Goal: Information Seeking & Learning: Learn about a topic

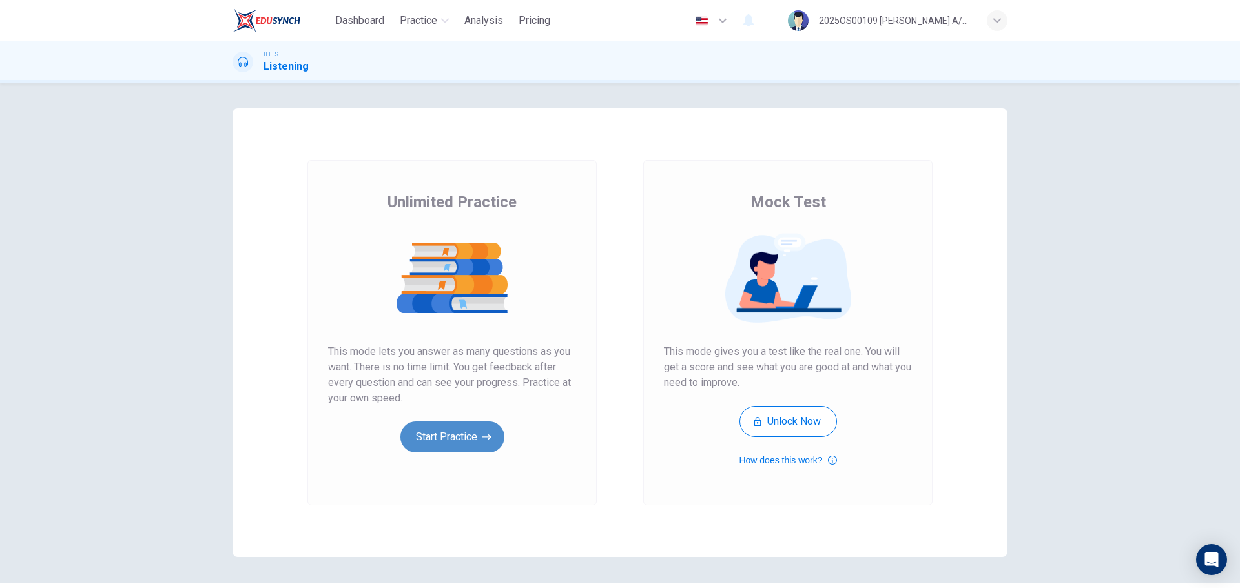
click at [422, 435] on button "Start Practice" at bounding box center [452, 437] width 104 height 31
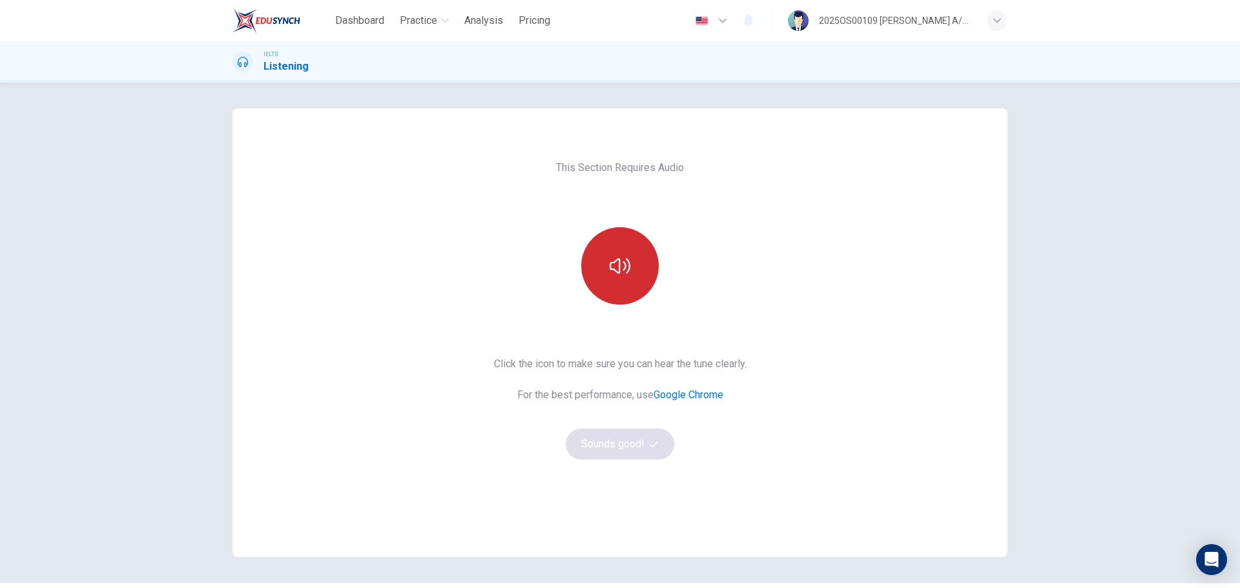
click at [624, 272] on icon "button" at bounding box center [619, 265] width 21 height 15
click at [621, 442] on button "Sounds good!" at bounding box center [620, 444] width 108 height 31
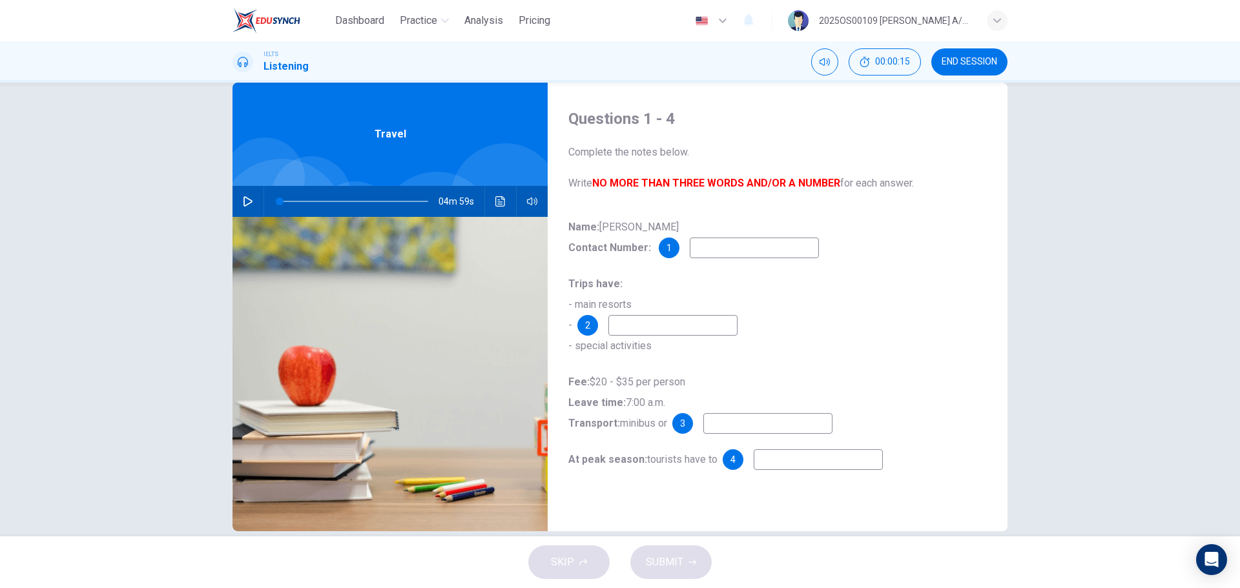
scroll to position [46, 0]
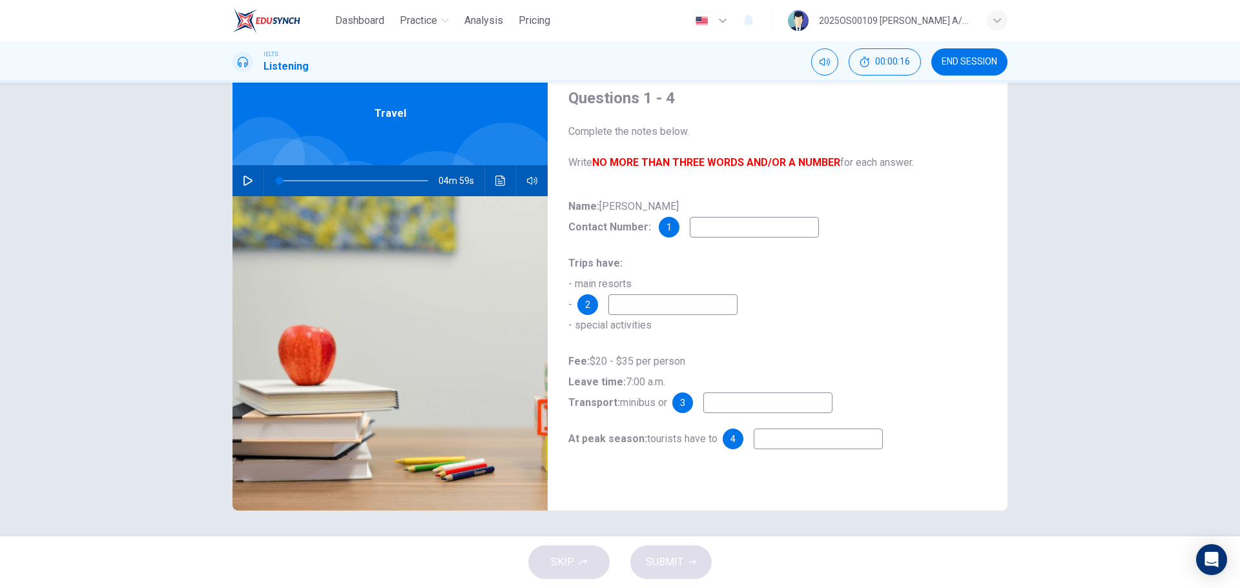
click at [241, 175] on button "button" at bounding box center [248, 180] width 21 height 31
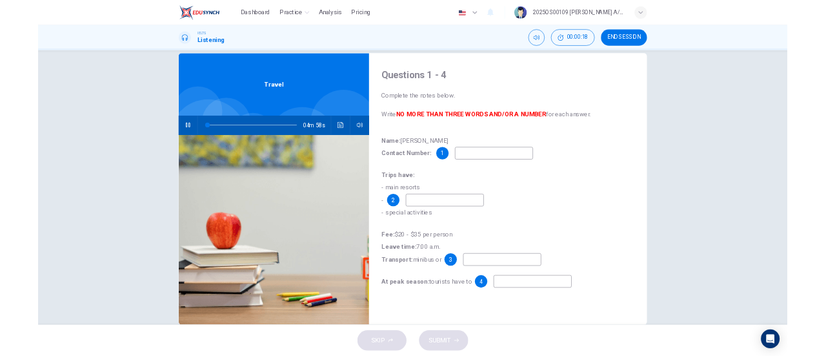
scroll to position [0, 0]
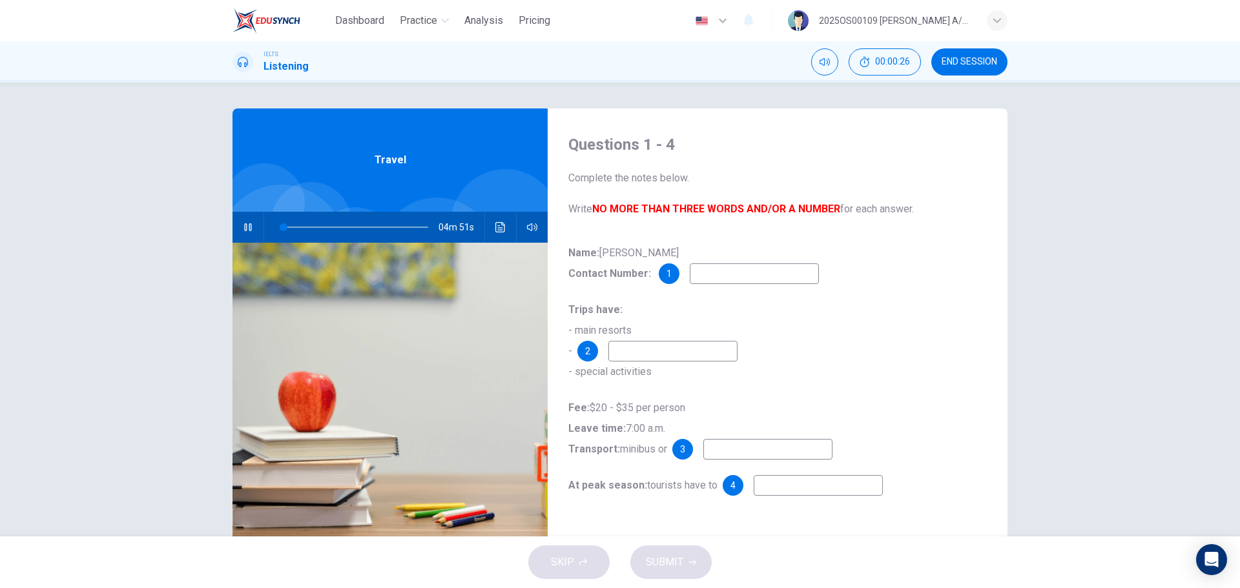
type input "3"
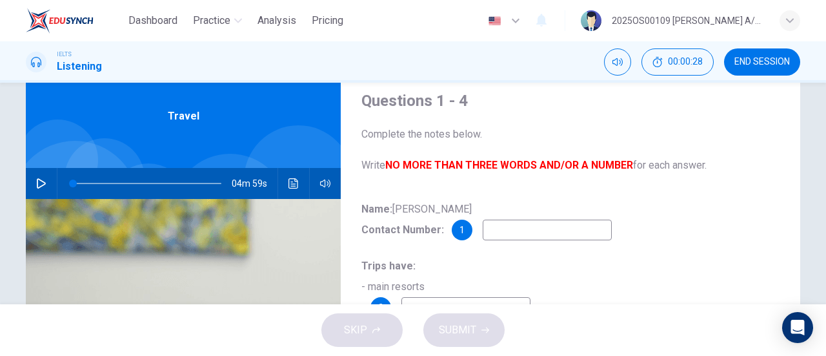
scroll to position [65, 0]
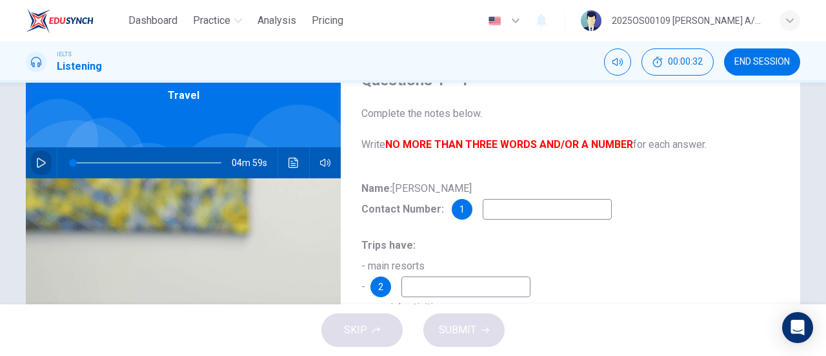
click at [31, 159] on button "button" at bounding box center [41, 162] width 21 height 31
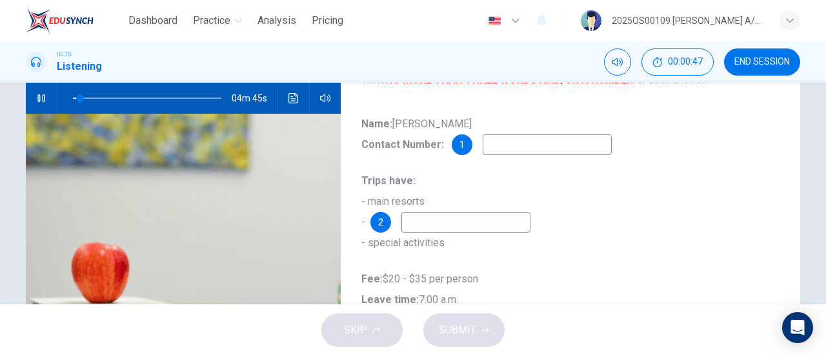
click at [520, 148] on input at bounding box center [547, 144] width 129 height 21
type input "16"
type input "4"
type input "16"
type input "462"
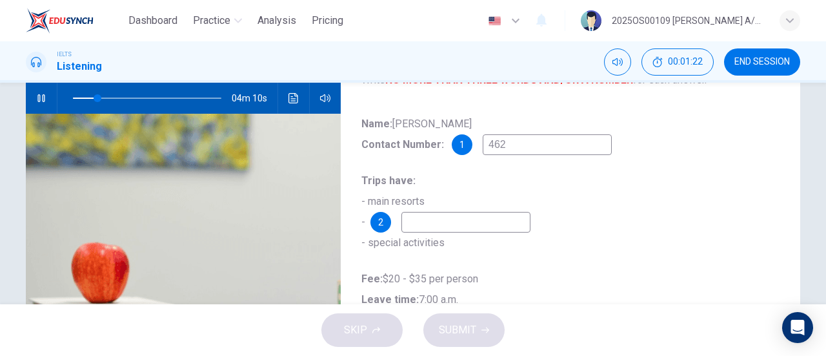
type input "17"
type input "4628"
type input "17"
type input "46283"
type input "17"
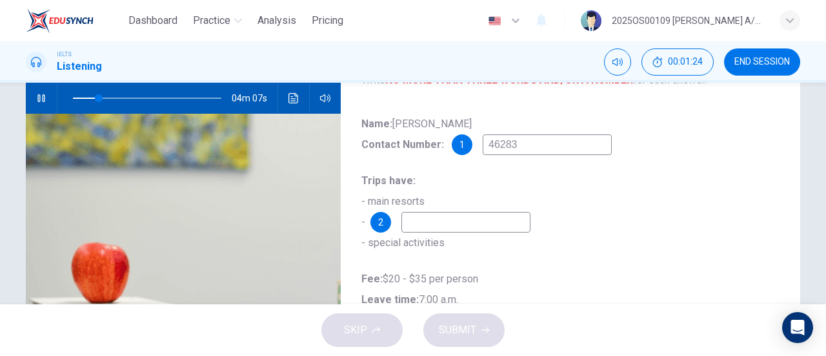
type input "462830"
type input "18"
type input "46283095"
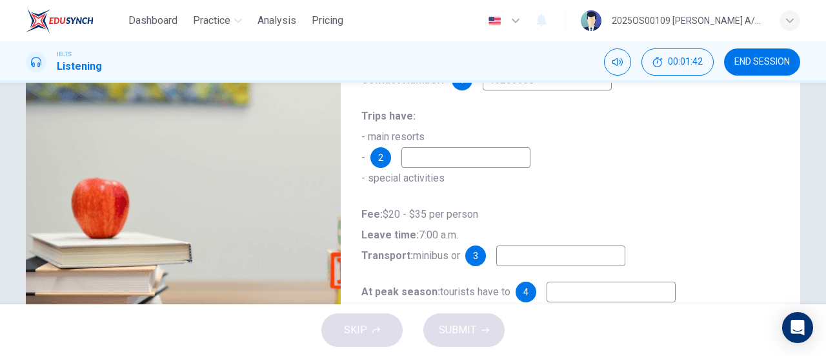
type input "23"
type input "46283095"
click at [428, 154] on input at bounding box center [466, 157] width 129 height 21
type input "28"
type input "s"
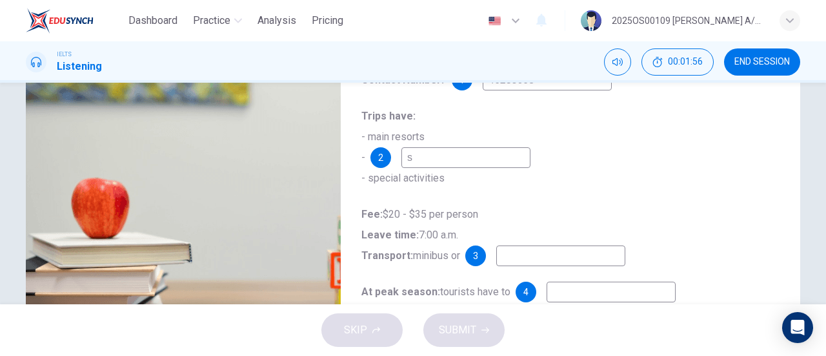
type input "28"
type input "l"
type input "29"
type input "local re"
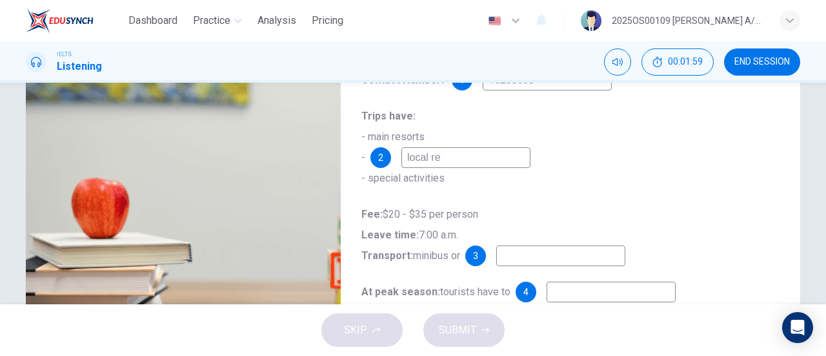
type input "29"
type input "local refr"
type input "29"
type input "local refreshmen"
type input "30"
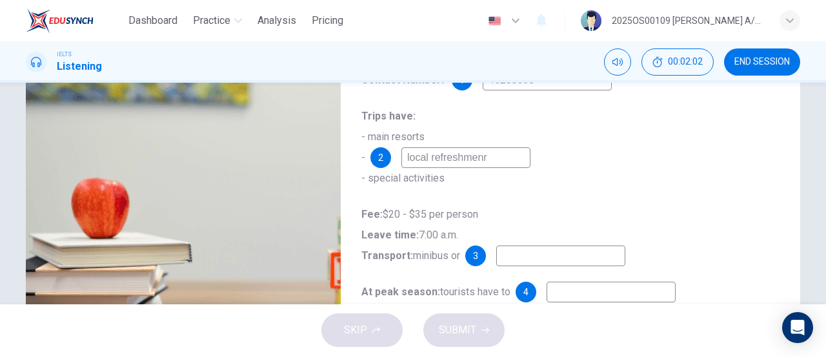
type input "local refreshmen"
type input "30"
type input "local refreshments"
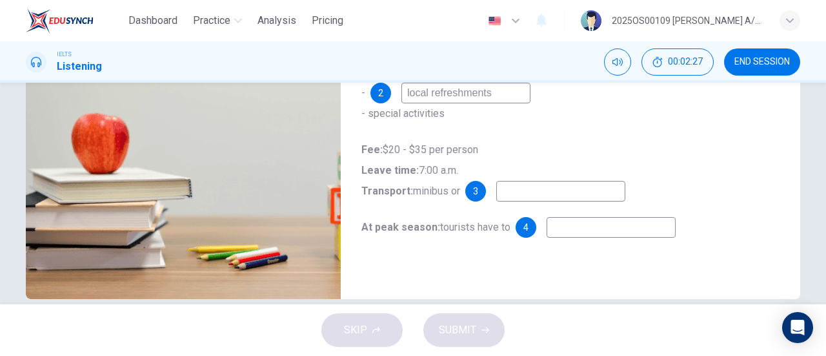
type input "38"
type input "local refreshments"
click at [551, 194] on input at bounding box center [560, 191] width 129 height 21
type input "39"
type input "co"
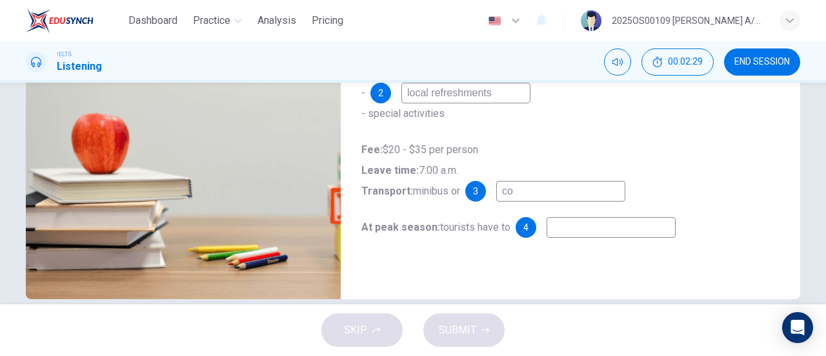
type input "39"
type input "coa"
type input "39"
type input "coach"
type input "40"
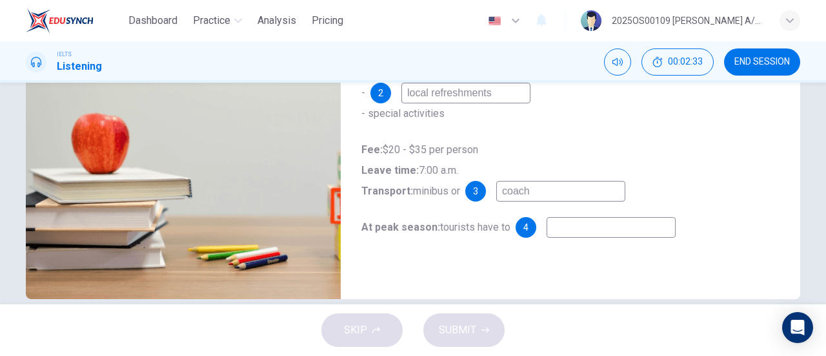
type input "coach"
click at [627, 227] on input at bounding box center [611, 227] width 129 height 21
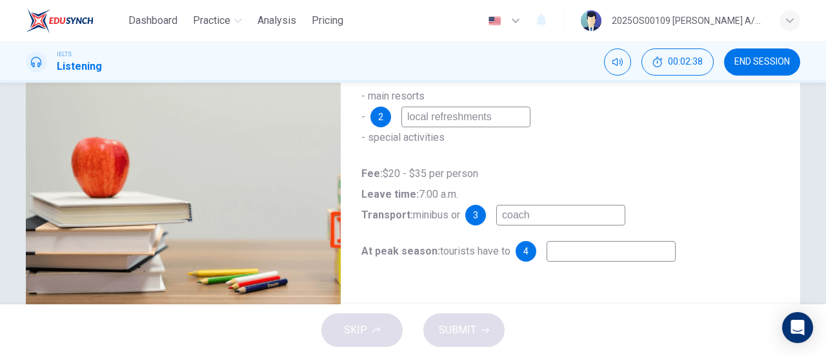
scroll to position [214, 0]
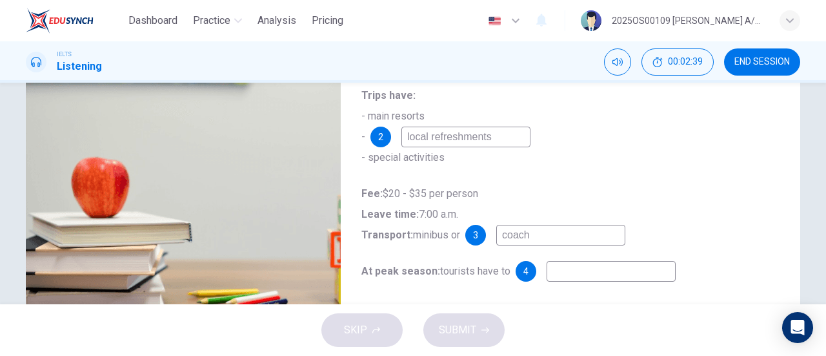
click at [564, 271] on input at bounding box center [611, 271] width 129 height 21
type input "43"
type input "re"
type input "43"
type input "res"
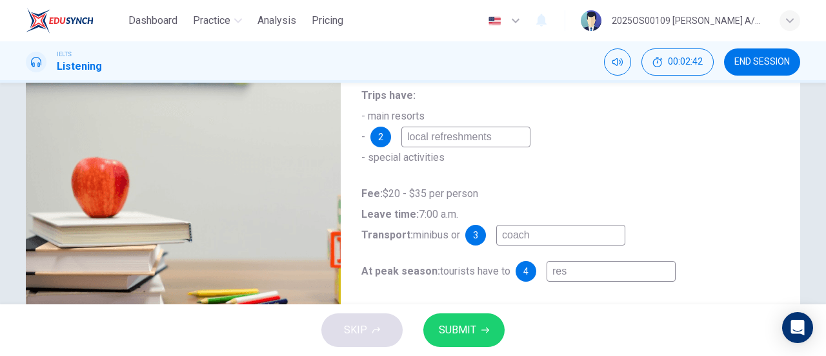
type input "43"
type input "rese"
type input "44"
type input "reserv"
type input "44"
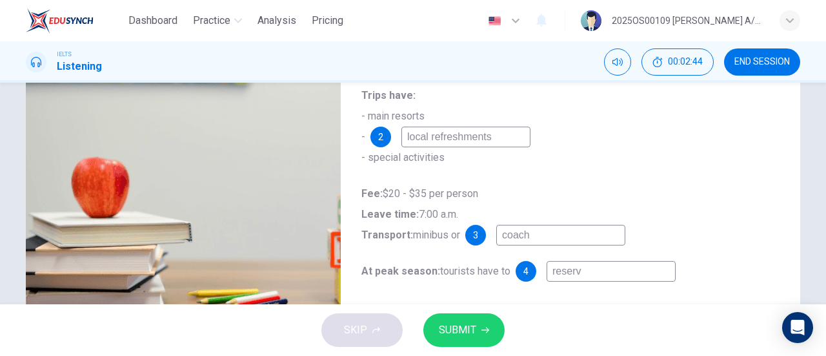
type input "reserve"
type input "44"
type input "reserve"
type input "44"
type input "reserve i"
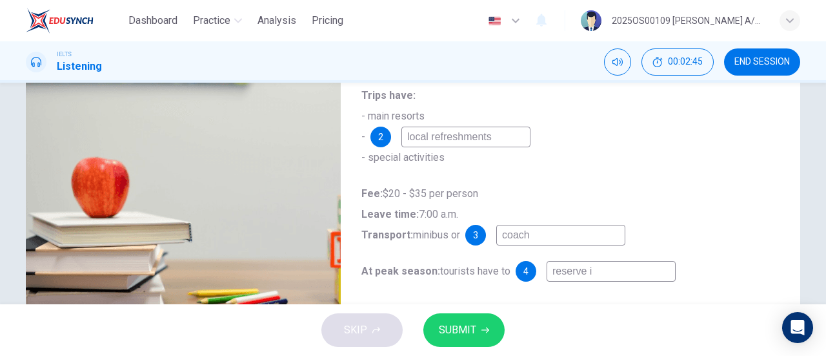
type input "44"
type input "reserve in"
type input "44"
type input "reserve in a"
type input "44"
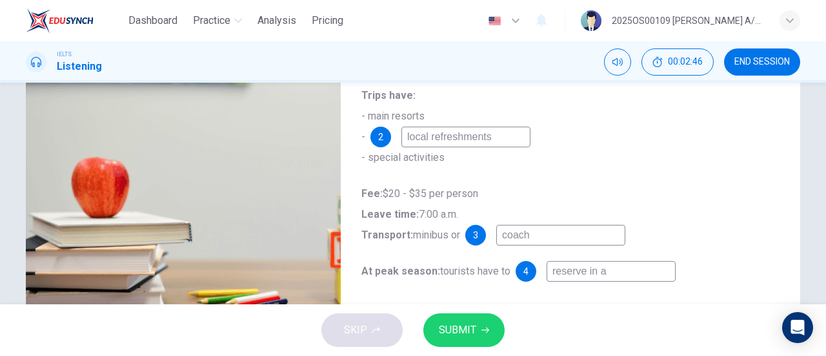
type input "reserve in ad"
type input "45"
type input "reserve in adv"
type input "45"
type input "reserve in adva"
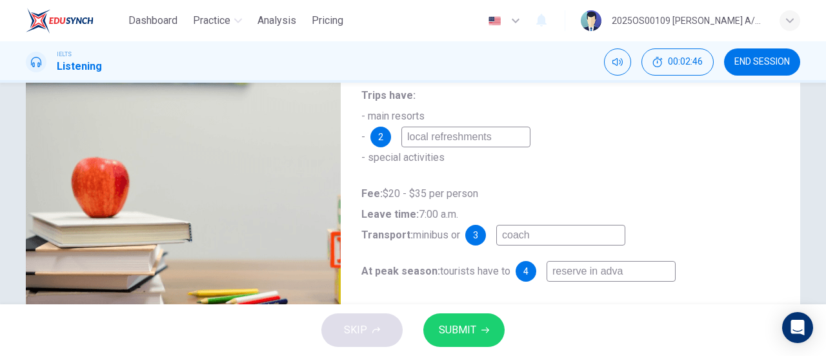
type input "45"
type input "reserve in advan"
type input "45"
type input "reserve in advance"
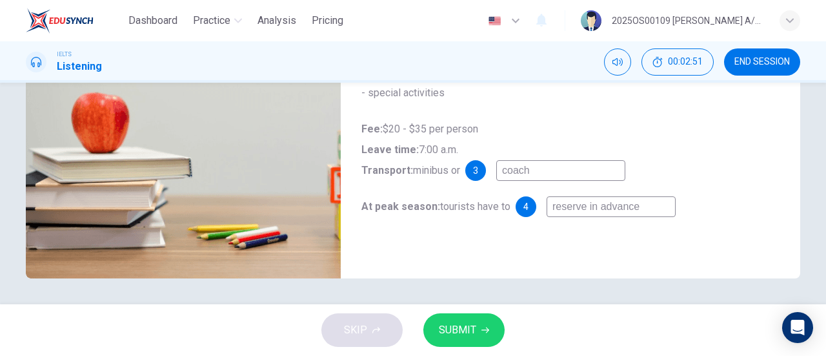
type input "46"
type input "reserve in advance"
click at [487, 336] on button "SUBMIT" at bounding box center [464, 330] width 81 height 34
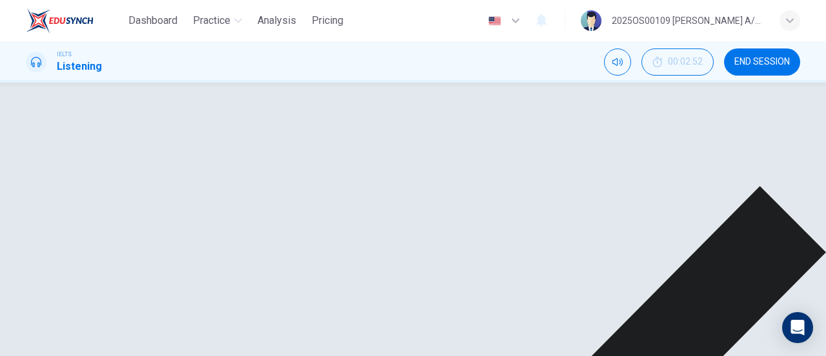
scroll to position [21, 0]
click at [35, 200] on button "button" at bounding box center [41, 206] width 21 height 31
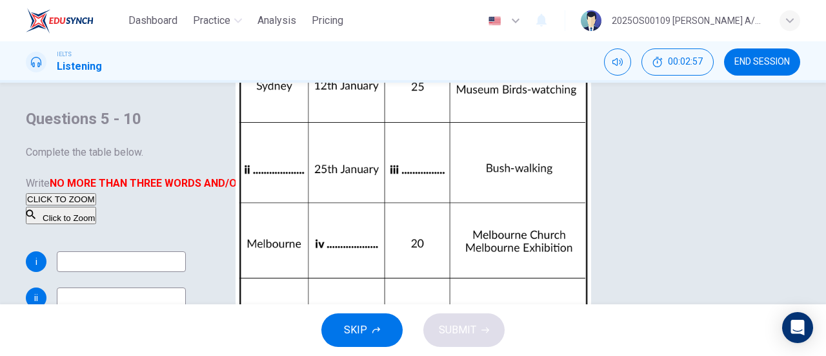
scroll to position [129, 0]
click at [486, 207] on div "Click to Zoom" at bounding box center [256, 216] width 460 height 19
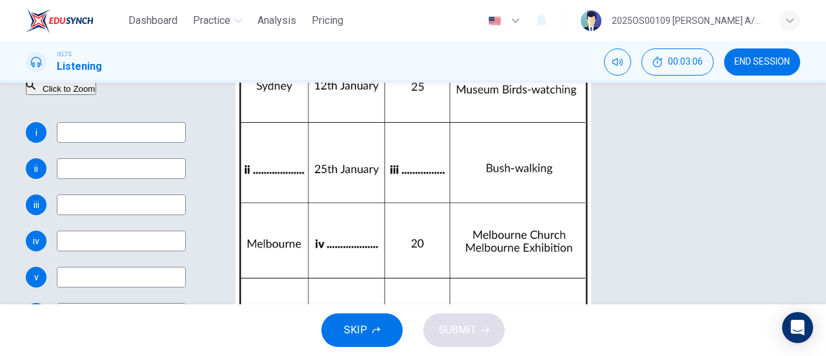
scroll to position [0, 0]
click at [486, 96] on div "Click to Zoom" at bounding box center [256, 86] width 460 height 19
drag, startPoint x: 697, startPoint y: 131, endPoint x: 1298, endPoint y: 242, distance: 611.9
click at [826, 242] on html "Dashboard Practice Analysis Pricing English en ​ 2025OS00109 [PERSON_NAME] A/P …" at bounding box center [413, 178] width 826 height 356
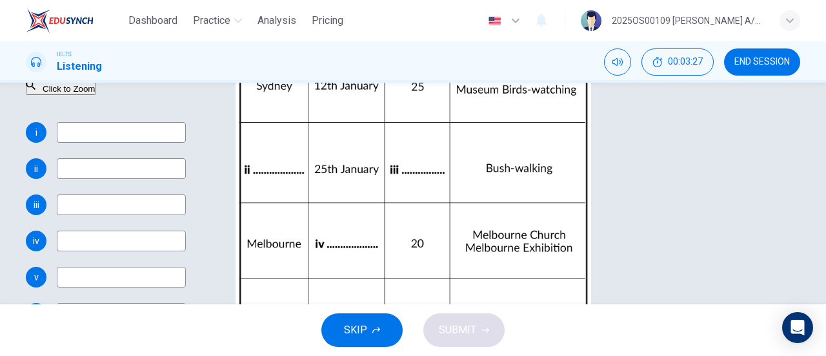
click at [186, 143] on input at bounding box center [121, 132] width 129 height 21
type input "56"
type input "th"
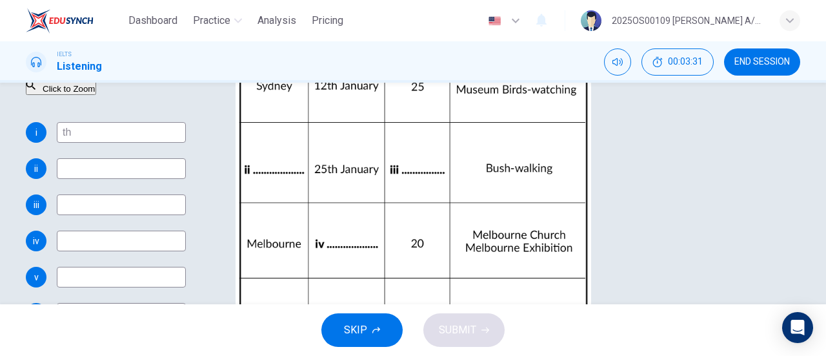
type input "56"
type input "te"
type input "57"
type input "tea"
type input "57"
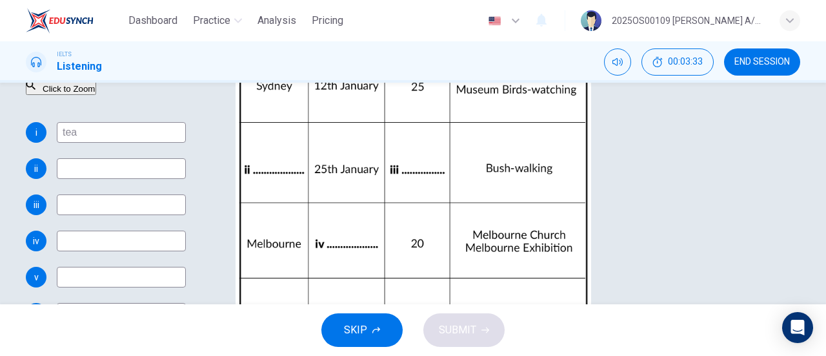
type input "teat"
type input "57"
type input "t"
type input "57"
type input "thea"
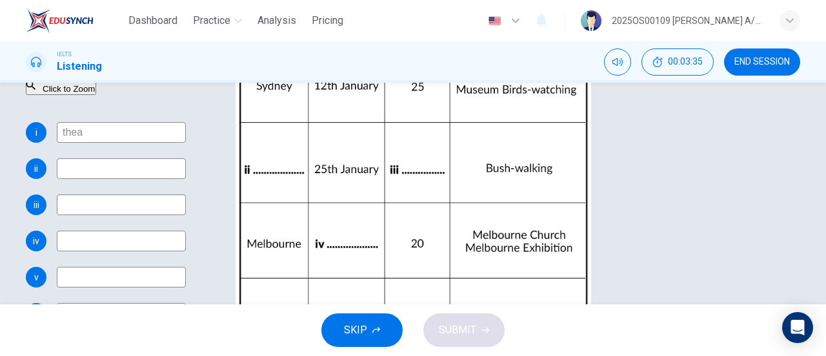
type input "58"
type input "theaters"
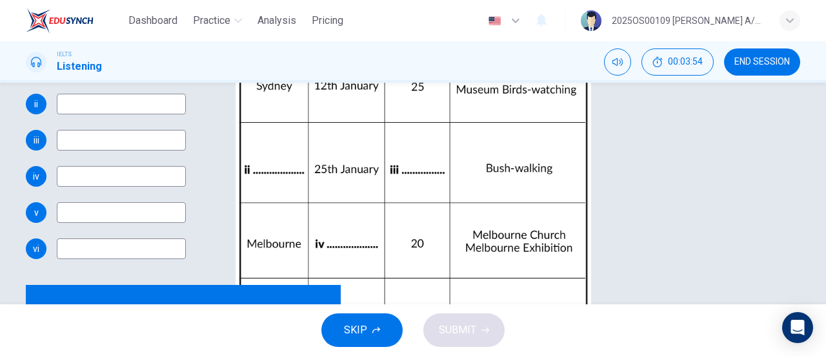
drag, startPoint x: 448, startPoint y: 206, endPoint x: 362, endPoint y: 198, distance: 86.3
click at [362, 198] on div "Questions 5 - 10 Complete the table below. Write NO MORE THAN THREE WORDS AND/O…" at bounding box center [256, 100] width 460 height 370
type input "64"
type input "visit"
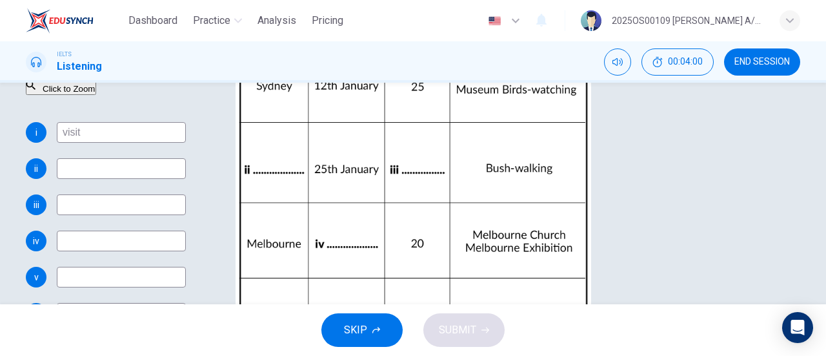
type input "66"
type input "visit"
click at [186, 179] on input at bounding box center [121, 168] width 129 height 21
type input "66"
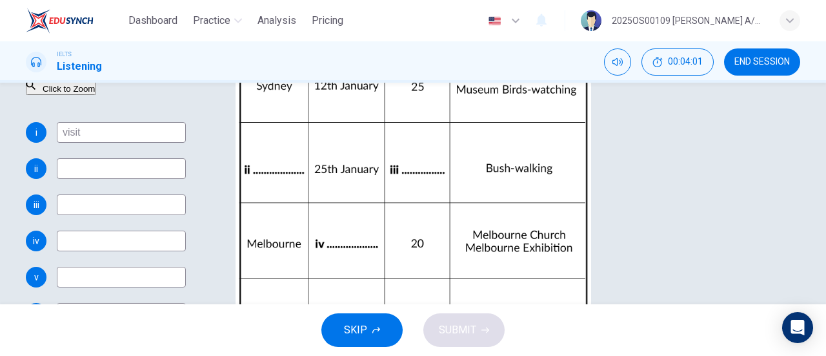
type input "b"
type input "67"
type input "bl"
type input "67"
type input "blue"
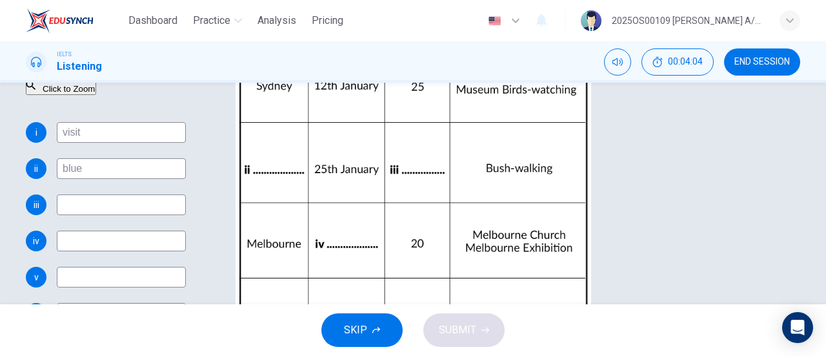
type input "67"
type input "blue m"
type input "68"
type input "blue mo"
type input "68"
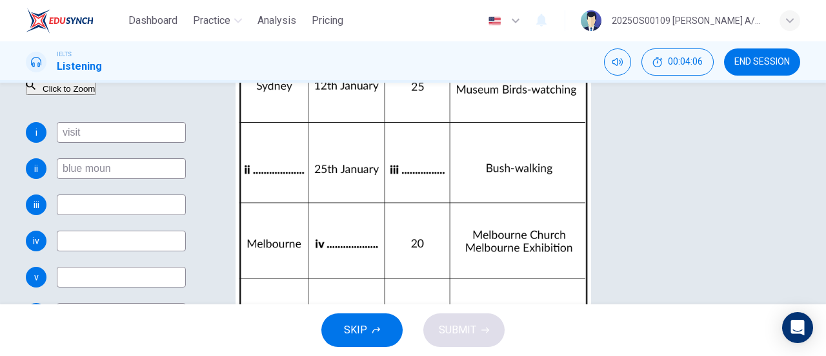
type input "blue mount"
type input "68"
type input "blue mountain"
type input "75"
type input "blue mountain"
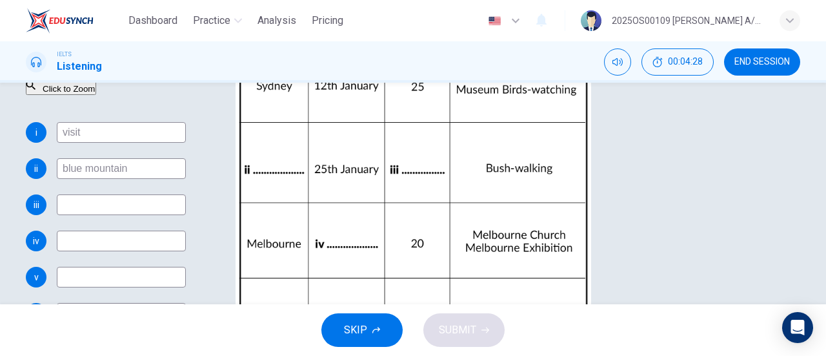
click at [186, 215] on input at bounding box center [121, 204] width 129 height 21
type input "76"
type input "30"
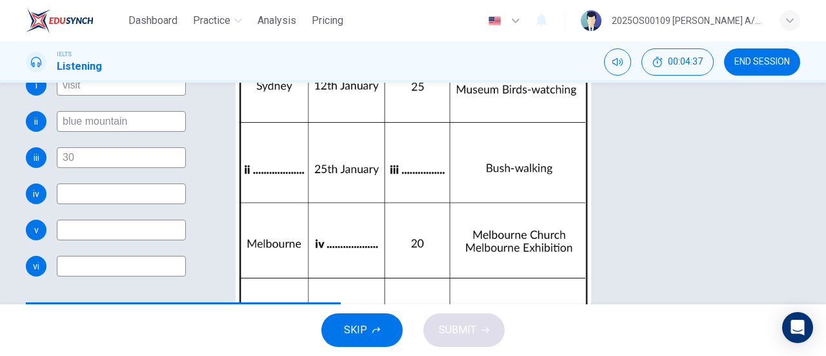
scroll to position [279, 0]
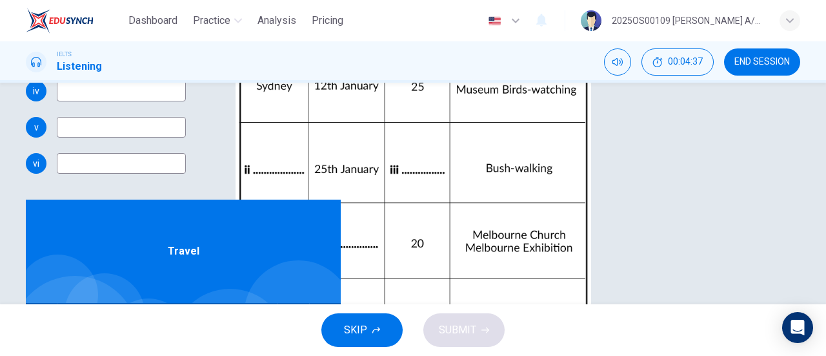
type input "78"
type input "30"
click at [186, 101] on input at bounding box center [121, 91] width 129 height 21
type input "79"
type input "10 fe"
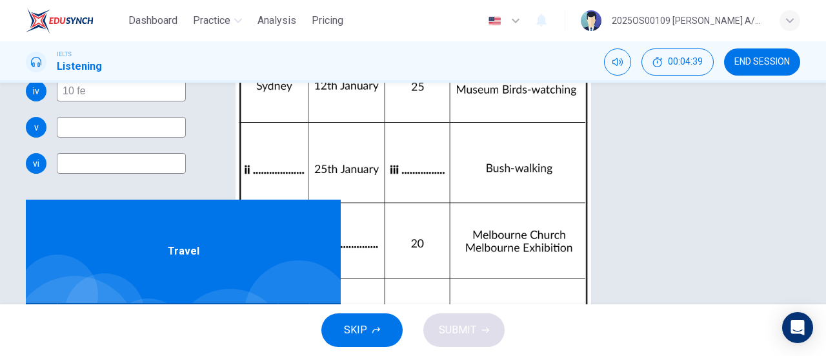
type input "79"
type input "[DATE]"
click at [186, 101] on input "[DATE]" at bounding box center [121, 91] width 129 height 21
type input "80"
type input "[DATE]"
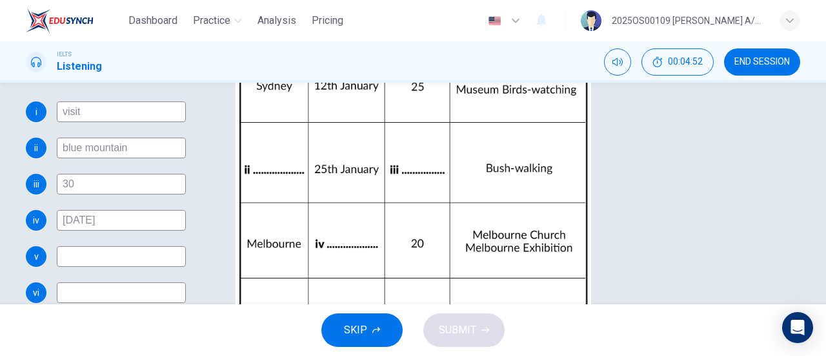
scroll to position [185, 0]
type input "84"
type input "[DATE]"
drag, startPoint x: 434, startPoint y: 193, endPoint x: 376, endPoint y: 184, distance: 58.2
click at [374, 122] on div "i visit" at bounding box center [256, 111] width 460 height 21
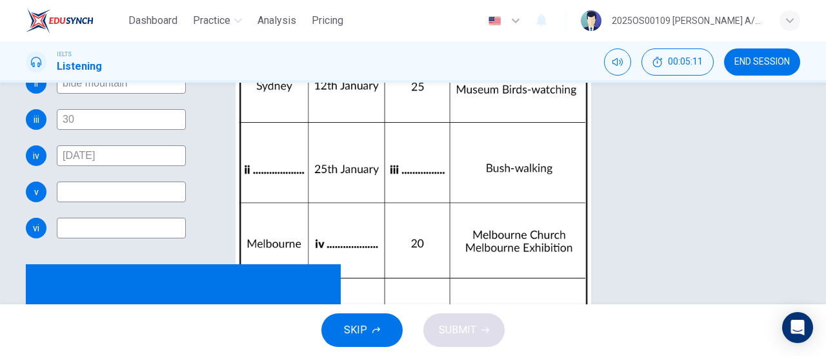
click at [186, 202] on input at bounding box center [121, 191] width 129 height 21
type input "90"
type input "Great"
type input "90"
type input "Great Br"
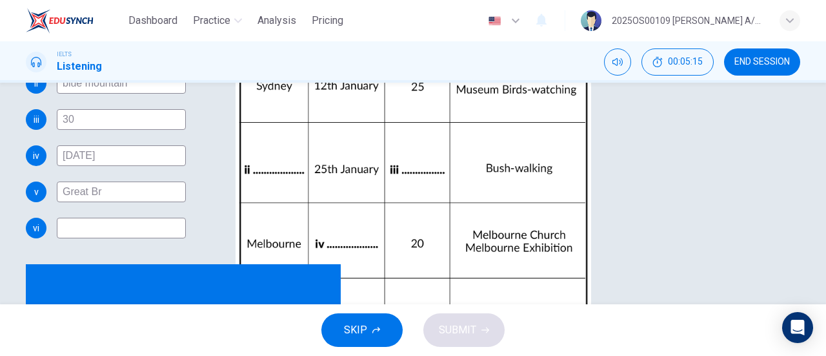
type input "91"
type input "Great [PERSON_NAME]"
type input "91"
type input "Great Barrier"
type input "92"
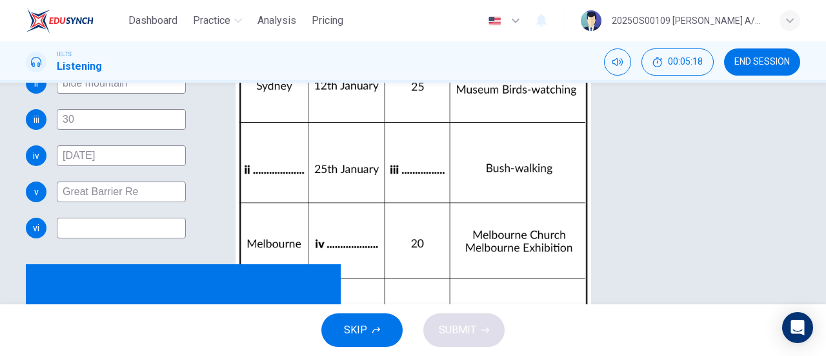
type input "Great Barrier Reo"
type input "92"
type input "Great Barrier Ref"
type input "92"
type input "Great Barrier [PERSON_NAME]"
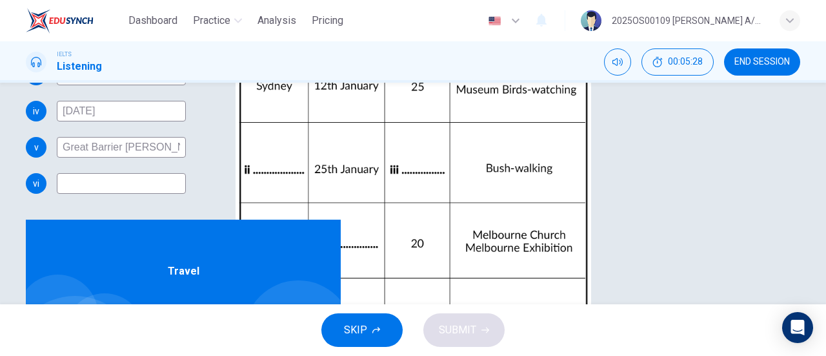
scroll to position [279, 0]
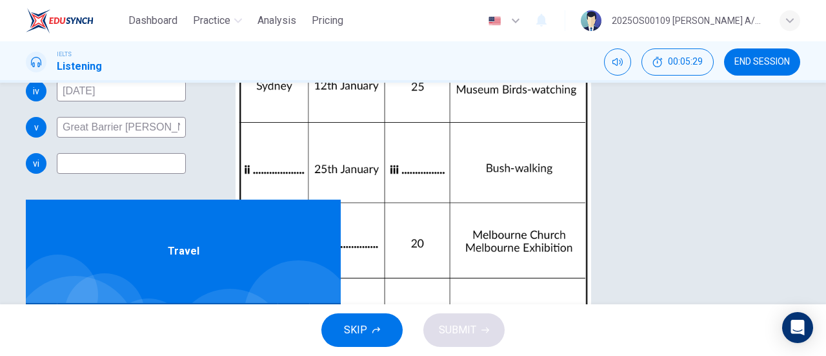
click at [186, 138] on input "Great Barrier [PERSON_NAME]" at bounding box center [121, 127] width 129 height 21
type input "97"
type input "Great Barrier [PERSON_NAME]"
click at [186, 174] on input at bounding box center [121, 163] width 129 height 21
type input "97"
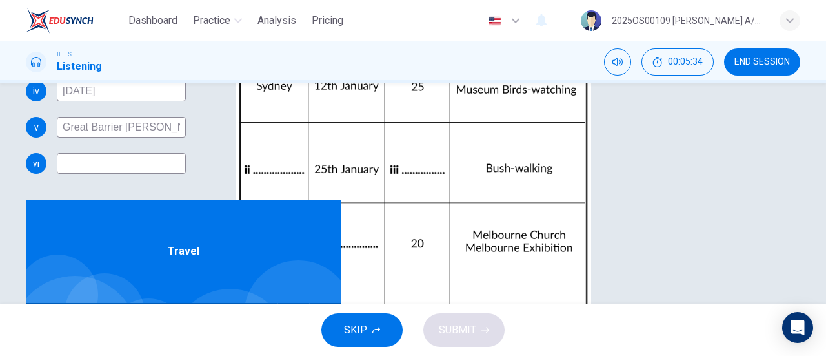
type input "W"
type input "97"
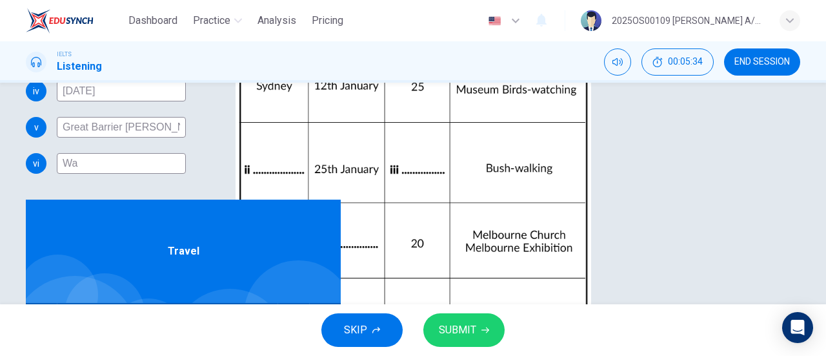
type input "Wav"
type input "97"
type input "Wave"
type input "98"
type input "Waves"
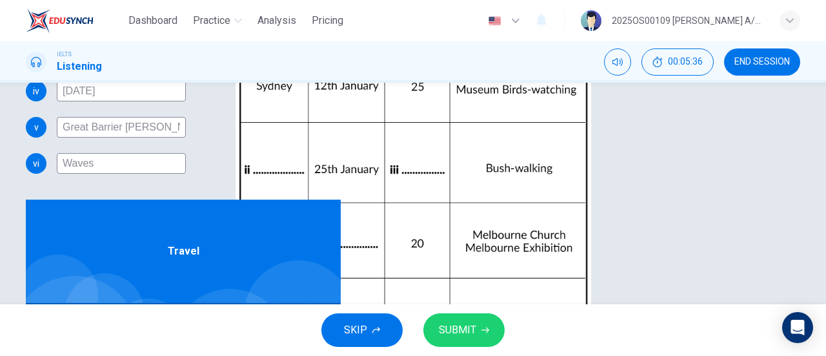
type input "98"
type input "Wav"
type input "98"
type input "Wa"
type input "98"
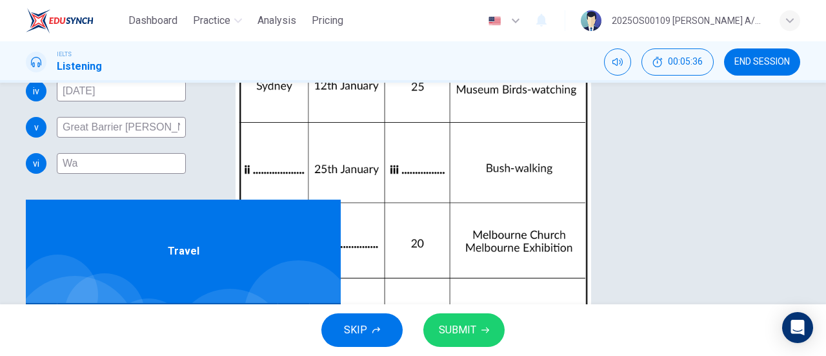
type input "W"
type input "98"
type input "w"
type input "98"
type input "wa"
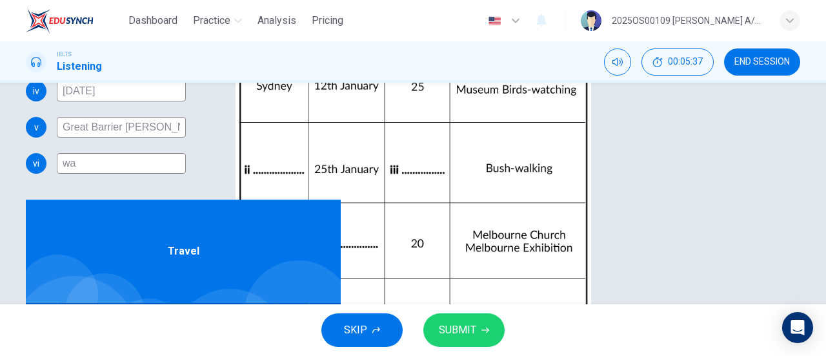
type input "98"
type input "wab"
type input "98"
type input "wa"
type input "99"
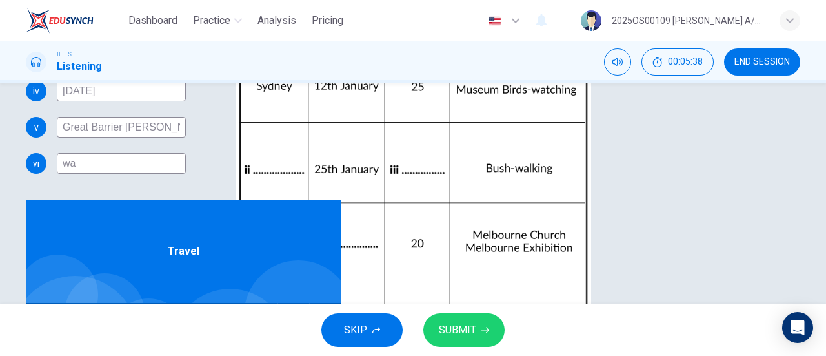
type input "wav"
type input "99"
type input "wave"
type input "99"
type input "waves"
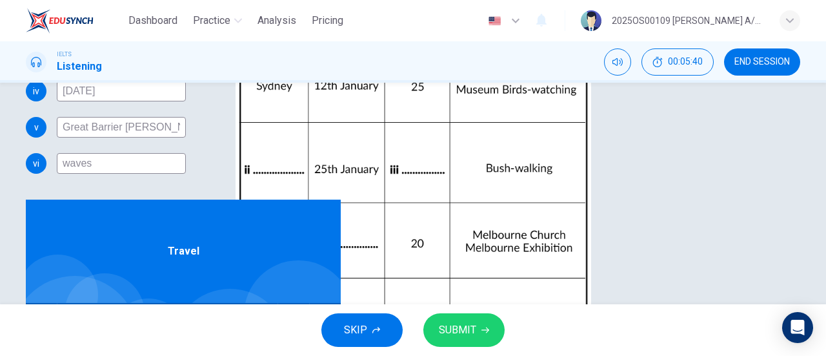
type input "99"
type input "waves"
drag, startPoint x: 425, startPoint y: 126, endPoint x: 385, endPoint y: 123, distance: 39.5
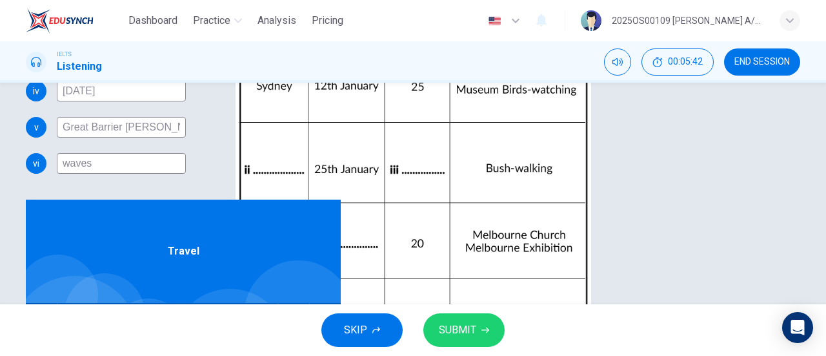
type input "0"
type input "T"
type input "theaters"
click at [186, 174] on input "waves" at bounding box center [121, 163] width 129 height 21
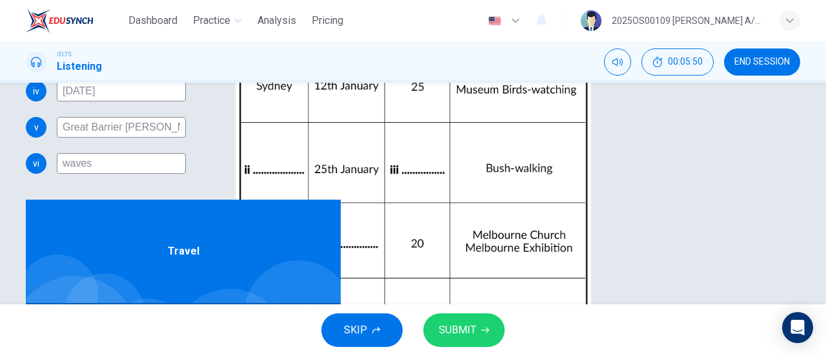
click at [186, 138] on input "Great Barrier [PERSON_NAME]" at bounding box center [121, 127] width 129 height 21
click at [452, 332] on span "SUBMIT" at bounding box center [457, 330] width 37 height 18
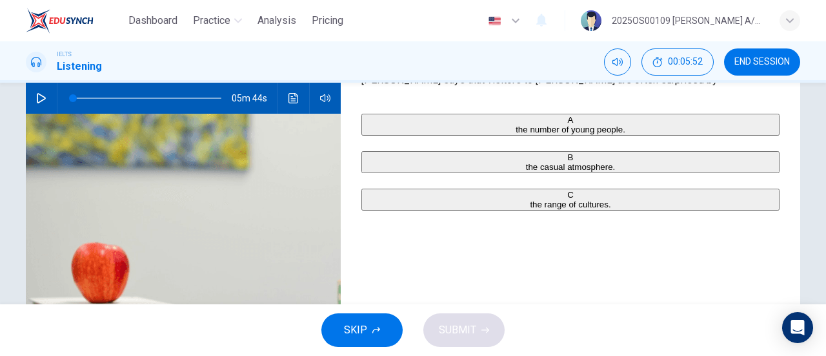
scroll to position [65, 0]
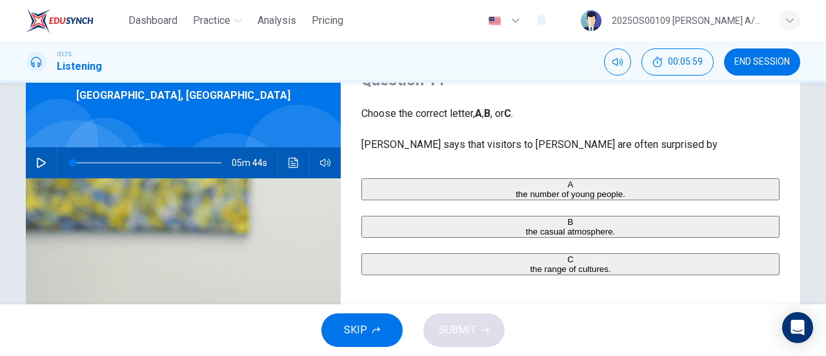
click at [31, 162] on button "button" at bounding box center [41, 162] width 21 height 31
click at [37, 170] on button "button" at bounding box center [41, 162] width 21 height 31
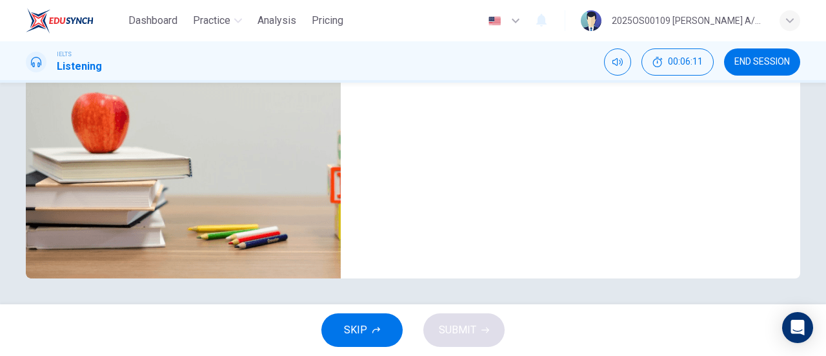
scroll to position [85, 0]
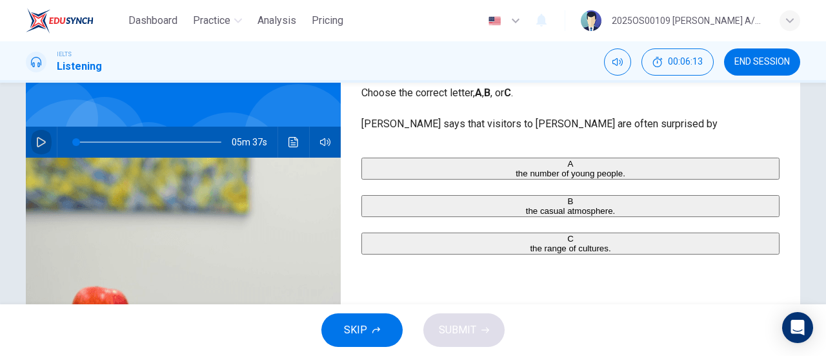
click at [32, 132] on button "button" at bounding box center [41, 142] width 21 height 31
click at [376, 243] on div "C" at bounding box center [571, 239] width 416 height 10
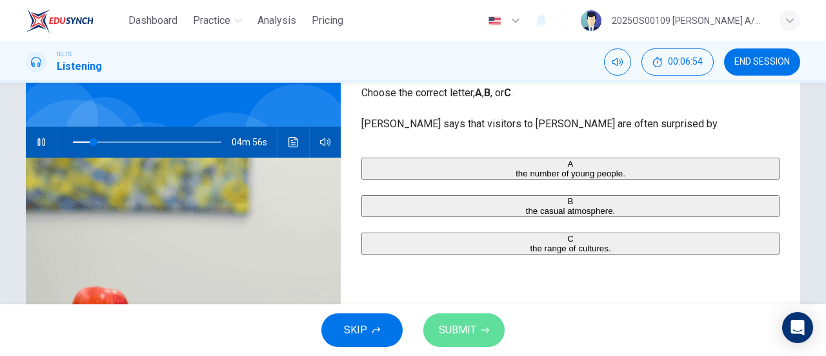
click at [486, 328] on icon "button" at bounding box center [486, 330] width 8 height 6
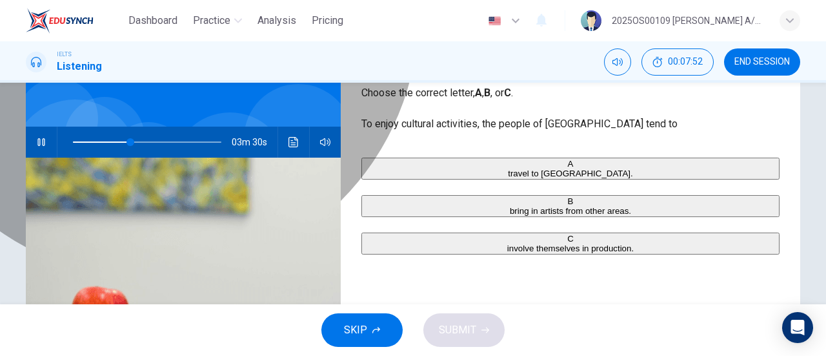
click at [511, 216] on span "bring in artists from other areas." at bounding box center [570, 211] width 121 height 10
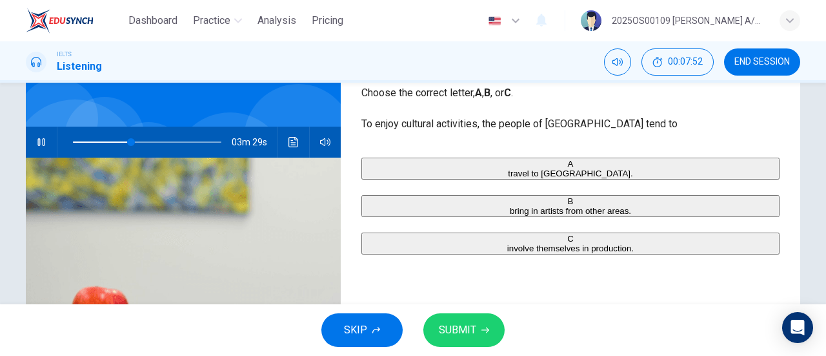
click at [486, 341] on button "SUBMIT" at bounding box center [464, 330] width 81 height 34
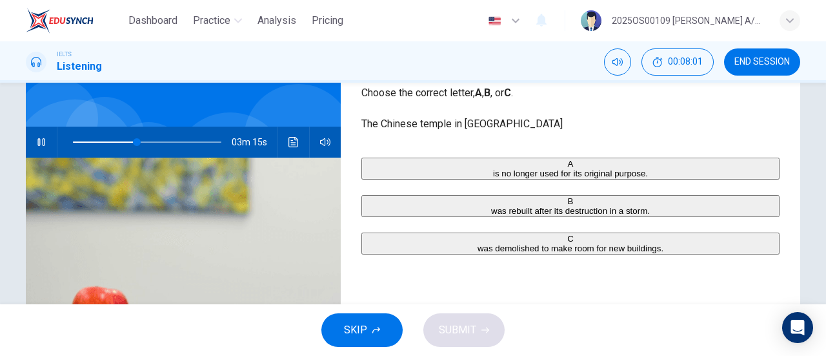
click at [510, 216] on span "was rebuilt after its destruction in a storm." at bounding box center [570, 211] width 159 height 10
click at [462, 324] on span "SUBMIT" at bounding box center [457, 330] width 37 height 18
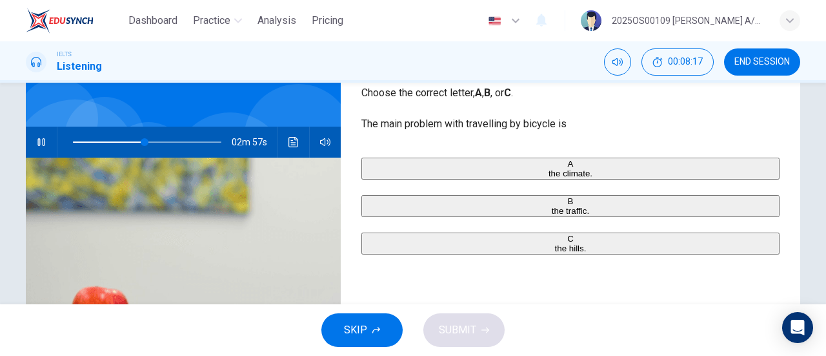
click at [604, 190] on div "A the climate. B the traffic. C the hills." at bounding box center [571, 219] width 418 height 123
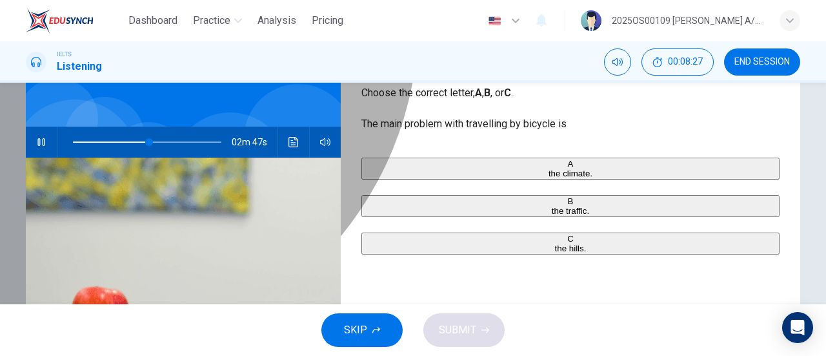
click at [549, 176] on span "the climate." at bounding box center [571, 174] width 44 height 10
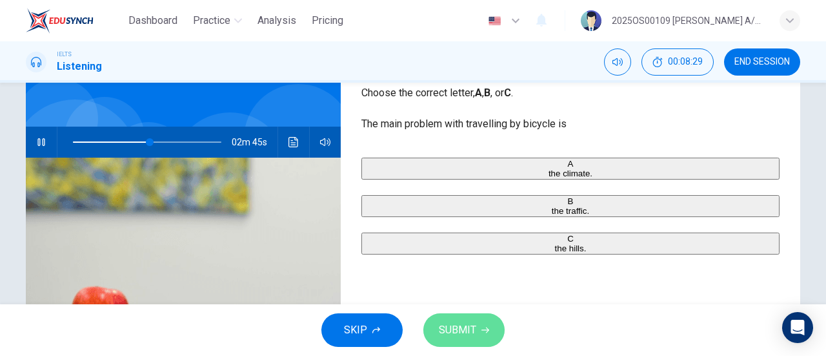
click at [486, 329] on icon "button" at bounding box center [486, 330] width 8 height 8
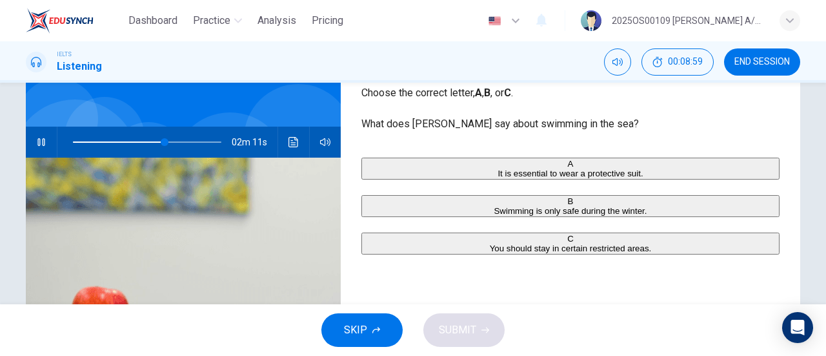
click at [388, 172] on button "A It is essential to wear a protective suit." at bounding box center [571, 169] width 418 height 22
click at [476, 330] on button "SUBMIT" at bounding box center [464, 330] width 81 height 34
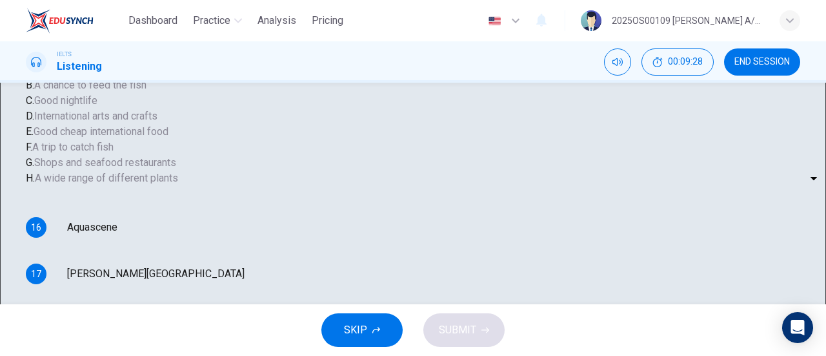
scroll to position [15, 0]
drag, startPoint x: 515, startPoint y: 167, endPoint x: 404, endPoint y: 167, distance: 110.4
click at [404, 93] on div "B. A chance to feed the fish" at bounding box center [256, 84] width 460 height 15
click at [443, 247] on body "Dashboard Practice Analysis Pricing English en ​ 2025OS00109 [PERSON_NAME] A/P …" at bounding box center [413, 178] width 826 height 356
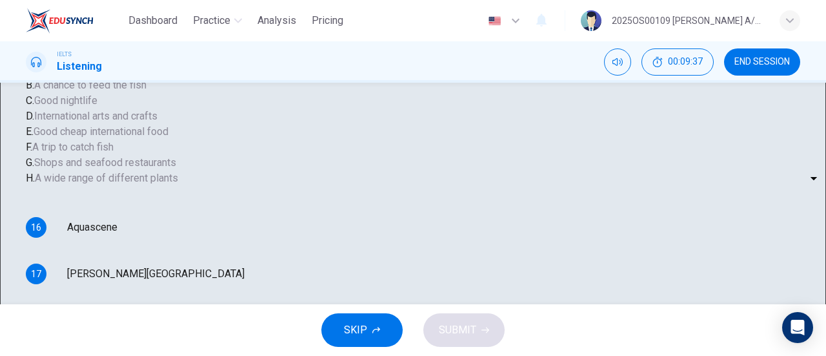
drag, startPoint x: 404, startPoint y: 294, endPoint x: 422, endPoint y: 281, distance: 22.6
type input "74"
type input "F"
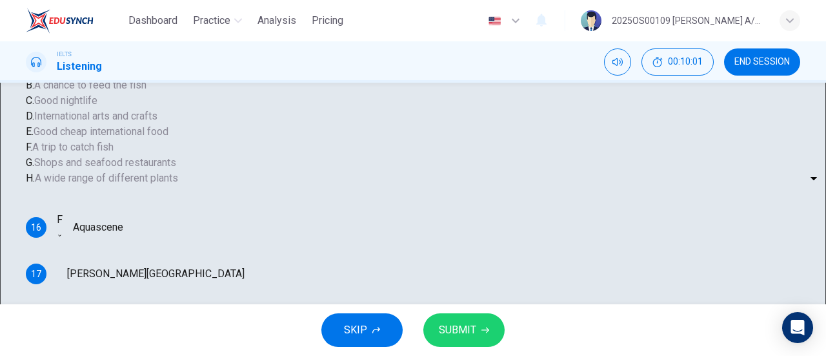
click at [429, 295] on body "Dashboard Practice Analysis Pricing English en ​ 2025OS00109 [PERSON_NAME] A/P …" at bounding box center [413, 178] width 826 height 356
type input "82"
type input "E"
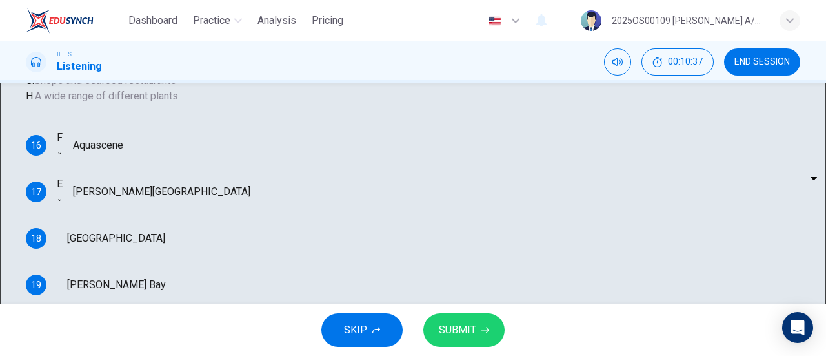
scroll to position [279, 0]
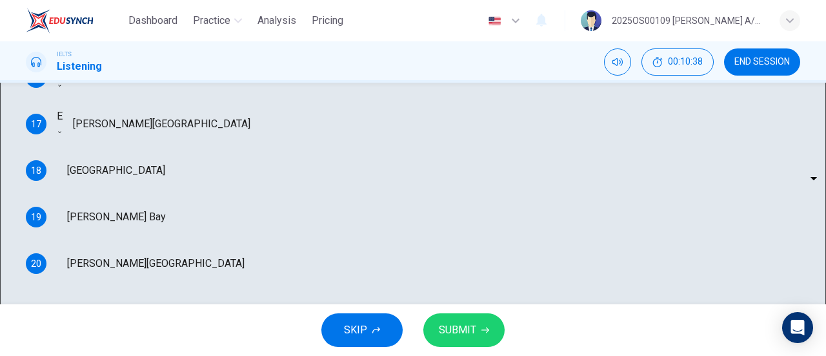
click at [447, 206] on body "Dashboard Practice Analysis Pricing English en ​ 2025OS00109 [PERSON_NAME] A/P …" at bounding box center [413, 178] width 826 height 356
click at [442, 356] on li "A" at bounding box center [413, 363] width 826 height 15
type input "92"
type input "A"
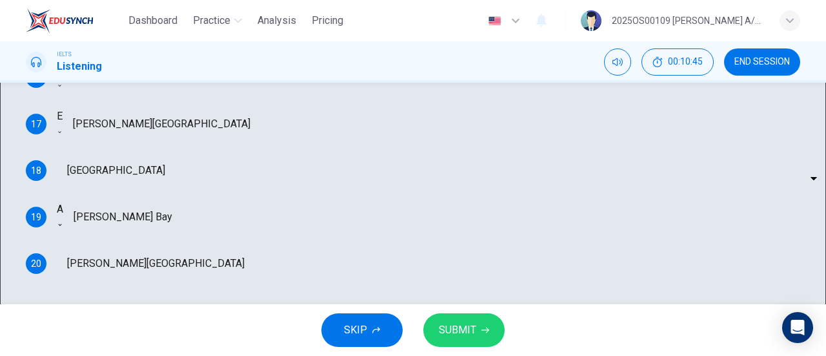
click at [447, 258] on body "Dashboard Practice Analysis Pricing English en ​ 2025OS00109 [PERSON_NAME] A/P …" at bounding box center [413, 178] width 826 height 356
type input "94"
type input "G"
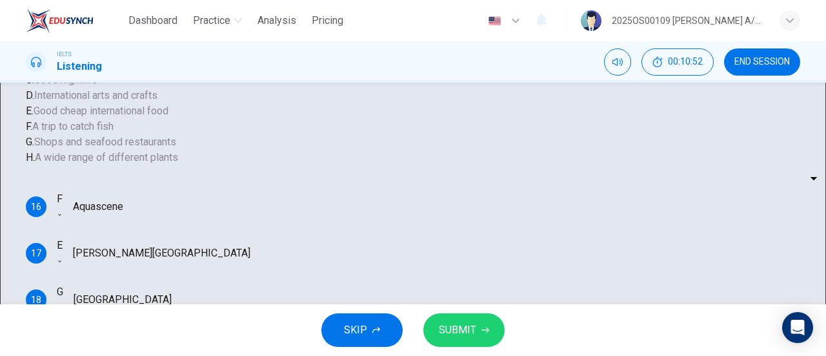
scroll to position [0, 0]
drag, startPoint x: 459, startPoint y: 124, endPoint x: 362, endPoint y: 124, distance: 96.8
click at [362, 124] on div "Questions 16 - 20 Choose your answers from the box and write the correct letter…" at bounding box center [256, 196] width 460 height 475
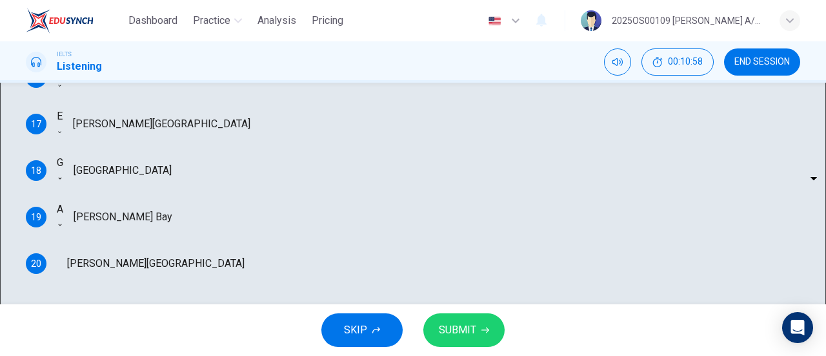
click at [458, 244] on body "Dashboard Practice Analysis Pricing English en ​ 2025OS00109 [PERSON_NAME] A/P …" at bounding box center [413, 178] width 826 height 356
type input "98"
type input "C"
click at [486, 214] on div "19 A A ​ [PERSON_NAME] Bay" at bounding box center [256, 216] width 460 height 31
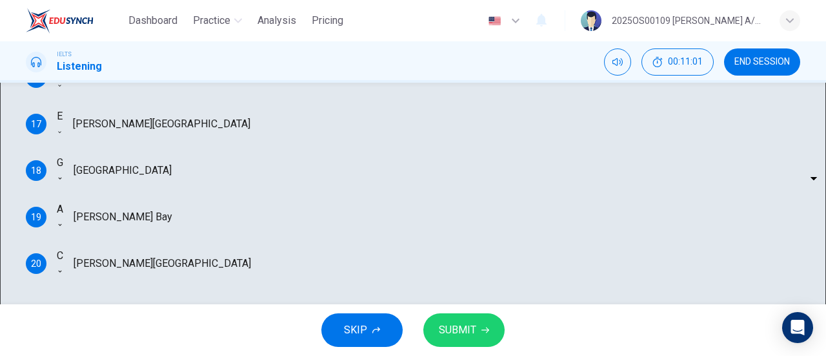
click at [443, 335] on span "SUBMIT" at bounding box center [457, 330] width 37 height 18
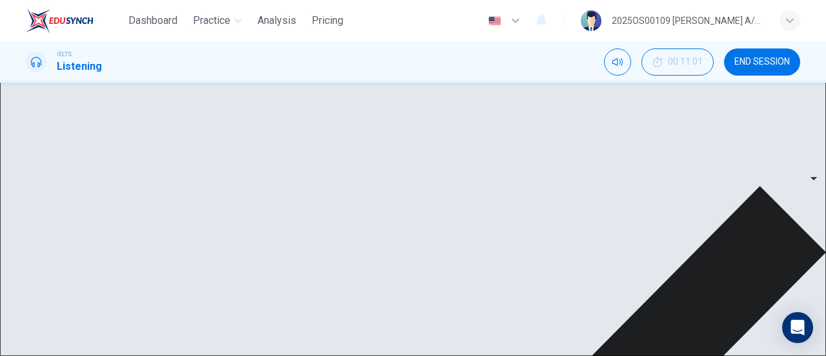
type input "0"
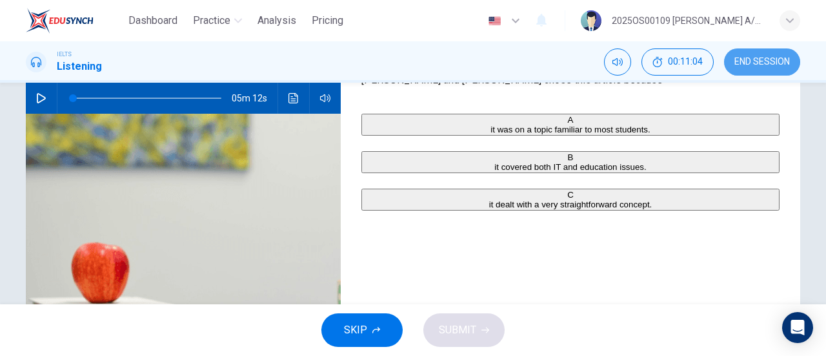
click at [797, 67] on button "END SESSION" at bounding box center [762, 61] width 76 height 27
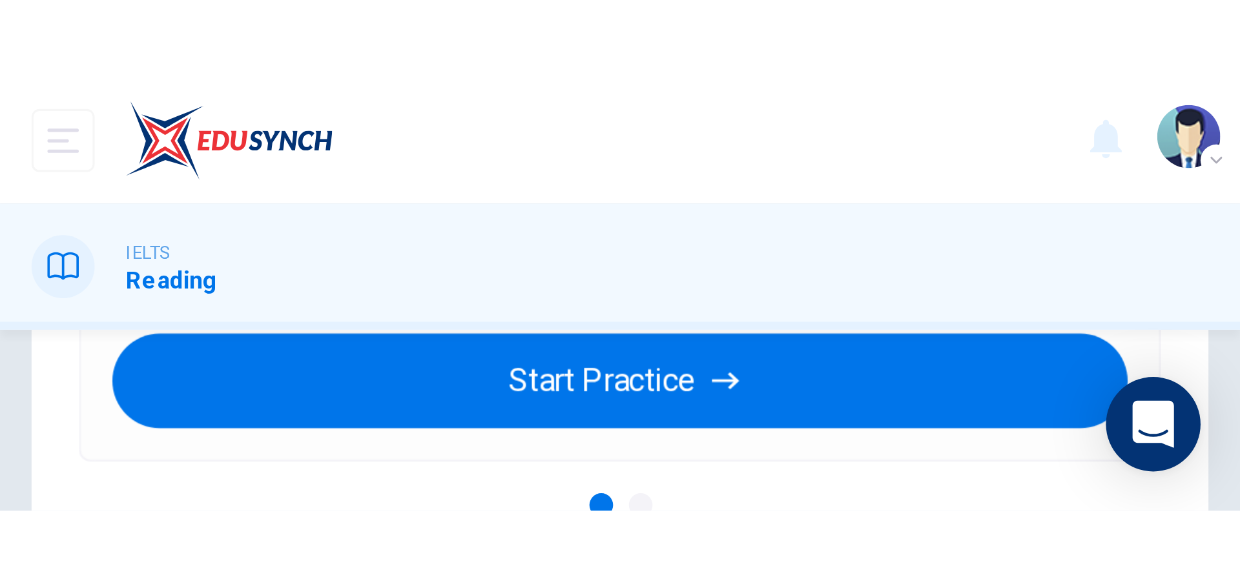
scroll to position [36, 0]
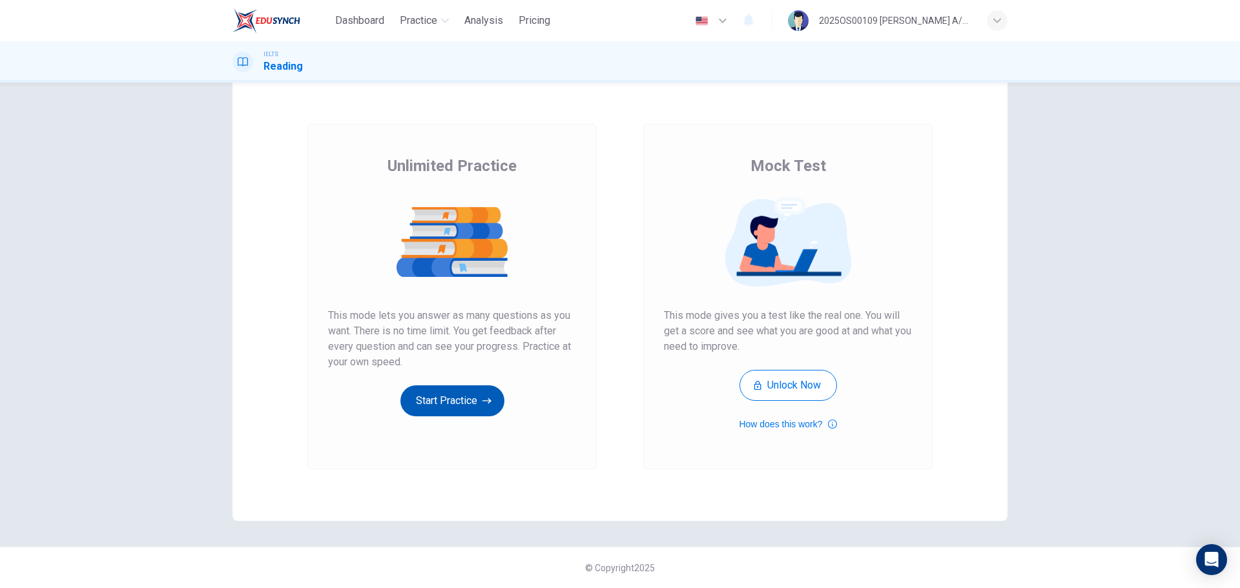
click at [429, 355] on button "Start Practice" at bounding box center [452, 400] width 104 height 31
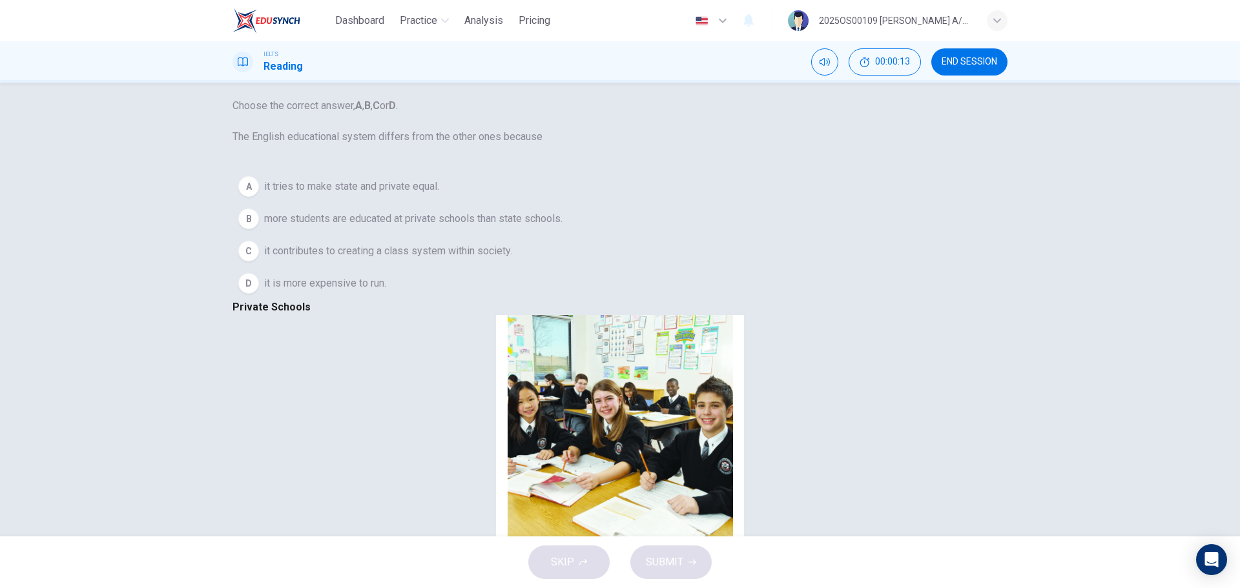
scroll to position [129, 0]
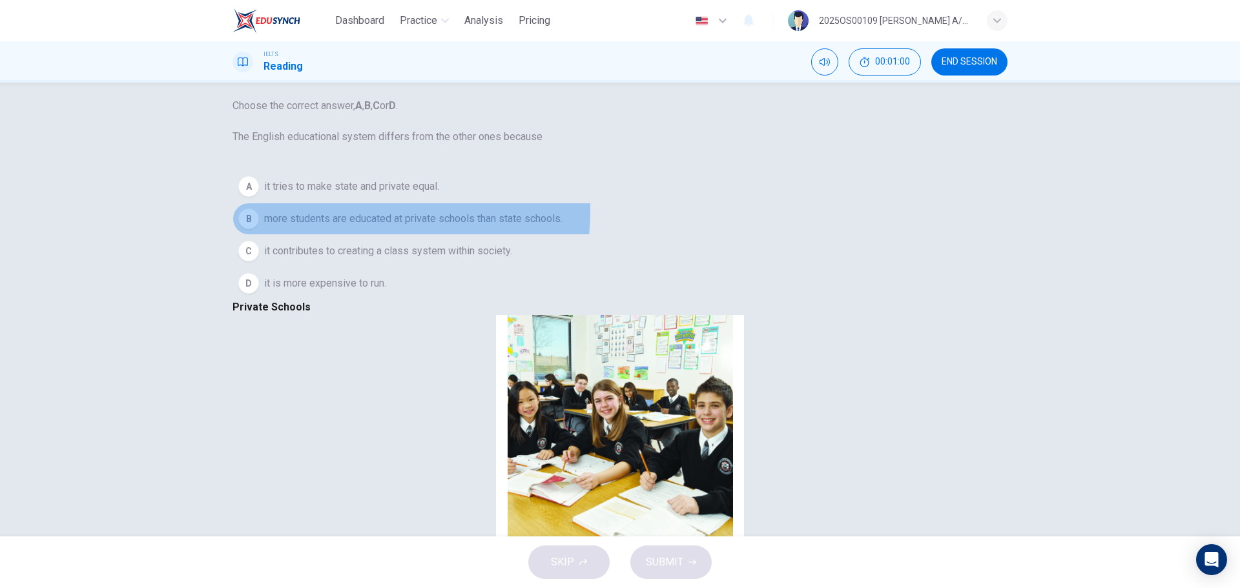
click at [345, 235] on button "B more students are educated at private schools than state schools." at bounding box center [619, 219] width 775 height 32
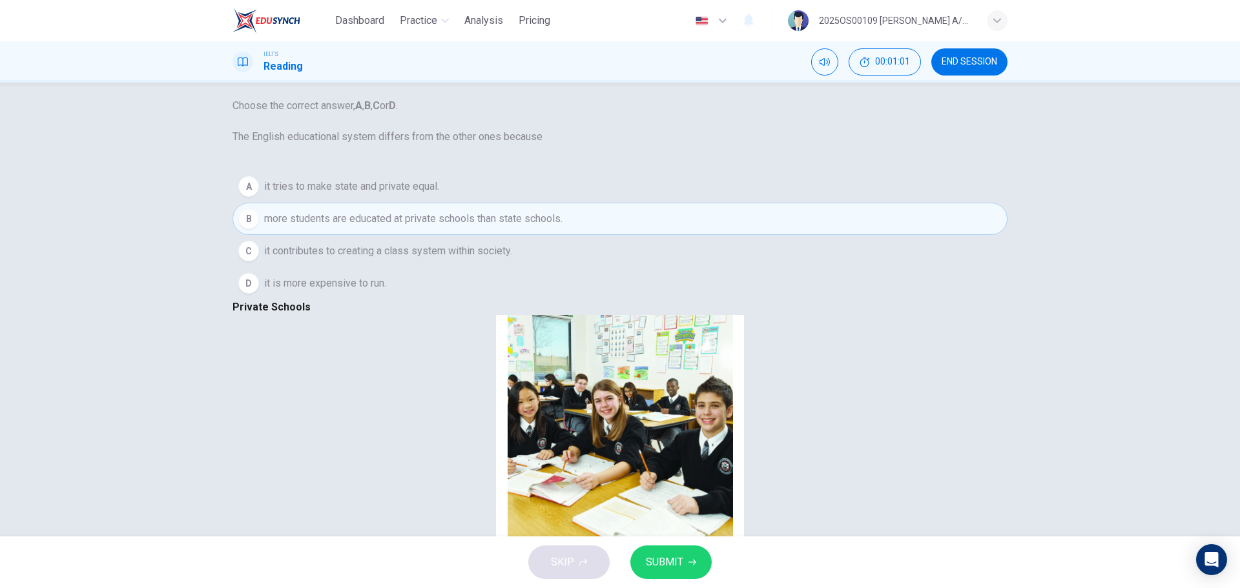
click at [682, 355] on button "SUBMIT" at bounding box center [670, 563] width 81 height 34
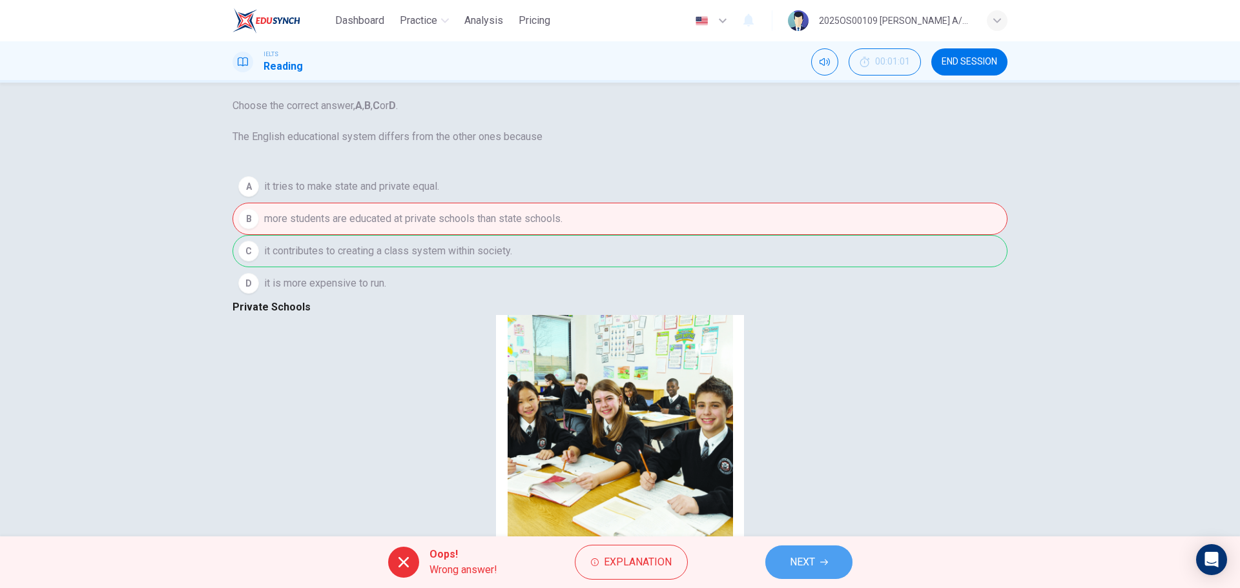
click at [796, 355] on span "NEXT" at bounding box center [802, 562] width 25 height 18
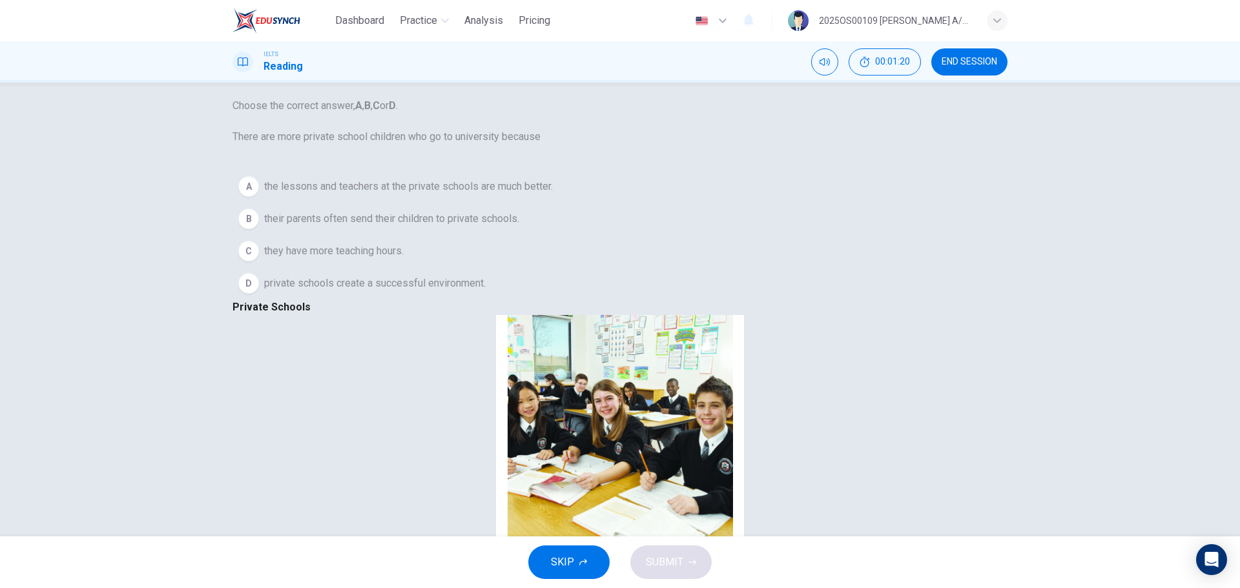
scroll to position [258, 0]
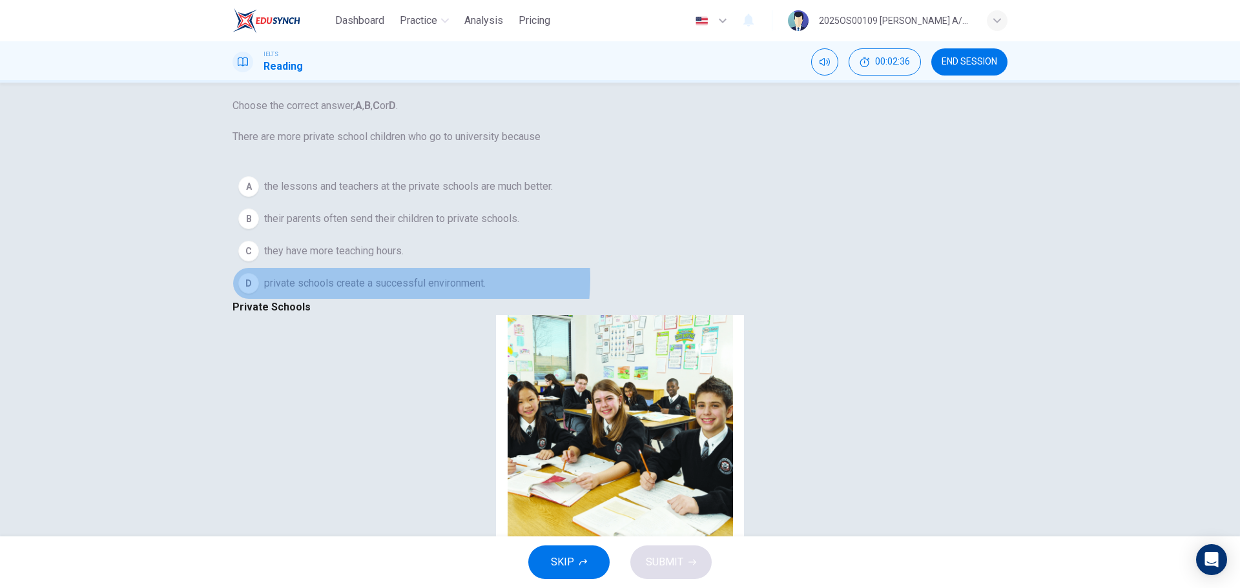
click at [413, 291] on span "private schools create a successful environment." at bounding box center [374, 283] width 221 height 15
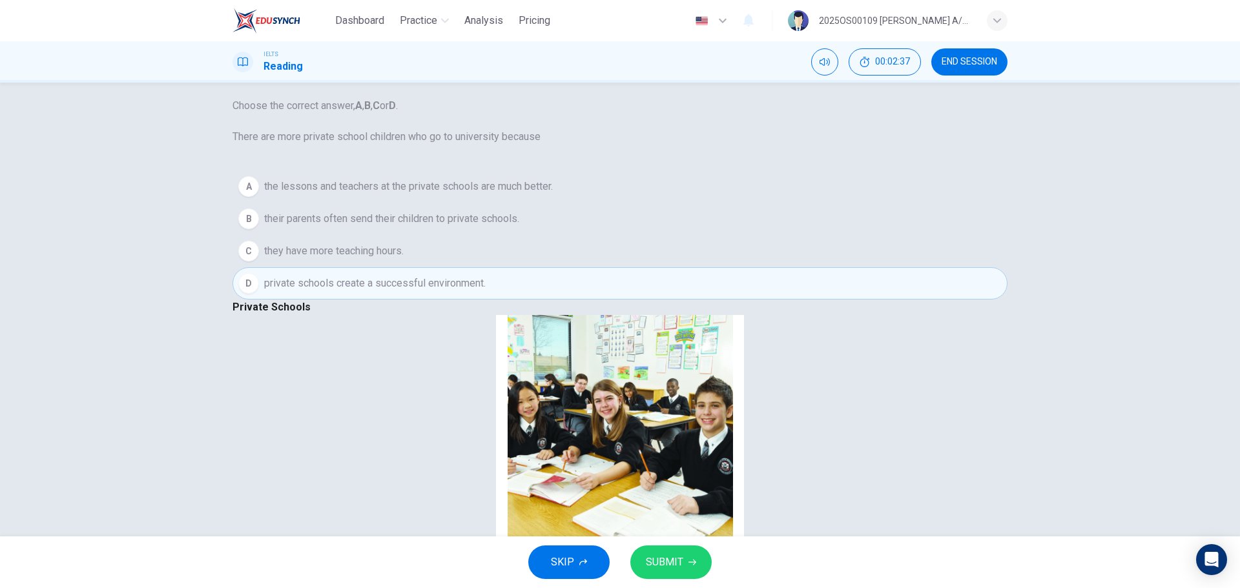
click at [673, 355] on span "SUBMIT" at bounding box center [664, 562] width 37 height 18
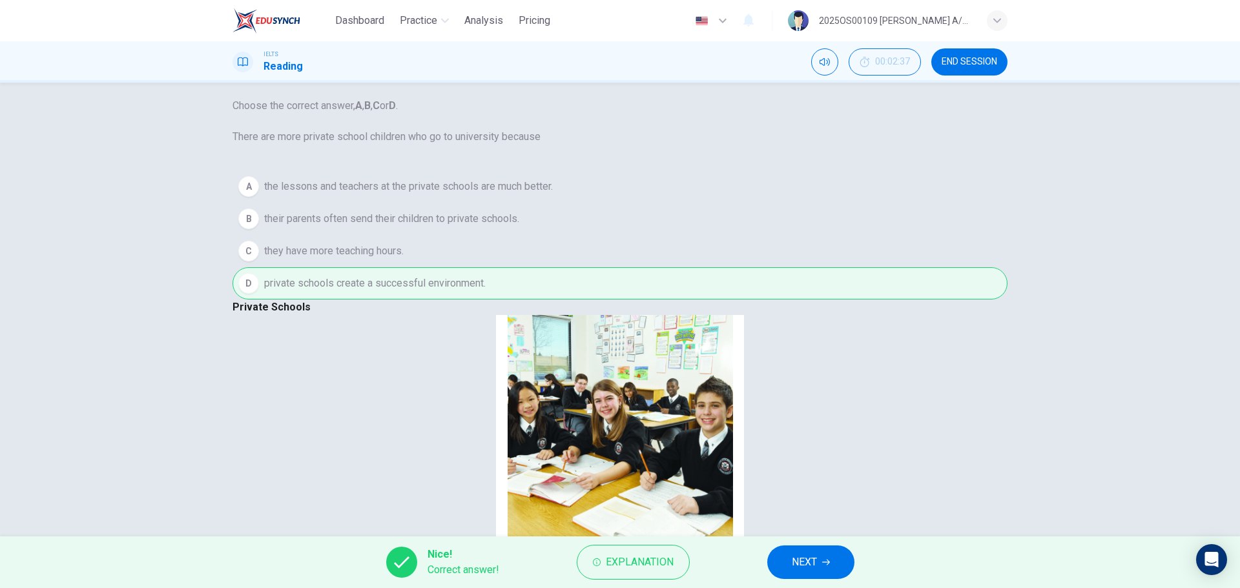
click at [810, 355] on span "NEXT" at bounding box center [804, 562] width 25 height 18
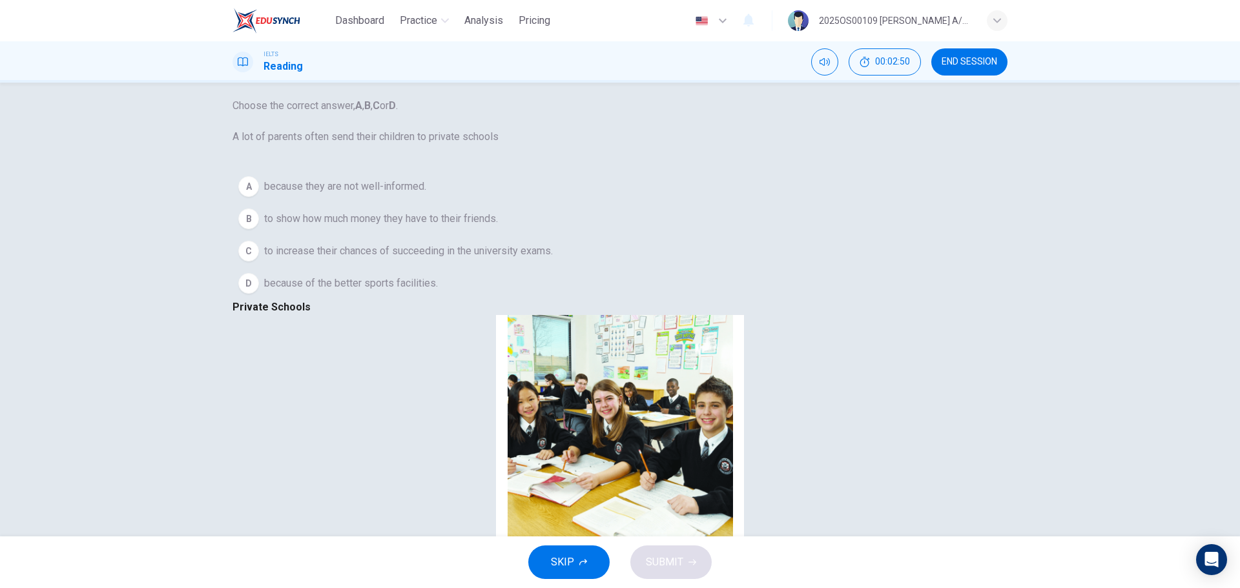
scroll to position [517, 0]
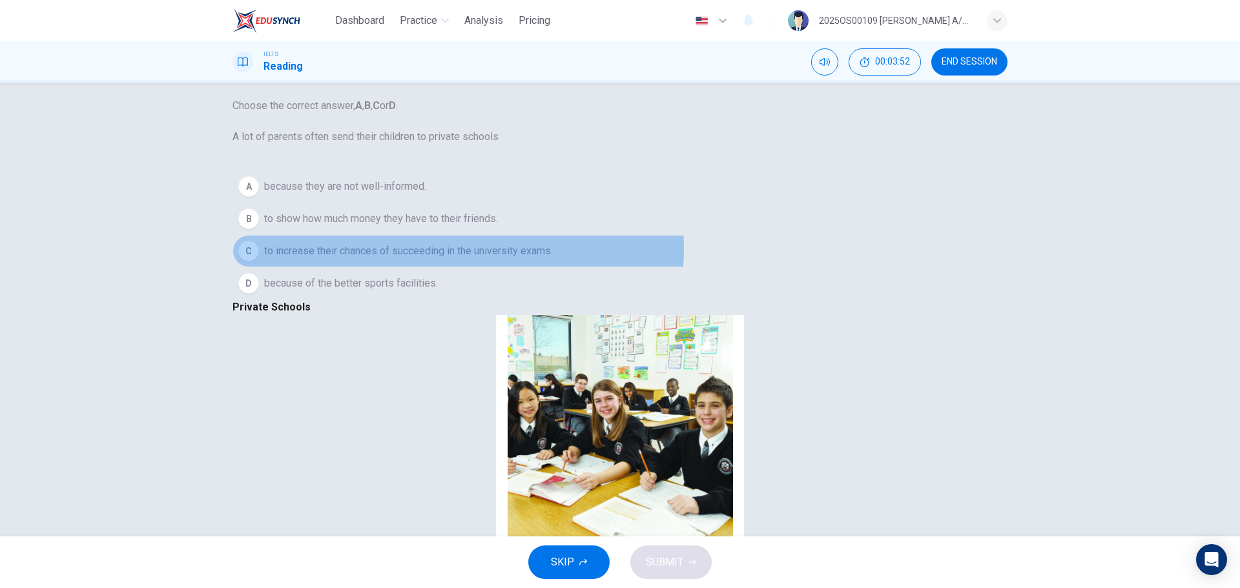
click at [475, 259] on span "to increase their chances of succeeding in the university exams." at bounding box center [408, 250] width 289 height 15
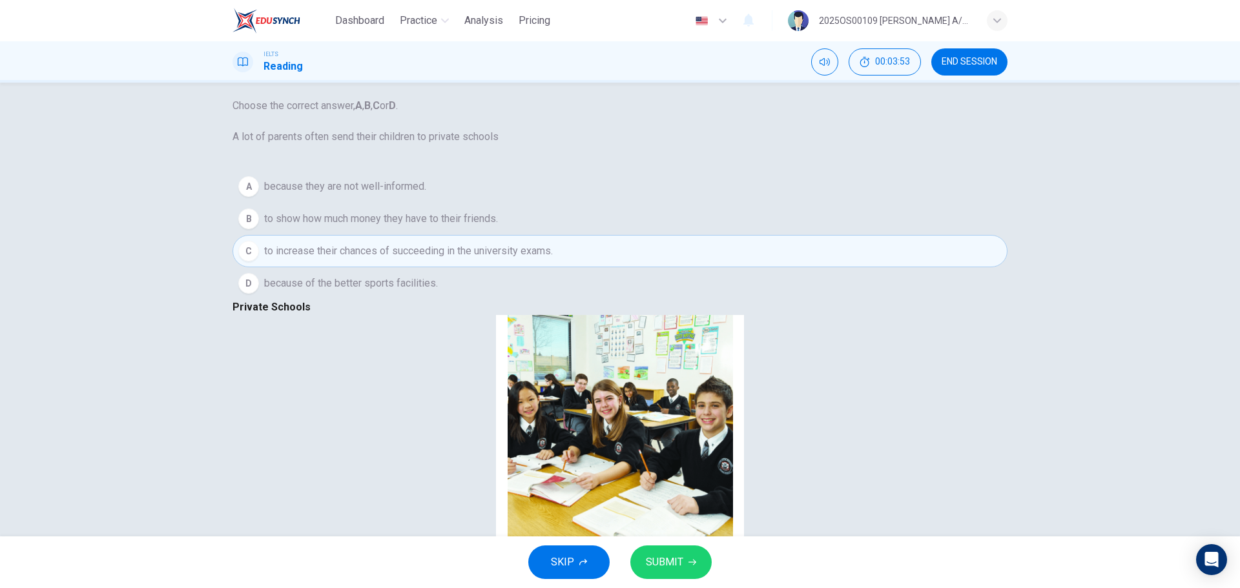
click at [674, 355] on span "SUBMIT" at bounding box center [664, 562] width 37 height 18
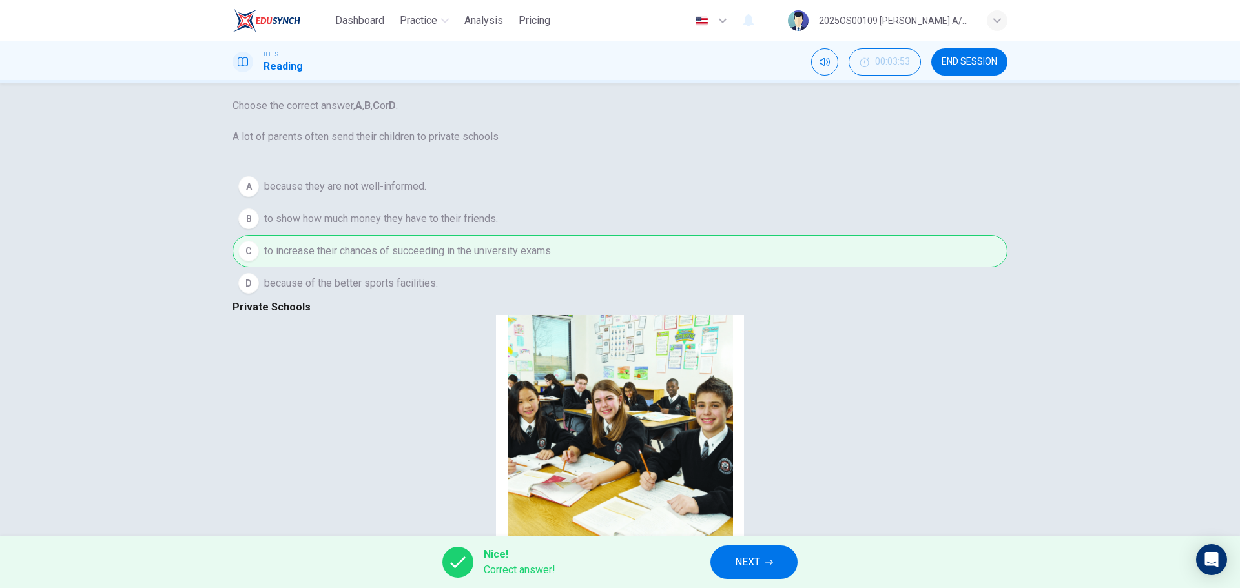
click at [759, 355] on span "NEXT" at bounding box center [747, 562] width 25 height 18
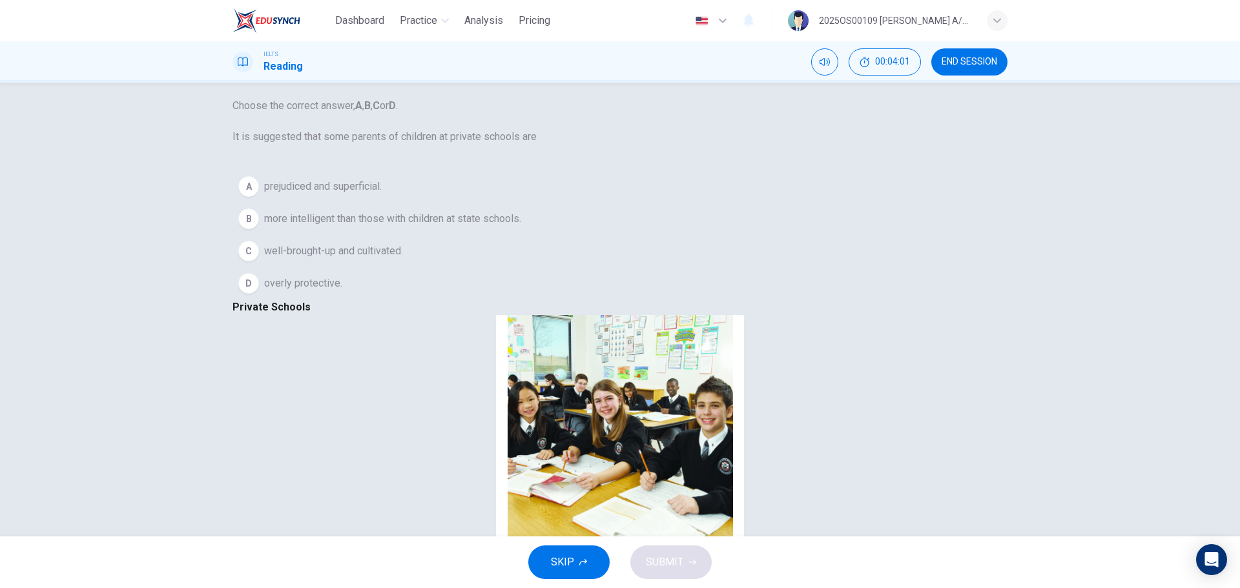
scroll to position [646, 0]
click at [329, 194] on span "prejudiced and superficial." at bounding box center [323, 186] width 118 height 15
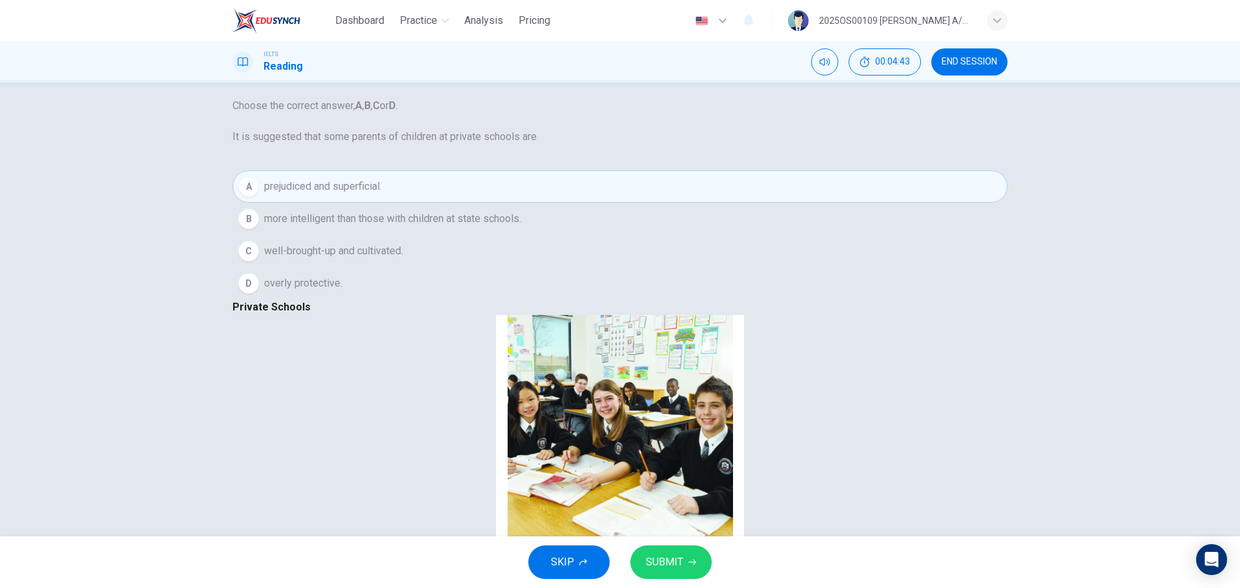
click at [664, 355] on div "SKIP SUBMIT" at bounding box center [620, 563] width 1240 height 52
click at [710, 355] on div "SKIP SUBMIT" at bounding box center [620, 563] width 1240 height 52
click at [691, 355] on button "SUBMIT" at bounding box center [670, 563] width 81 height 34
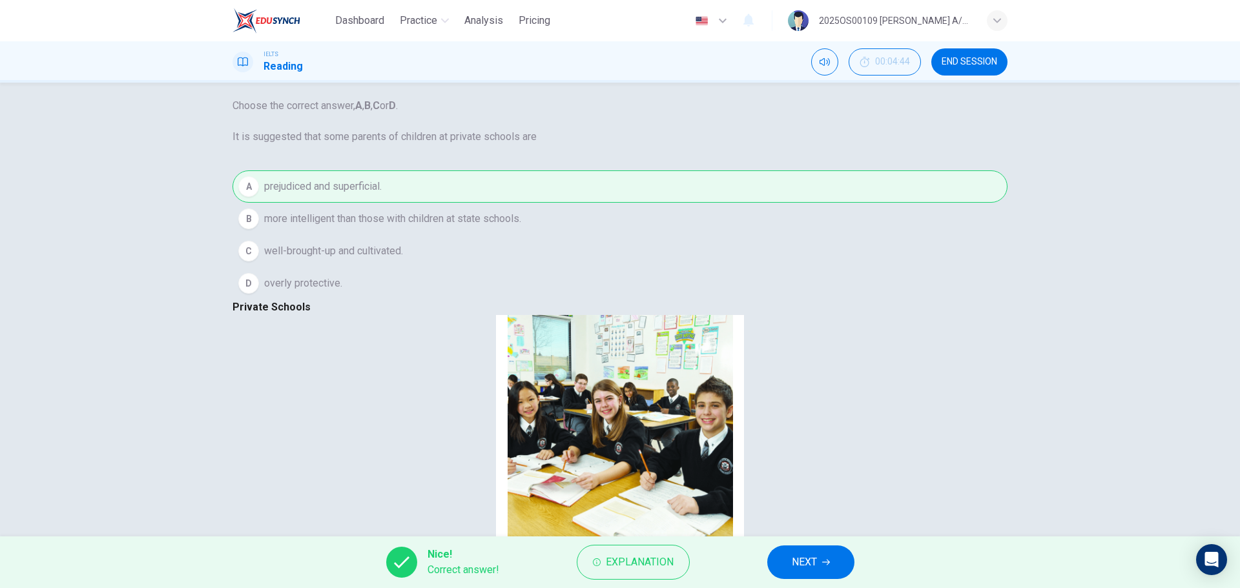
click at [819, 355] on div "Nice! Correct answer! Explanation NEXT" at bounding box center [620, 563] width 1240 height 52
click at [815, 355] on span "NEXT" at bounding box center [804, 562] width 25 height 18
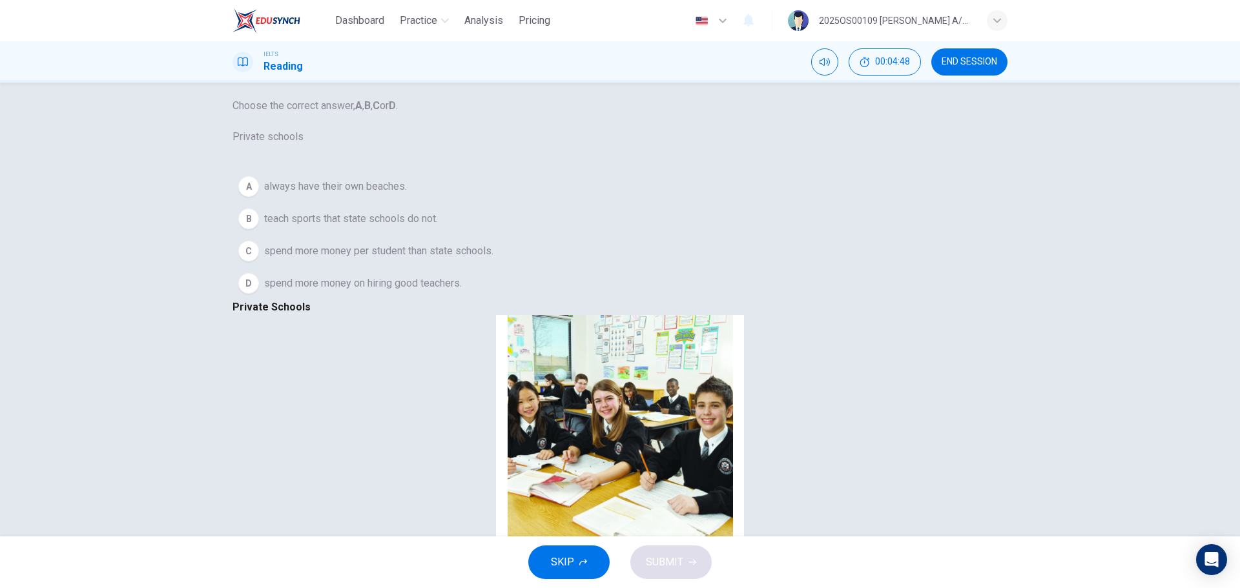
scroll to position [828, 0]
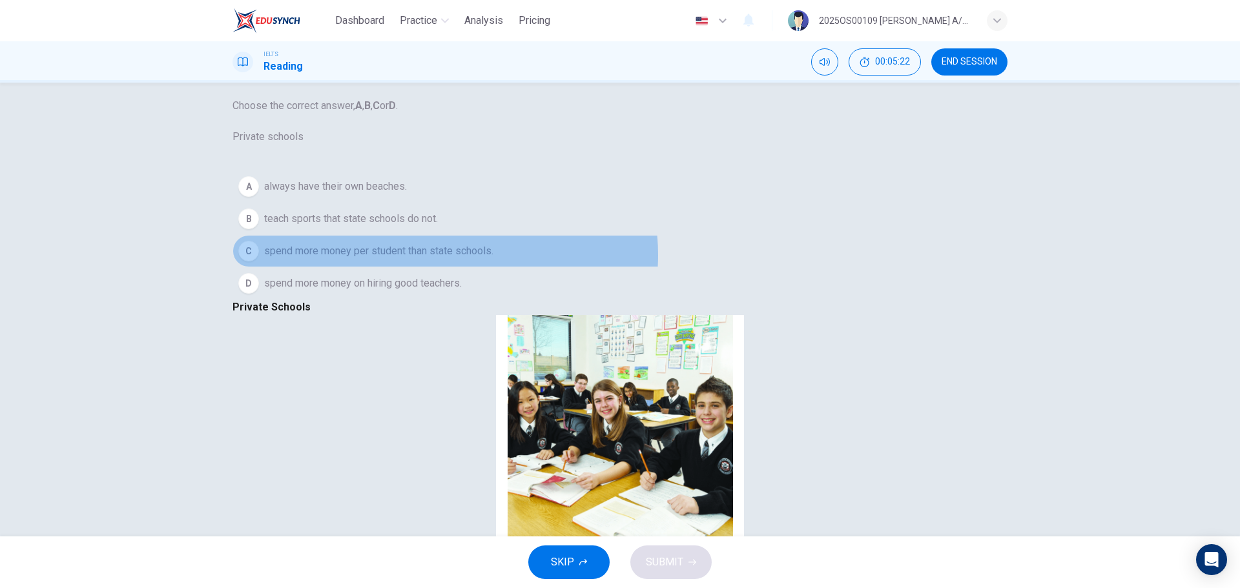
click at [462, 259] on span "spend more money per student than state schools." at bounding box center [378, 250] width 229 height 15
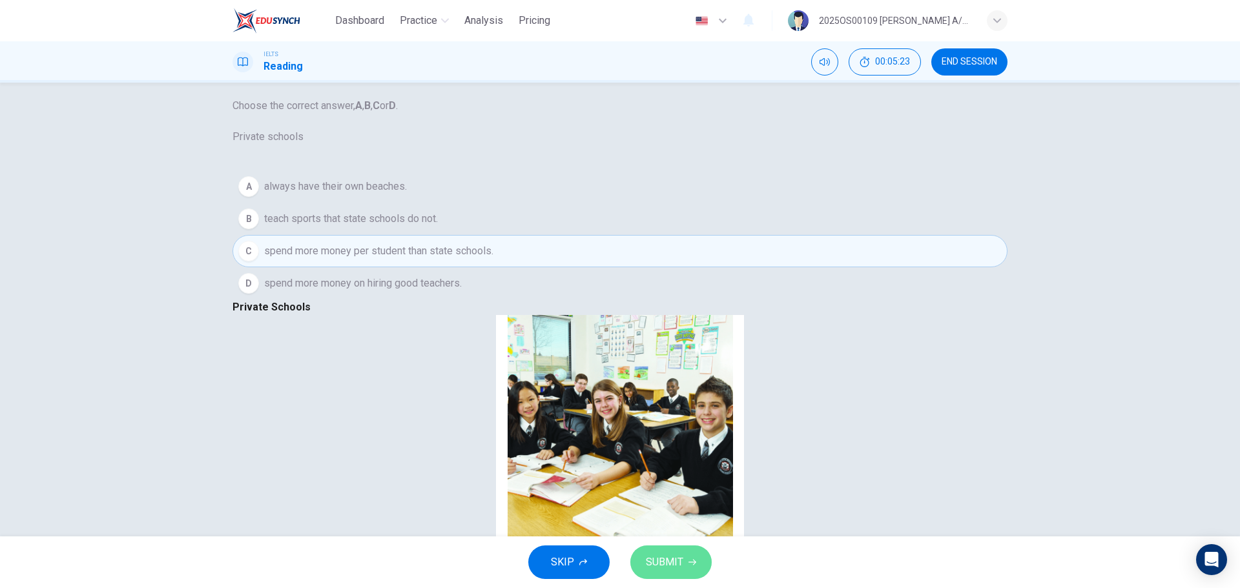
click at [691, 355] on button "SUBMIT" at bounding box center [670, 563] width 81 height 34
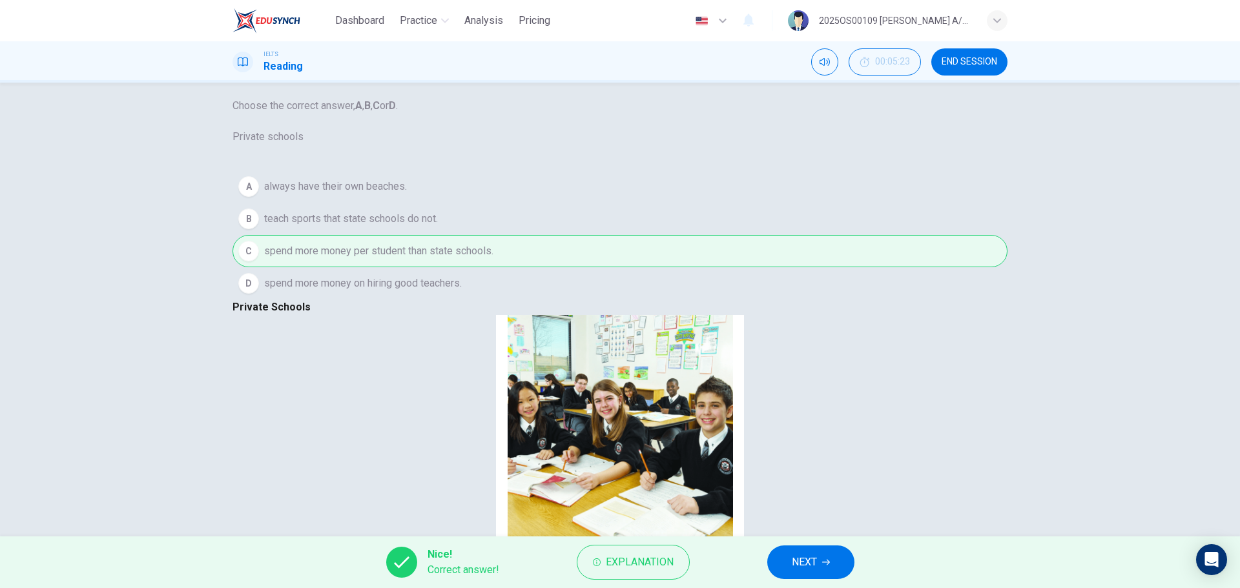
click at [813, 355] on span "NEXT" at bounding box center [804, 562] width 25 height 18
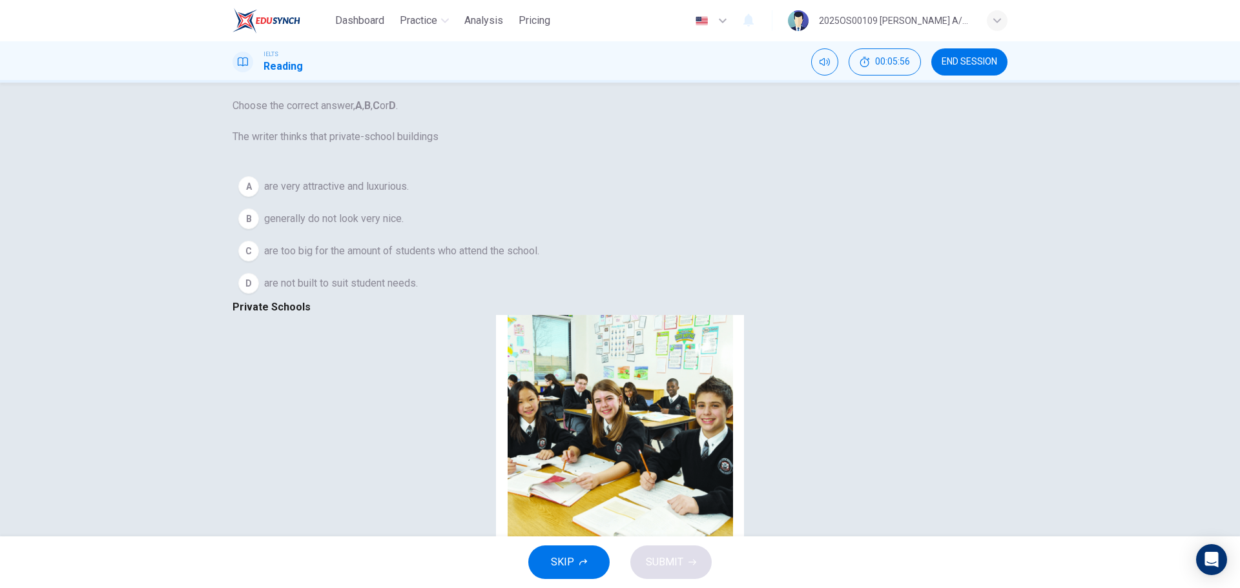
click at [378, 194] on span "are very attractive and luxurious." at bounding box center [336, 186] width 145 height 15
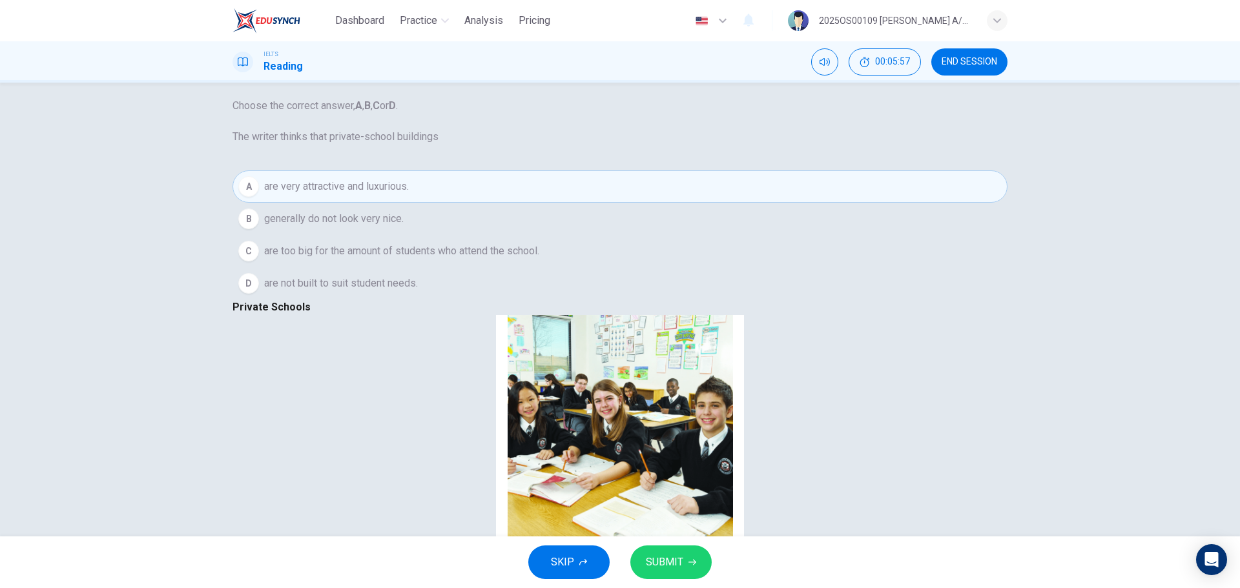
click at [663, 355] on span "SUBMIT" at bounding box center [664, 562] width 37 height 18
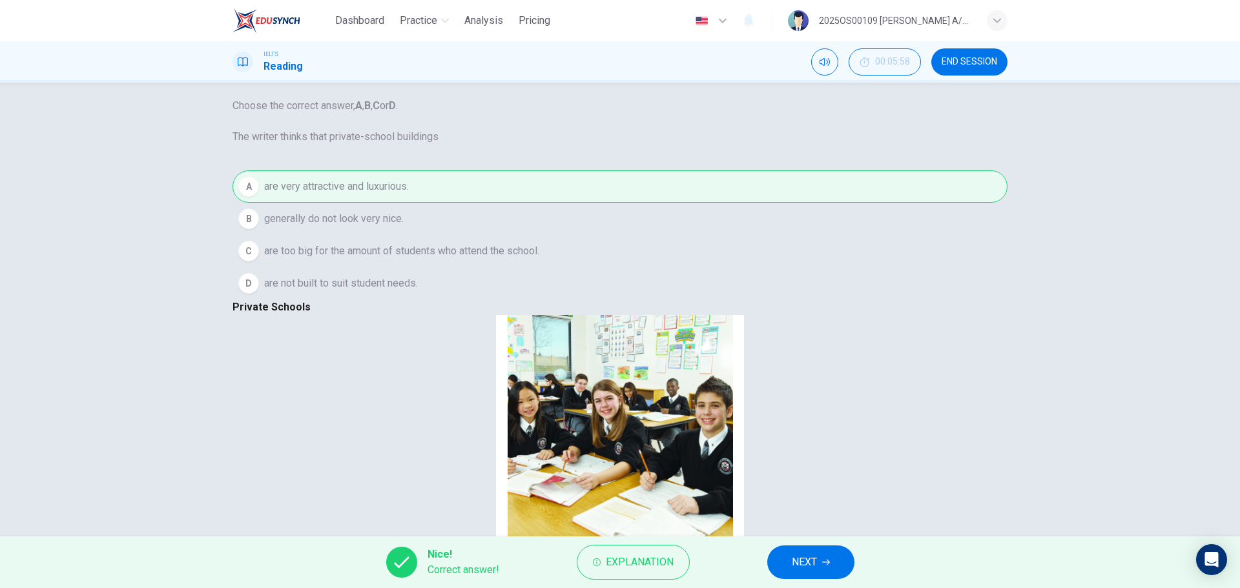
click at [820, 355] on button "NEXT" at bounding box center [810, 563] width 87 height 34
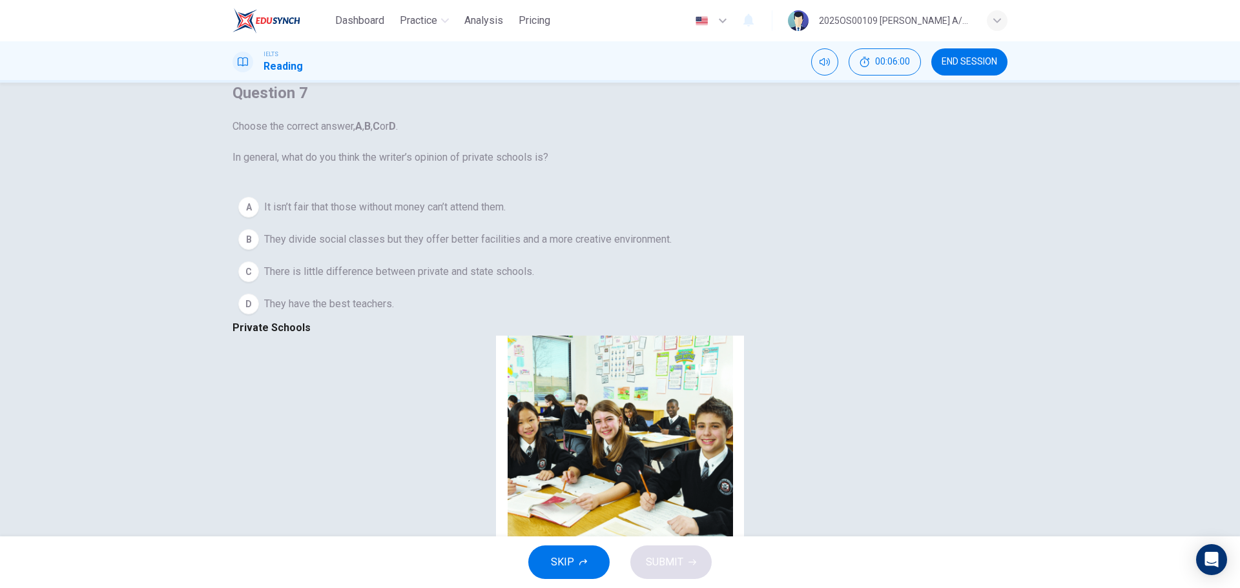
scroll to position [46, 0]
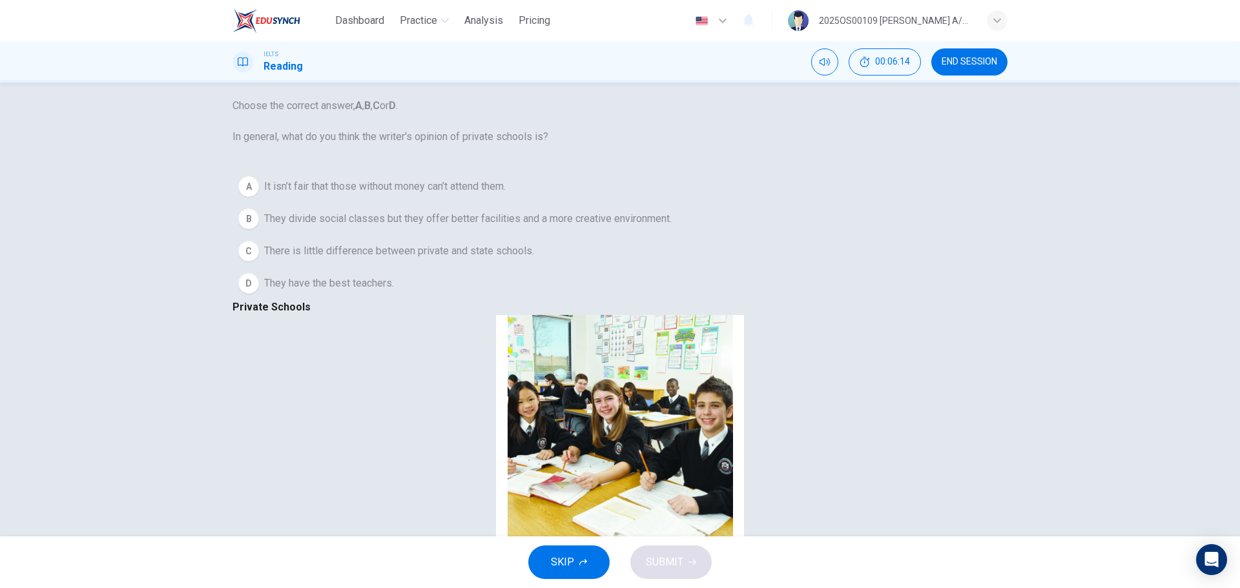
click at [414, 227] on span "They divide social classes but they offer better facilities and a more creative…" at bounding box center [467, 218] width 407 height 15
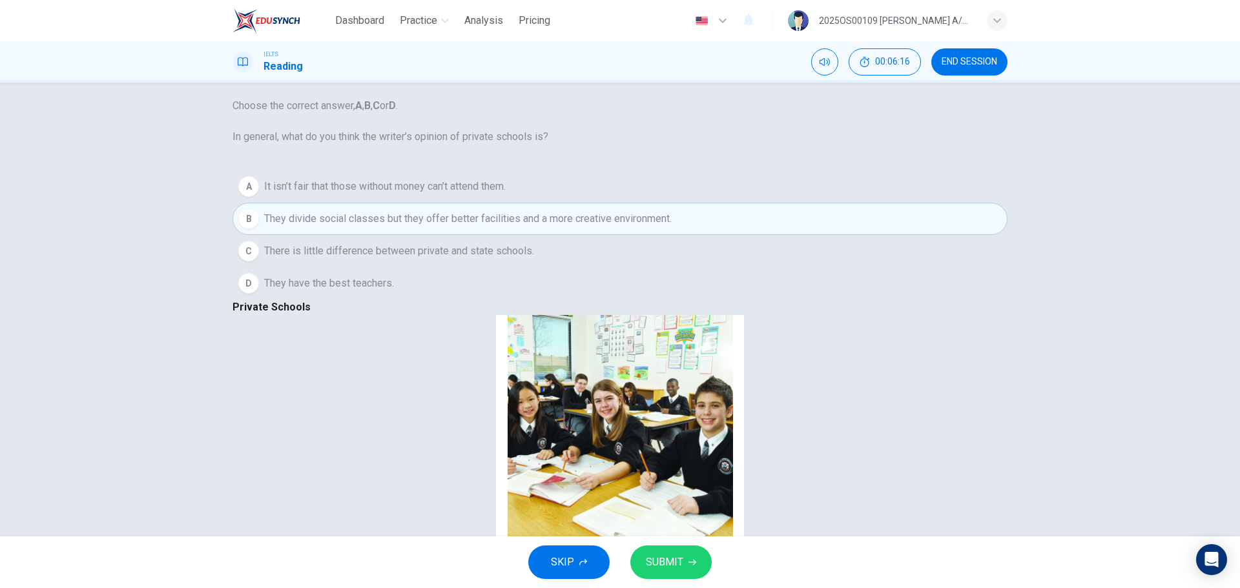
click at [664, 355] on span "SUBMIT" at bounding box center [664, 562] width 37 height 18
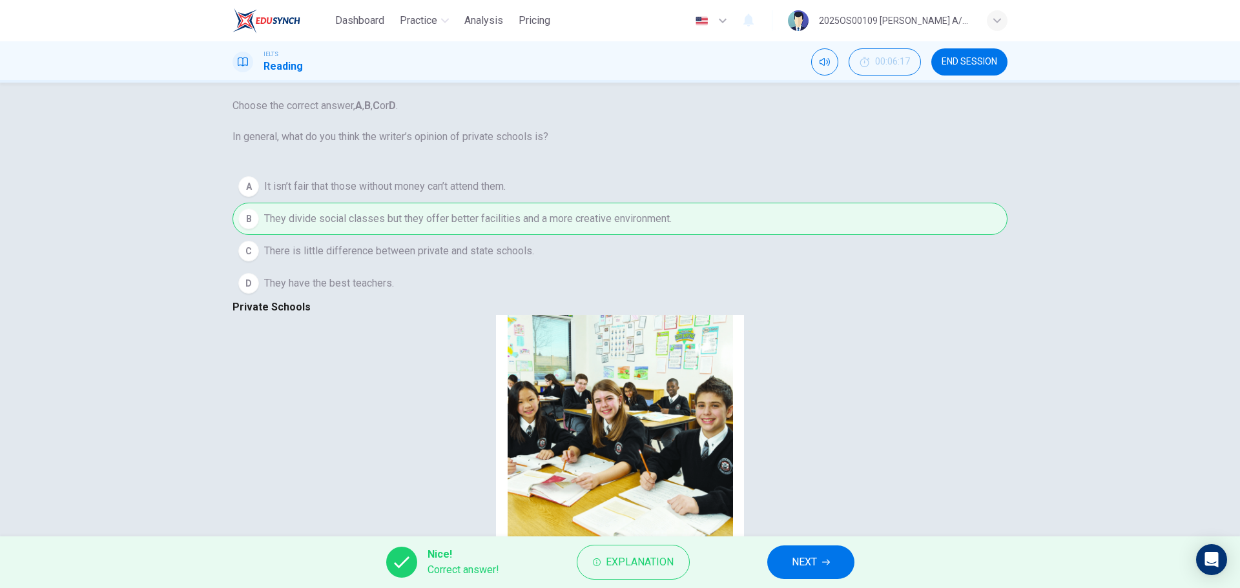
click at [807, 355] on span "NEXT" at bounding box center [804, 562] width 25 height 18
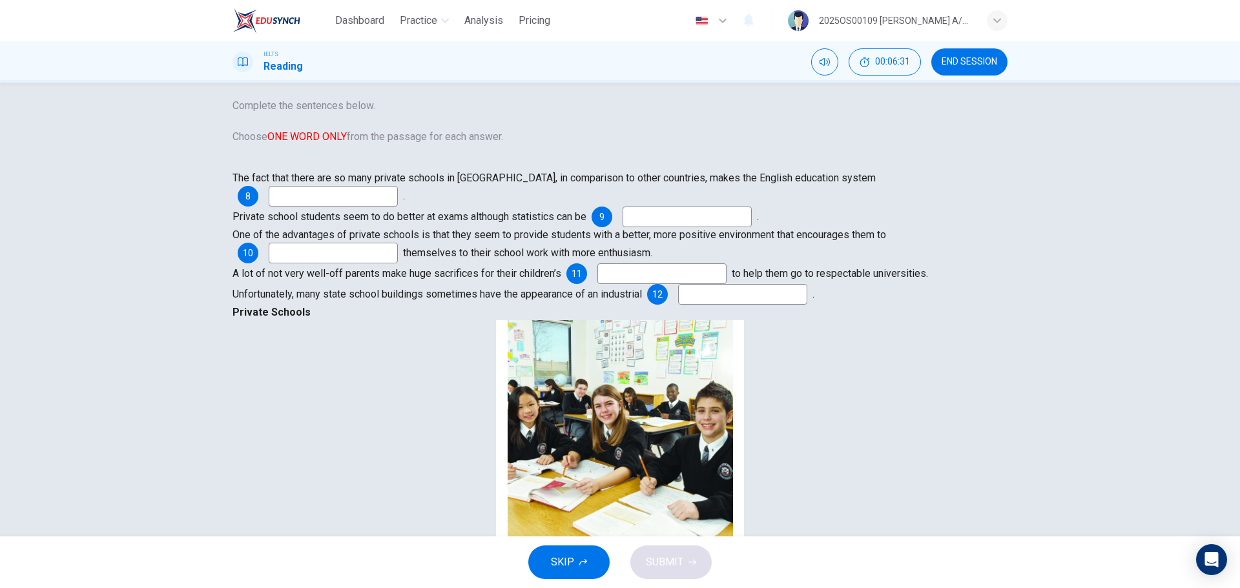
click at [332, 207] on input at bounding box center [333, 196] width 129 height 21
type input "unique"
click at [622, 227] on input at bounding box center [686, 217] width 129 height 21
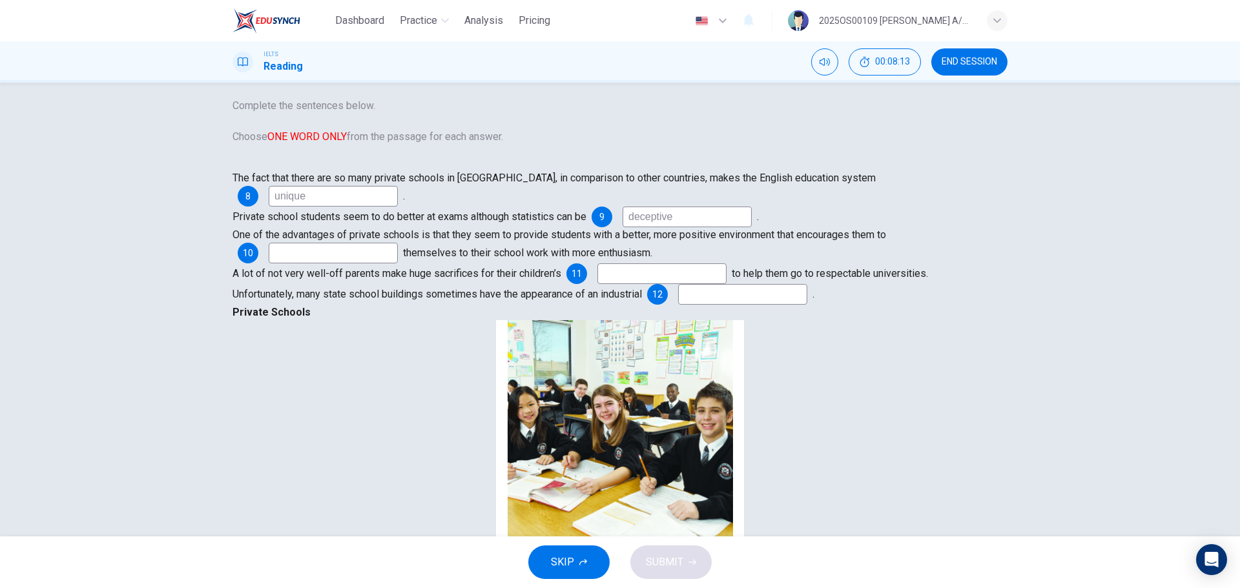
type input "deceptive"
click at [369, 263] on input at bounding box center [333, 253] width 129 height 21
type input "apply"
click at [597, 284] on input at bounding box center [661, 273] width 129 height 21
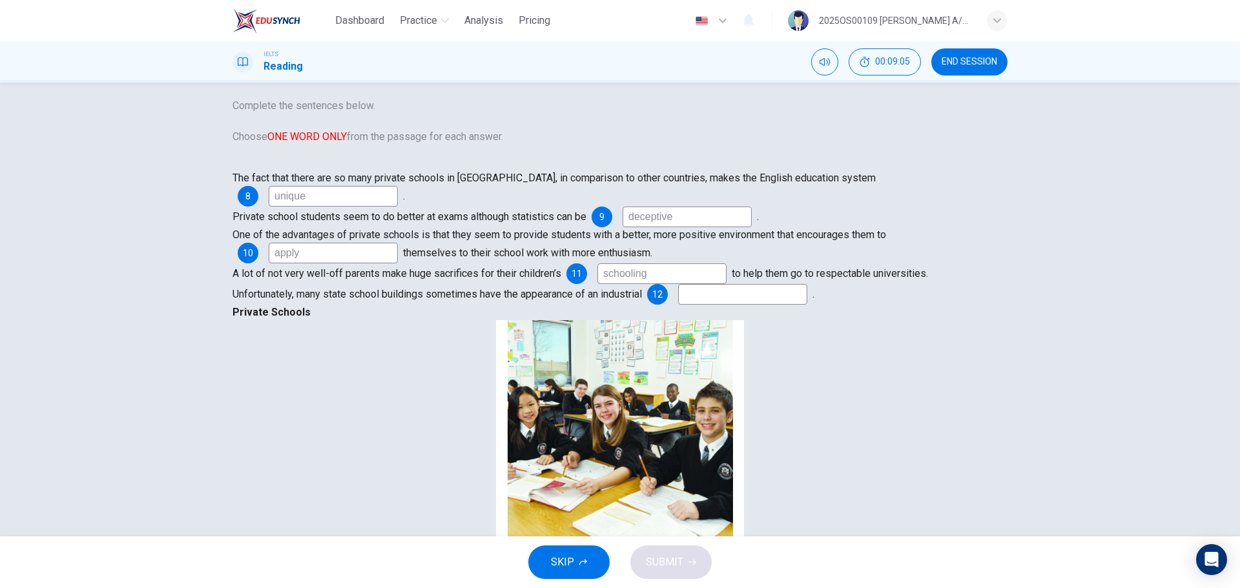
scroll to position [828, 0]
type input "schooling"
click at [678, 305] on input at bounding box center [742, 294] width 129 height 21
type input "shed"
click at [671, 355] on span "SUBMIT" at bounding box center [664, 562] width 37 height 18
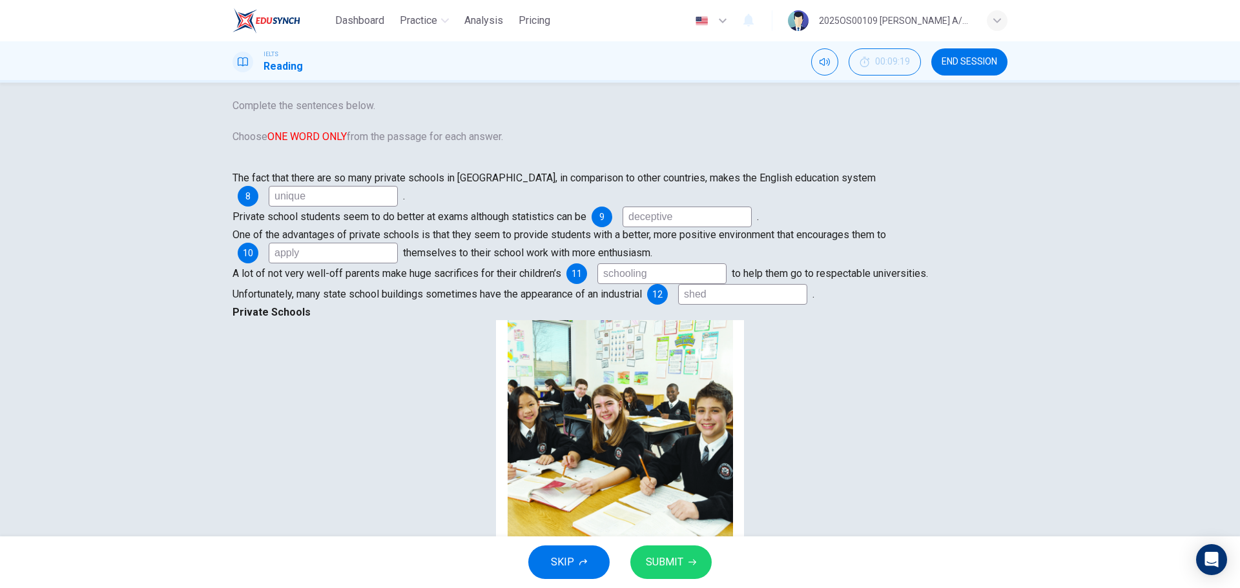
click at [646, 355] on button "SUBMIT" at bounding box center [670, 563] width 81 height 34
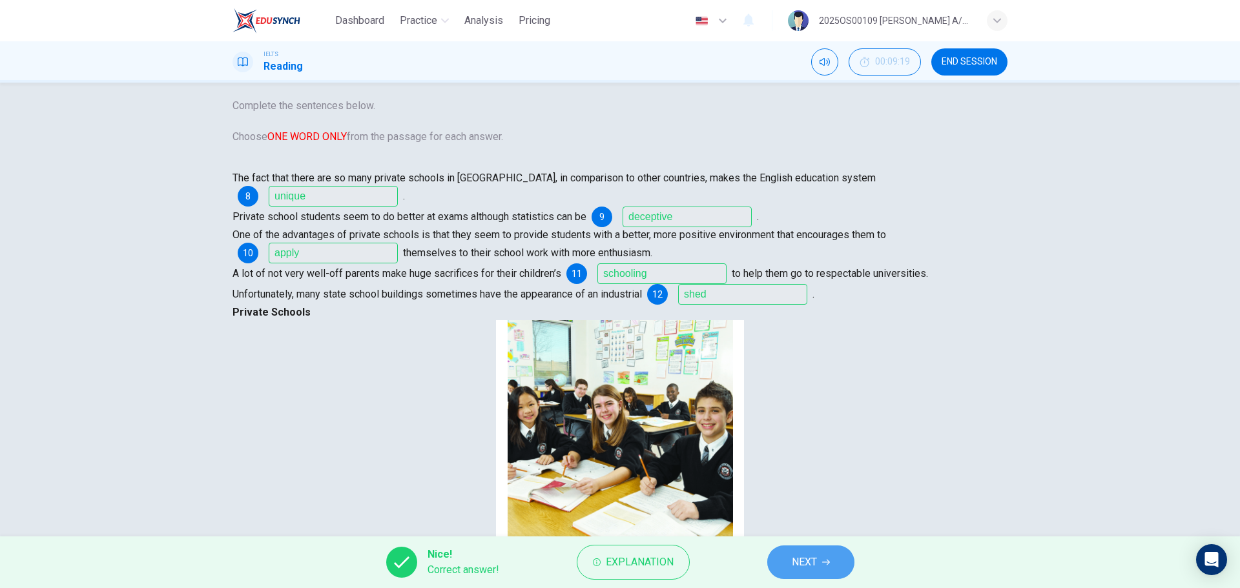
click at [819, 355] on button "NEXT" at bounding box center [810, 563] width 87 height 34
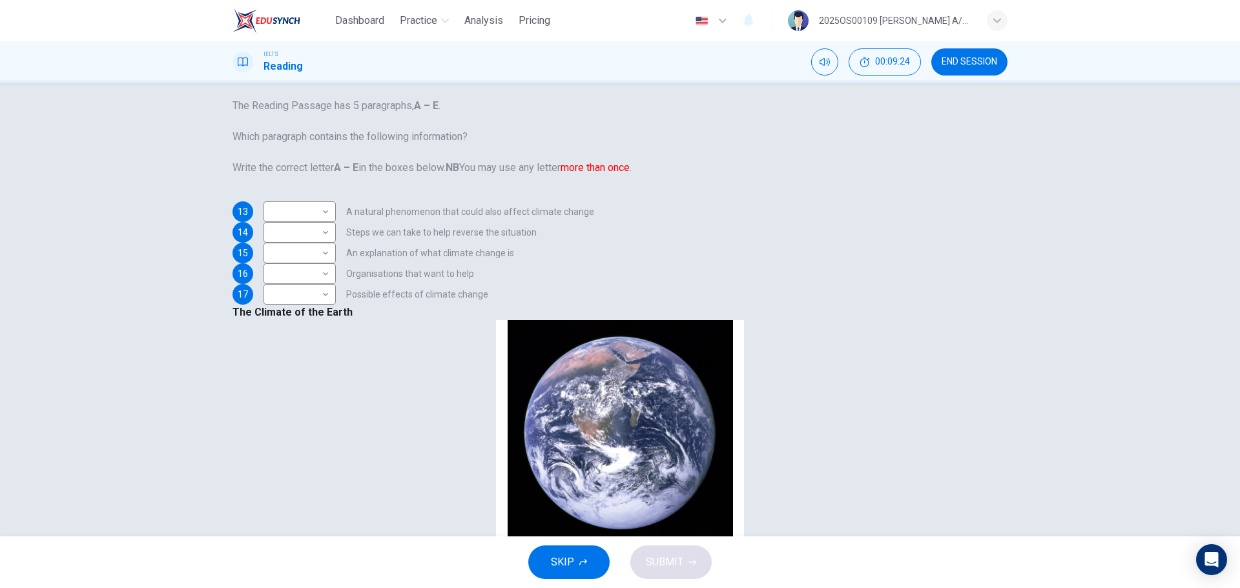
scroll to position [65, 0]
drag, startPoint x: 895, startPoint y: 351, endPoint x: 955, endPoint y: 352, distance: 59.4
click at [332, 329] on body "Dashboard Practice Analysis Pricing English en ​ 2025OS00109 LUCIA A/P SWATHESA…" at bounding box center [620, 294] width 1240 height 588
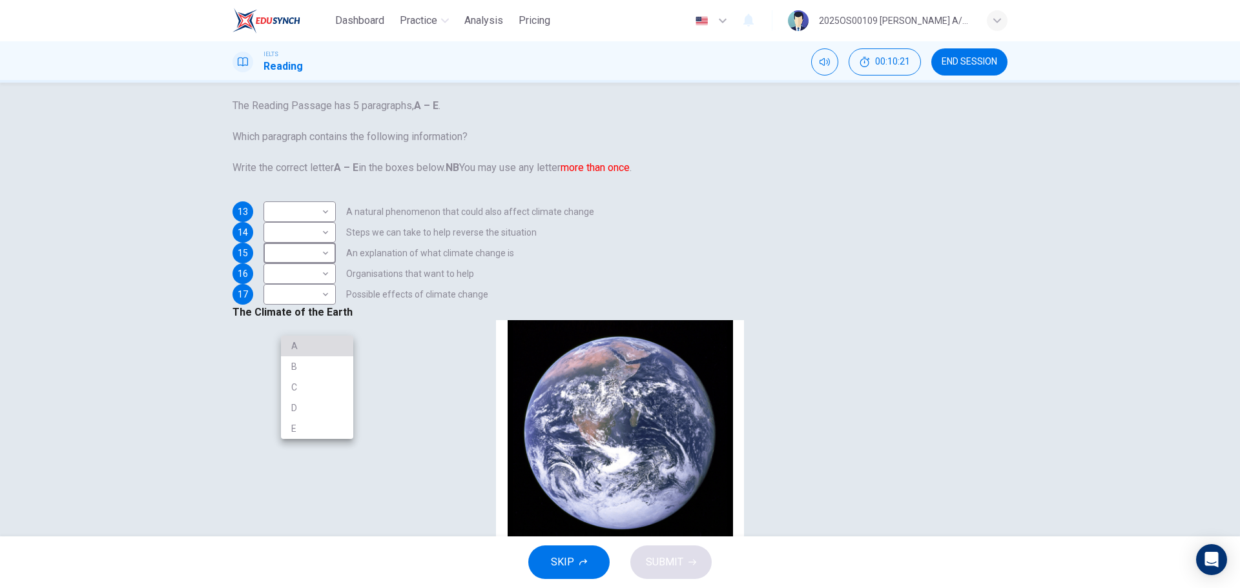
click at [323, 349] on li "A" at bounding box center [317, 346] width 72 height 21
type input "A"
drag, startPoint x: 743, startPoint y: 285, endPoint x: 844, endPoint y: 282, distance: 101.4
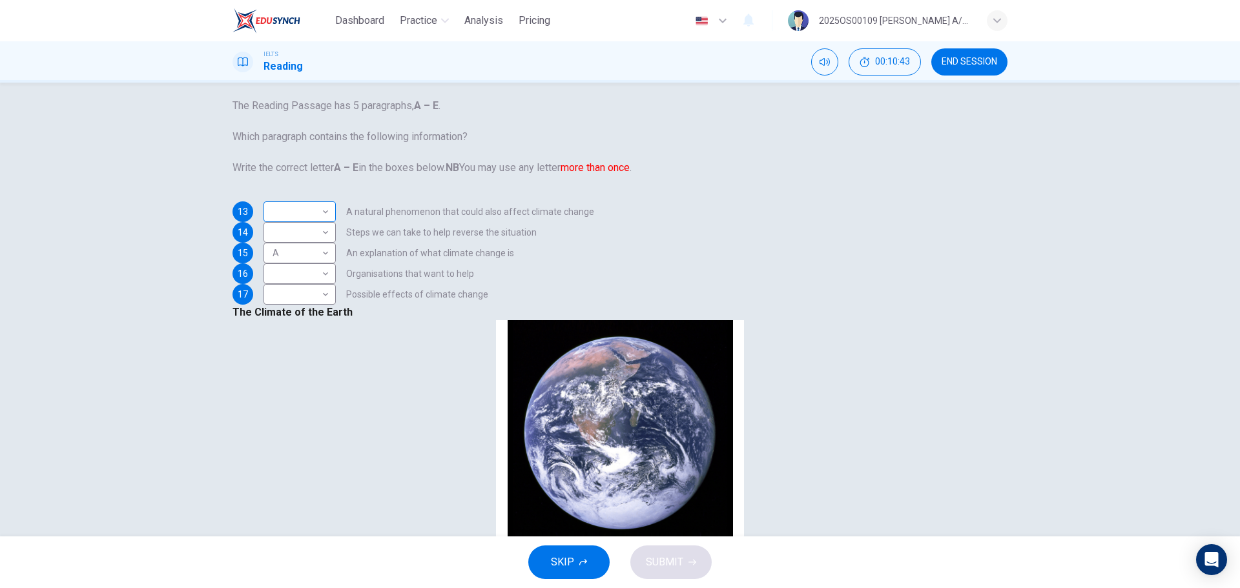
click at [335, 252] on body "Dashboard Practice Analysis Pricing English en ​ 2025OS00109 LUCIA A/P SWATHESA…" at bounding box center [620, 294] width 1240 height 588
click at [331, 292] on li "B" at bounding box center [317, 294] width 72 height 21
type input "B"
click at [345, 355] on body "Dashboard Practice Analysis Pricing English en ​ 2025OS00109 LUCIA A/P SWATHESA…" at bounding box center [620, 294] width 1240 height 588
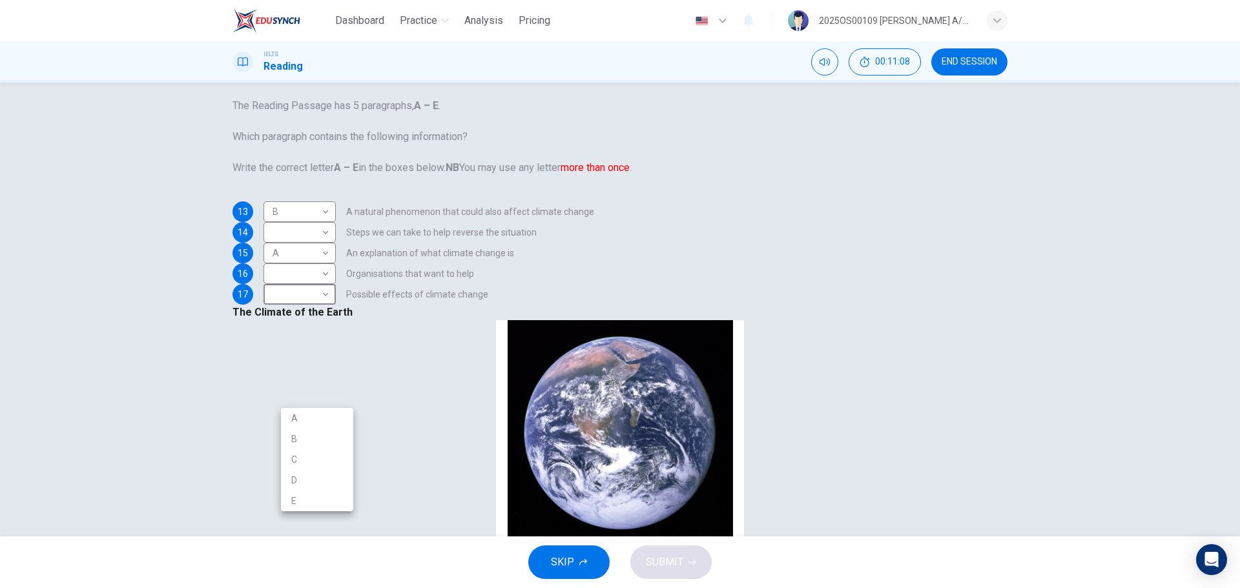
click at [325, 355] on li "C" at bounding box center [317, 459] width 72 height 21
type input "C"
click at [348, 355] on body "Dashboard Practice Analysis Pricing English en ​ 2025OS00109 LUCIA A/P SWATHESA…" at bounding box center [620, 294] width 1240 height 588
click at [302, 355] on li "D" at bounding box center [317, 444] width 72 height 21
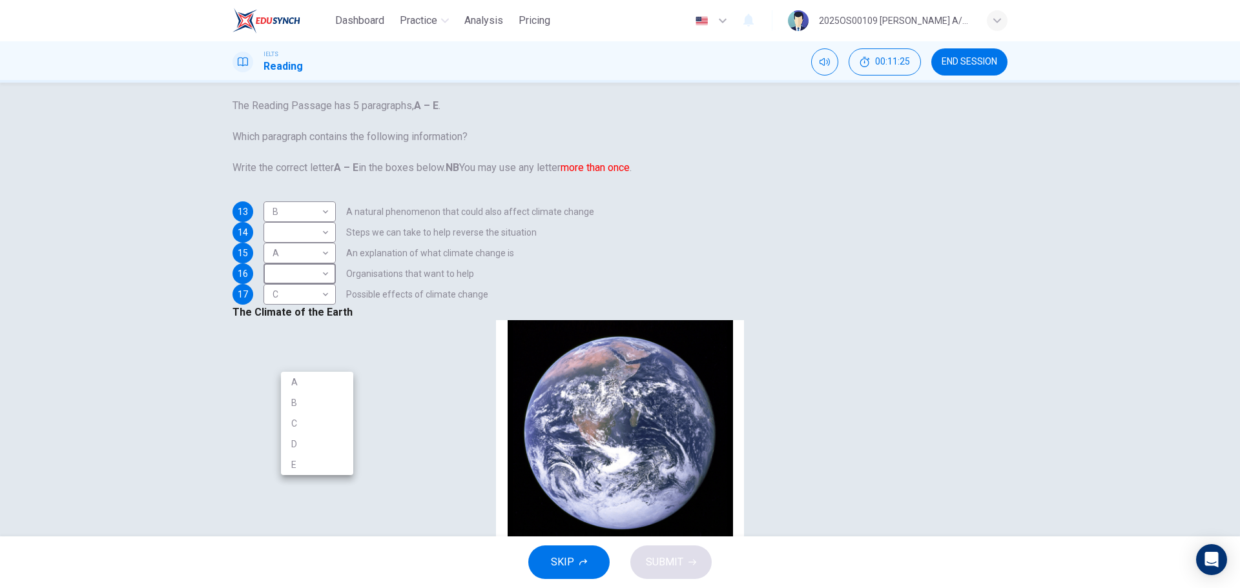
type input "D"
click at [336, 287] on body "Dashboard Practice Analysis Pricing English en ​ 2025OS00109 LUCIA A/P SWATHESA…" at bounding box center [620, 294] width 1240 height 588
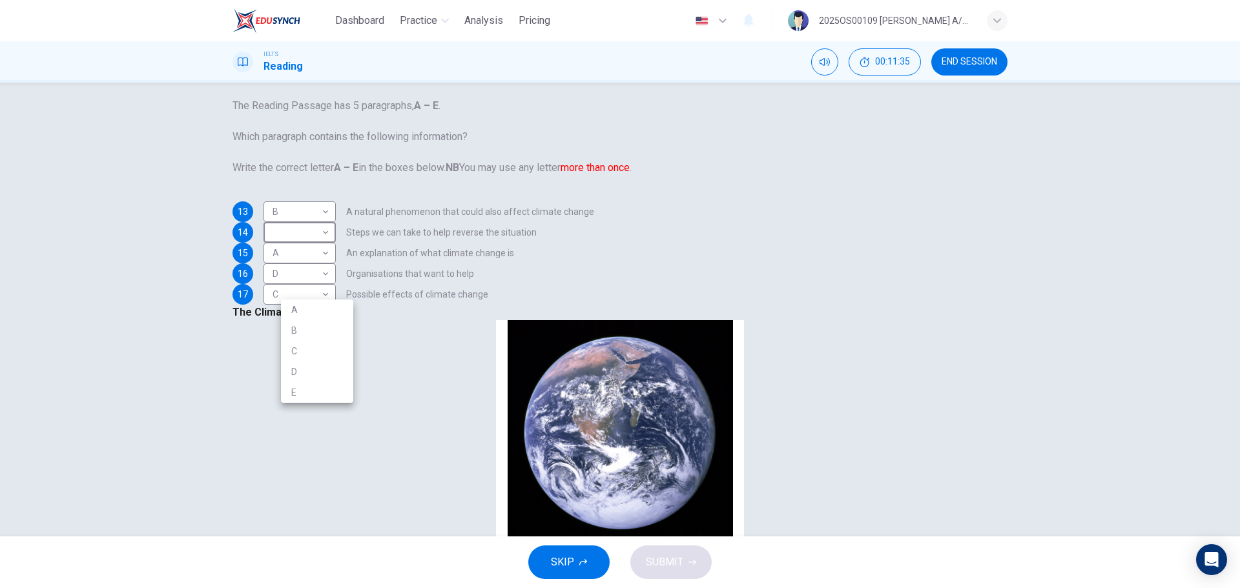
click at [294, 355] on li "E" at bounding box center [317, 392] width 72 height 21
type input "E"
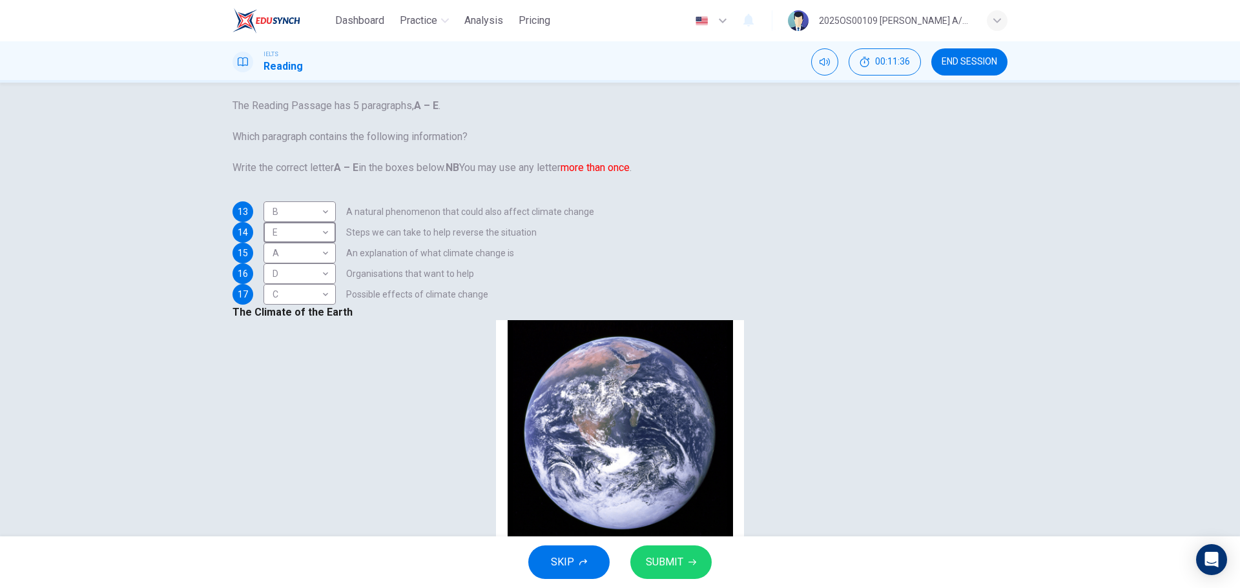
click at [691, 355] on button "SUBMIT" at bounding box center [670, 563] width 81 height 34
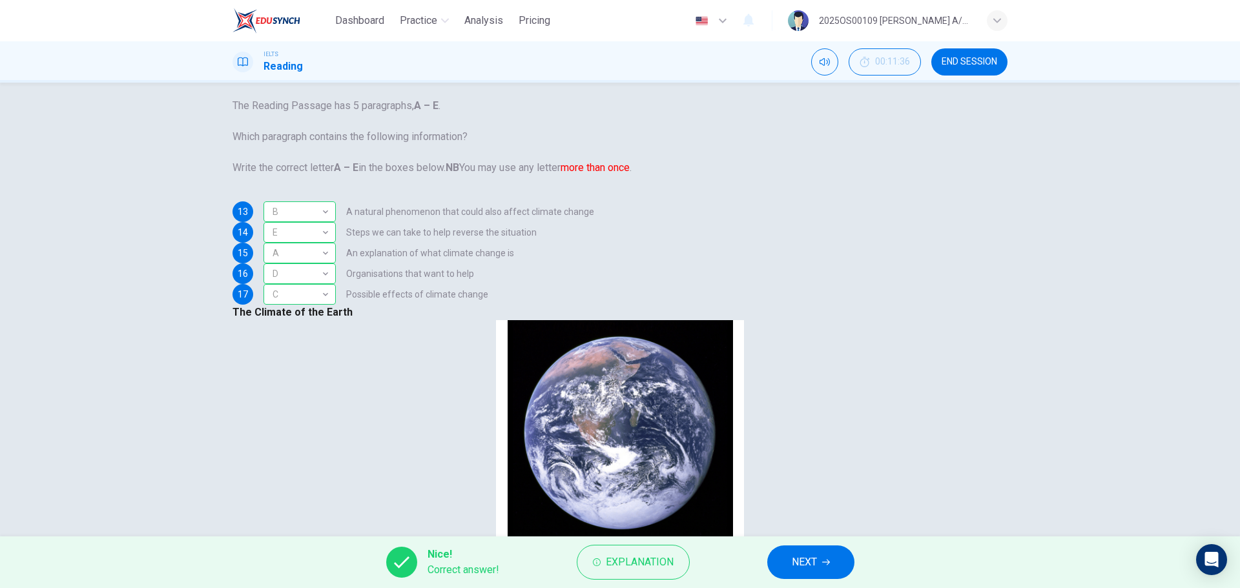
click at [792, 355] on span "NEXT" at bounding box center [804, 562] width 25 height 18
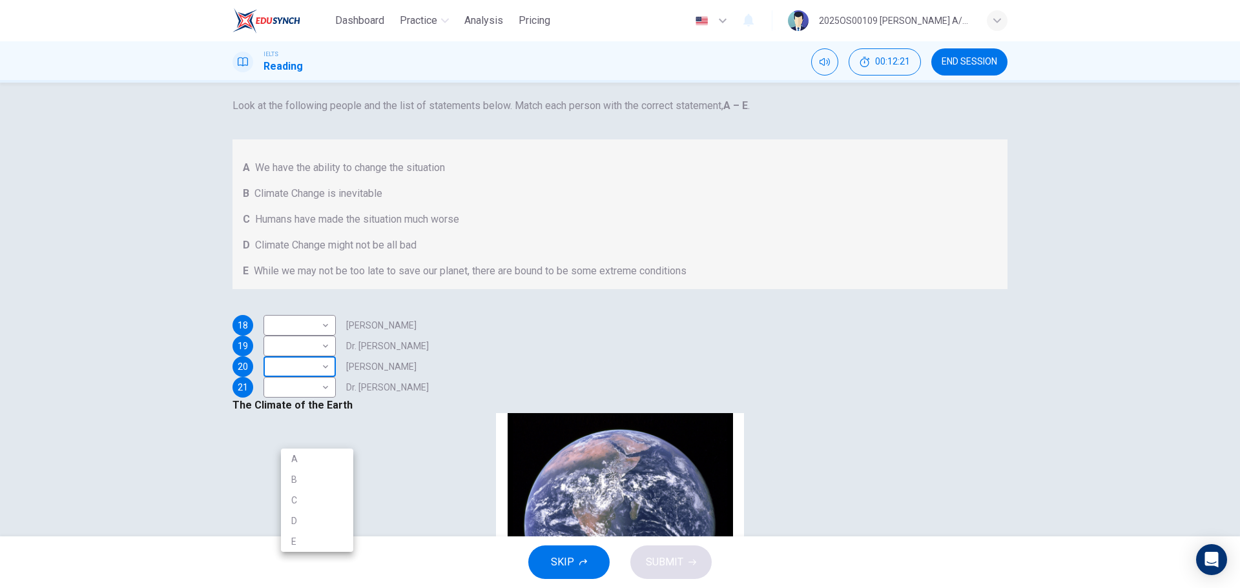
click at [333, 355] on body "Dashboard Practice Analysis Pricing English en ​ 2025OS00109 LUCIA A/P SWATHESA…" at bounding box center [620, 294] width 1240 height 588
click at [310, 355] on li "E" at bounding box center [317, 541] width 72 height 21
type input "E"
drag, startPoint x: 741, startPoint y: 393, endPoint x: 847, endPoint y: 391, distance: 106.5
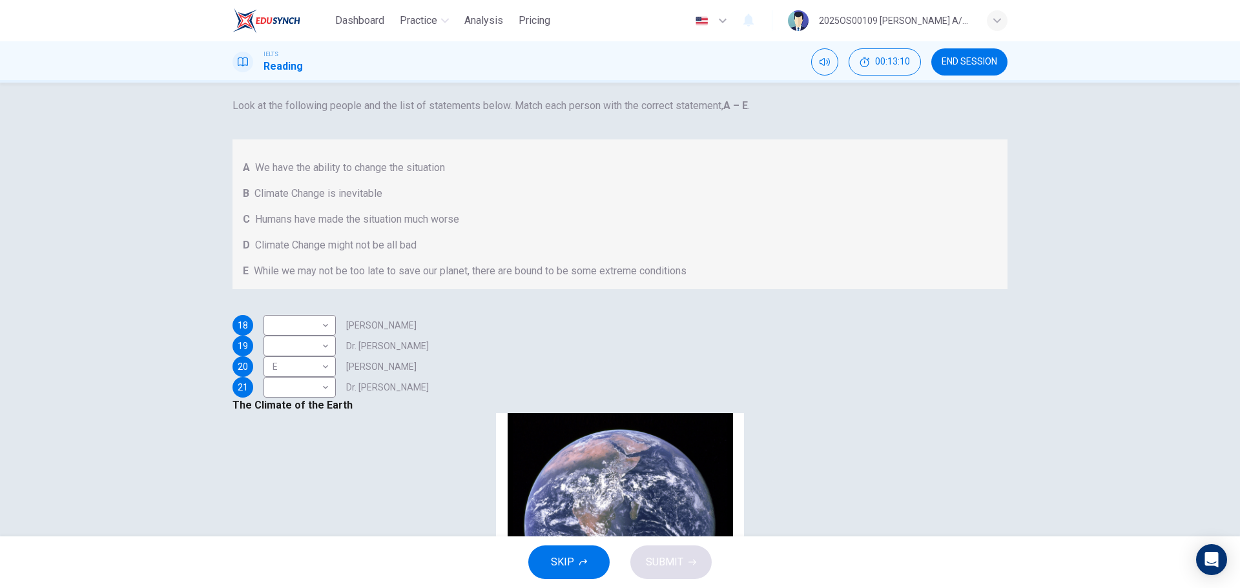
click at [354, 336] on div "​ ​ Professor Max Leonard" at bounding box center [339, 325] width 153 height 21
click at [347, 355] on body "Dashboard Practice Analysis Pricing English en ​ 2025OS00109 LUCIA A/P SWATHESA…" at bounding box center [620, 294] width 1240 height 588
click at [314, 355] on li "D" at bounding box center [317, 448] width 72 height 21
type input "D"
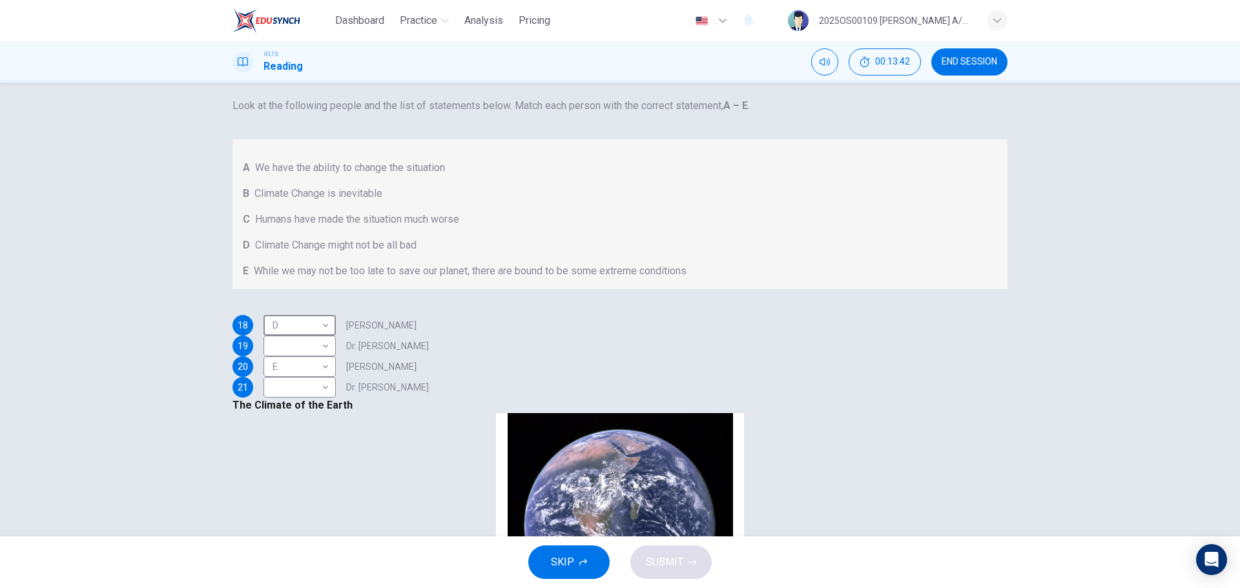
scroll to position [425, 0]
click at [300, 355] on body "Dashboard Practice Analysis Pricing English en ​ 2025OS00109 LUCIA A/P SWATHESA…" at bounding box center [620, 294] width 1240 height 588
click at [299, 355] on li "C" at bounding box center [317, 526] width 72 height 21
type input "C"
click at [330, 355] on body "Dashboard Practice Analysis Pricing English en ​ 2025OS00109 LUCIA A/P SWATHESA…" at bounding box center [620, 294] width 1240 height 588
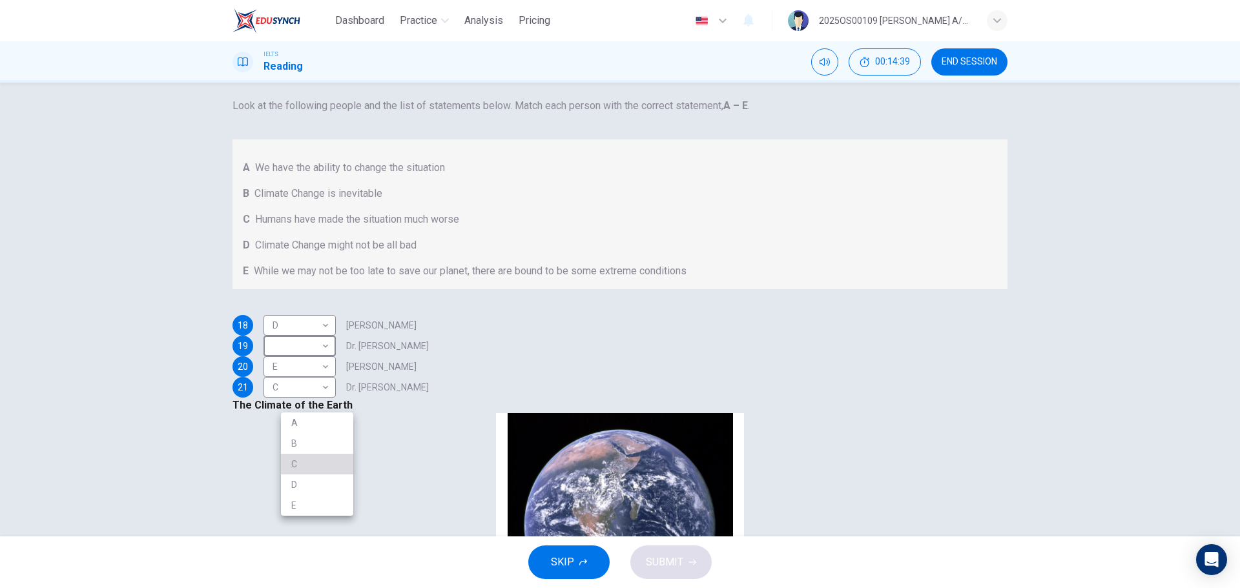
click at [316, 355] on li "C" at bounding box center [317, 464] width 72 height 21
type input "C"
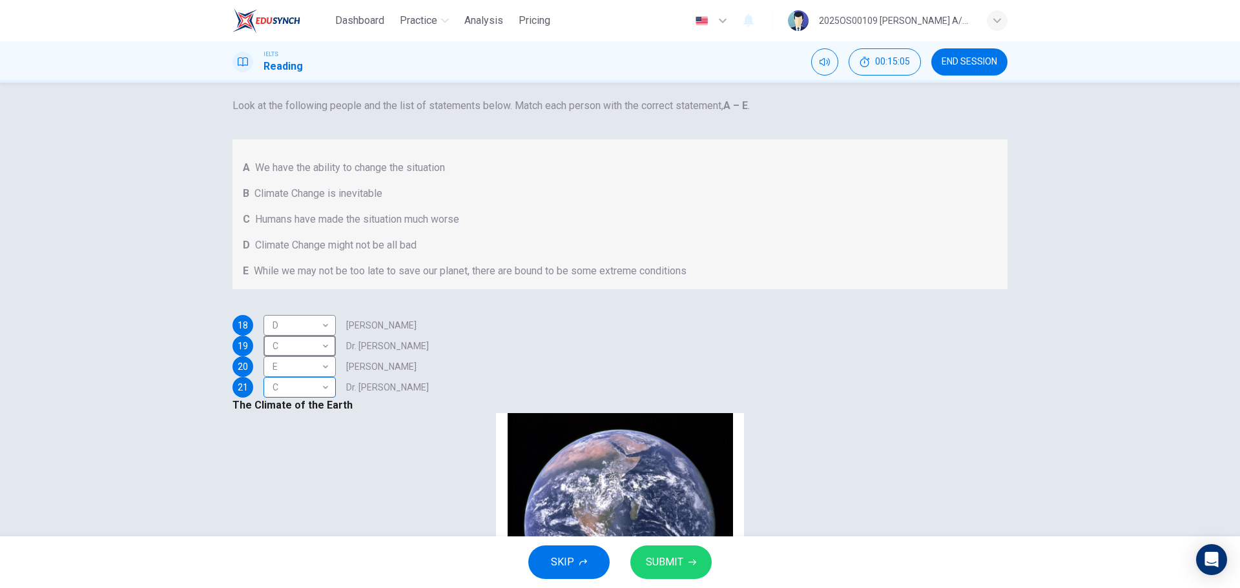
click at [323, 355] on body "Dashboard Practice Analysis Pricing English en ​ 2025OS00109 LUCIA A/P SWATHESA…" at bounding box center [620, 294] width 1240 height 588
click at [312, 355] on li "B" at bounding box center [317, 505] width 72 height 21
type input "B"
click at [667, 355] on span "SUBMIT" at bounding box center [664, 562] width 37 height 18
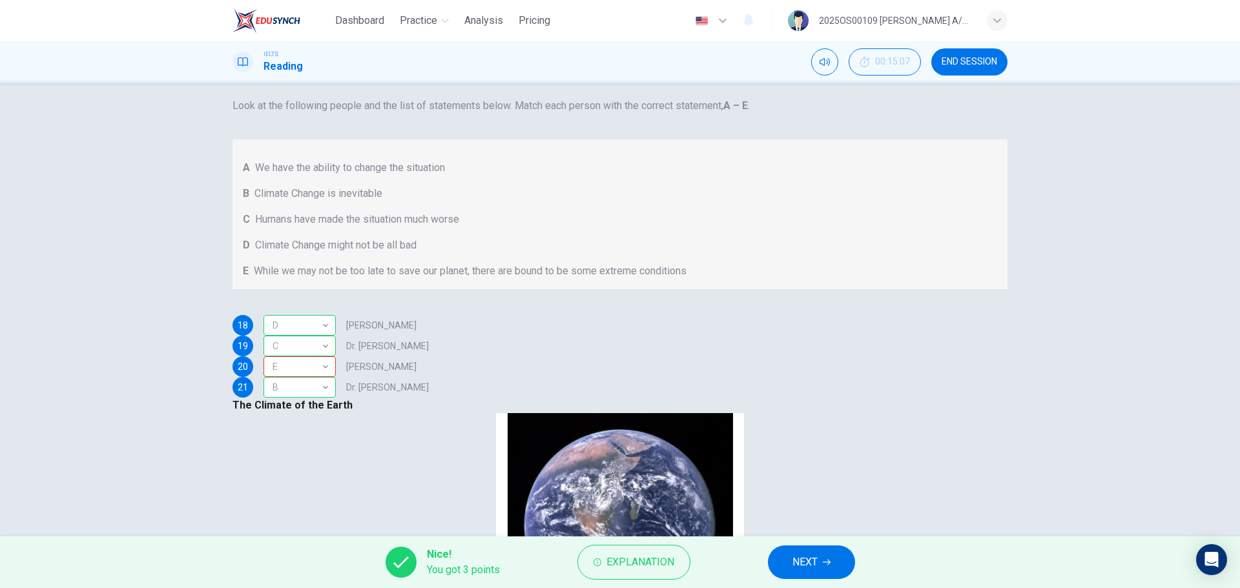
scroll to position [619, 0]
click at [826, 355] on icon "button" at bounding box center [827, 563] width 8 height 6
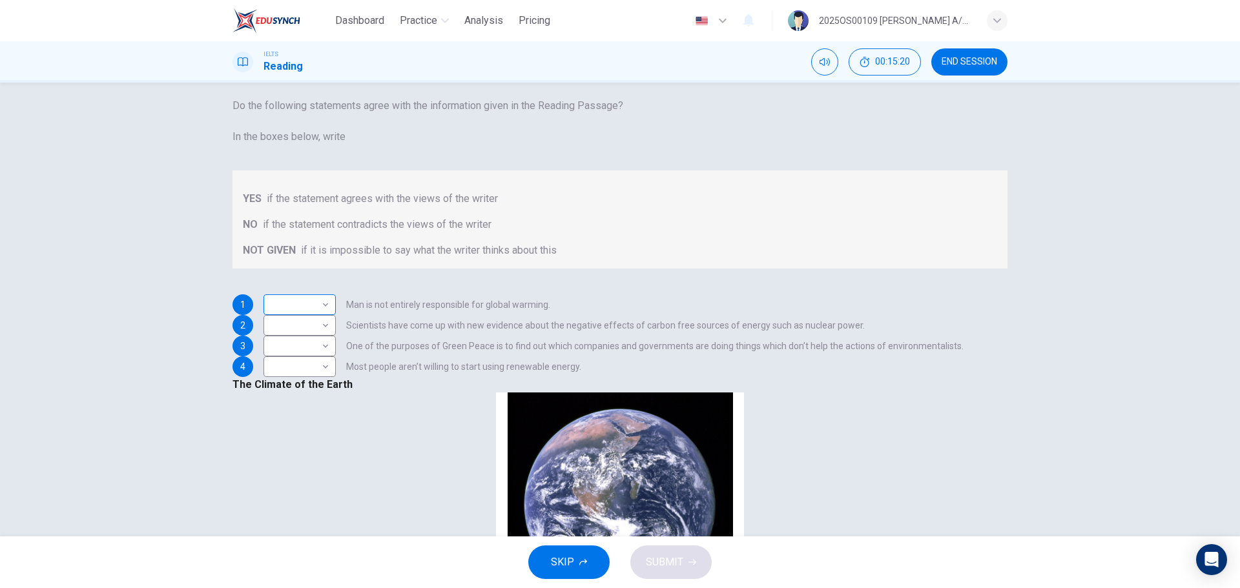
click at [325, 340] on body "Dashboard Practice Analysis Pricing English en ​ 2025OS00109 LUCIA A/P SWATHESA…" at bounding box center [620, 294] width 1240 height 588
click at [325, 355] on li "YES" at bounding box center [317, 366] width 72 height 21
type input "YES"
drag, startPoint x: 730, startPoint y: 486, endPoint x: 821, endPoint y: 487, distance: 91.0
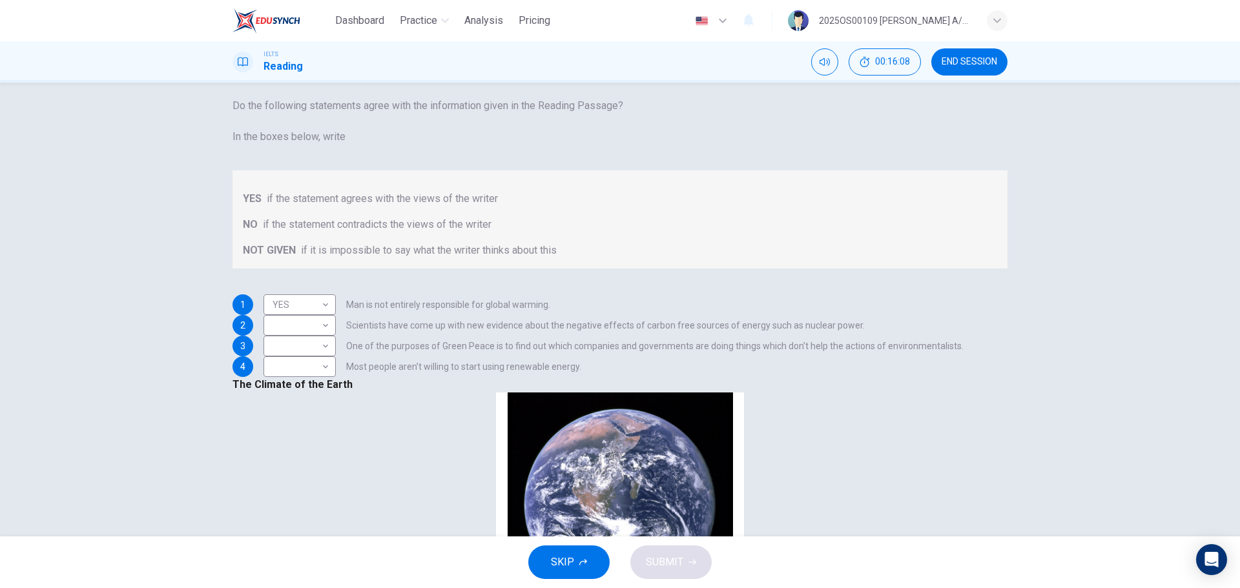
click at [308, 355] on body "Dashboard Practice Analysis Pricing English en ​ 2025OS00109 LUCIA A/P SWATHESA…" at bounding box center [620, 294] width 1240 height 588
click at [309, 355] on li "NOT GIVEN" at bounding box center [317, 447] width 72 height 21
type input "NOT GIVEN"
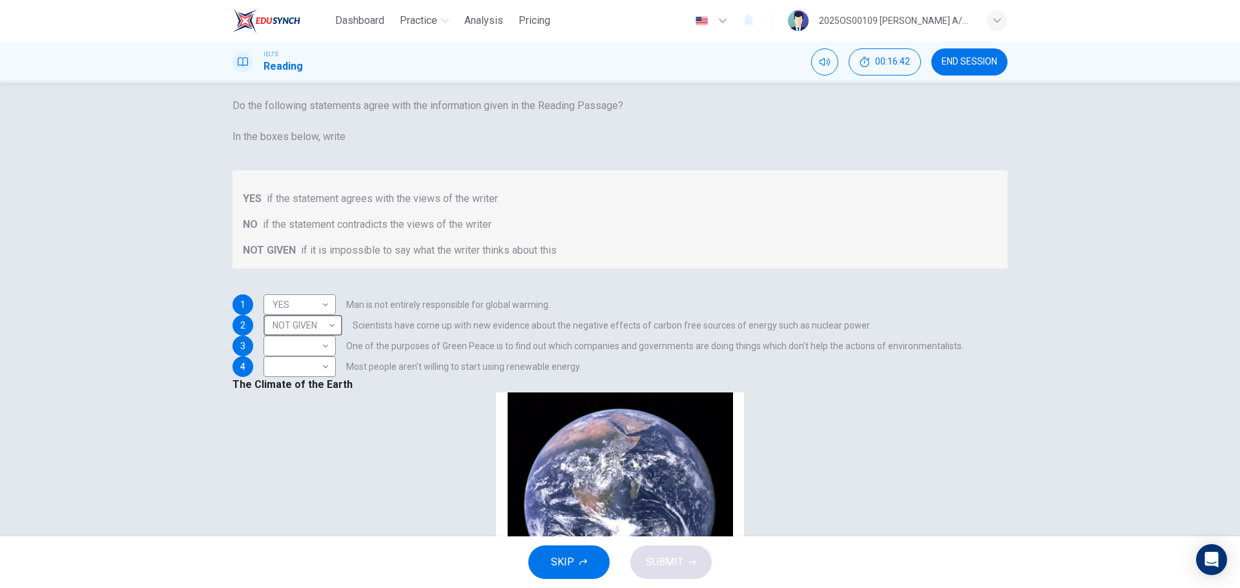
scroll to position [684, 0]
click at [341, 355] on body "Dashboard Practice Analysis Pricing English en ​ 2025OS00109 LUCIA A/P SWATHESA…" at bounding box center [620, 294] width 1240 height 588
click at [335, 355] on li "YES" at bounding box center [317, 448] width 72 height 21
type input "YES"
click at [336, 355] on body "Dashboard Practice Analysis Pricing English en ​ 2025OS00109 LUCIA A/P SWATHESA…" at bounding box center [620, 294] width 1240 height 588
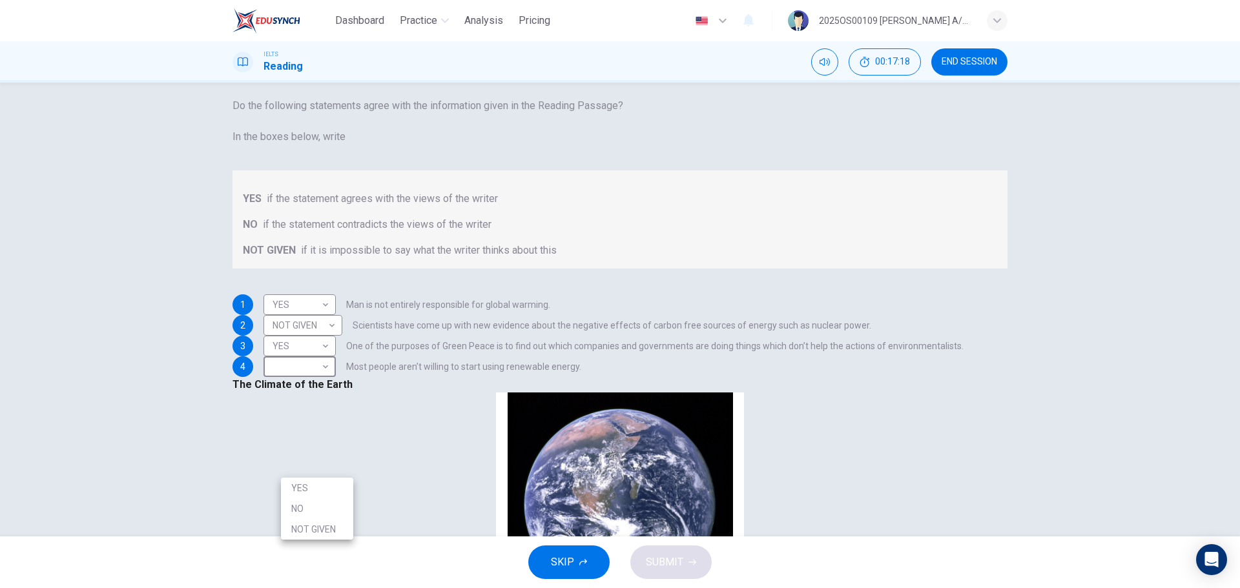
click at [320, 355] on li "NO" at bounding box center [317, 508] width 72 height 21
type input "NO"
click at [691, 355] on button "SUBMIT" at bounding box center [670, 563] width 81 height 34
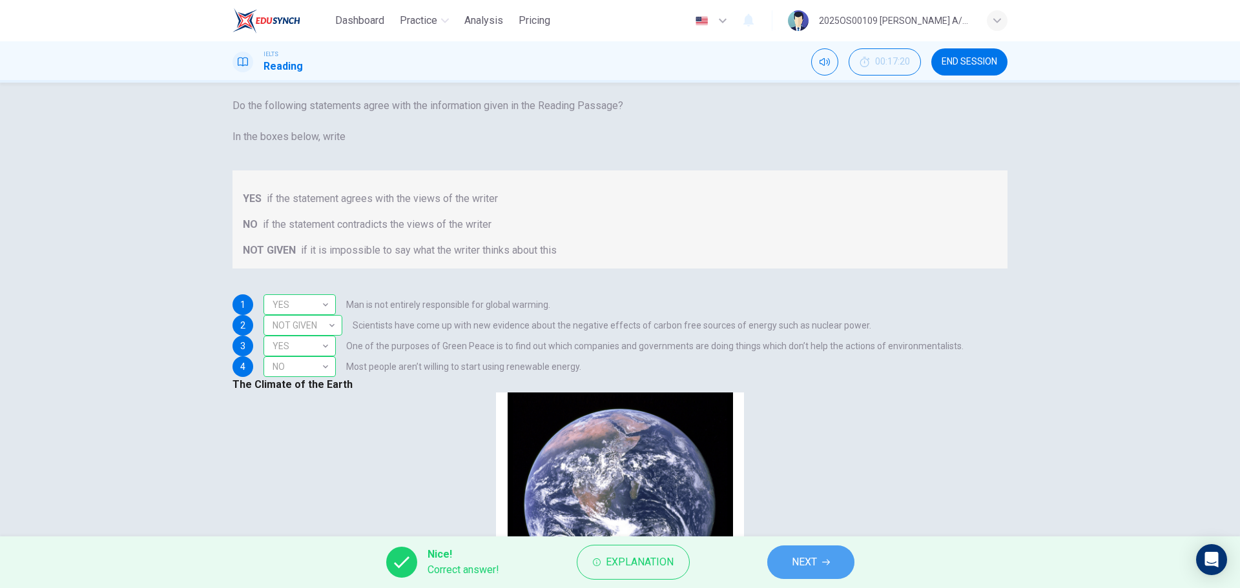
click at [819, 355] on button "NEXT" at bounding box center [810, 563] width 87 height 34
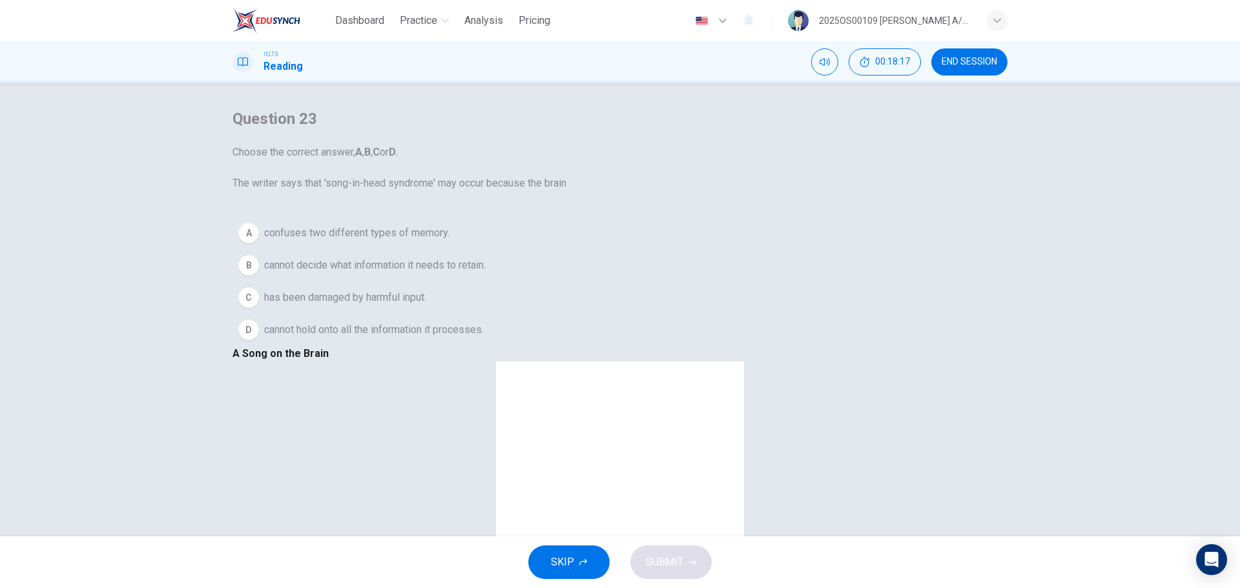
scroll to position [194, 0]
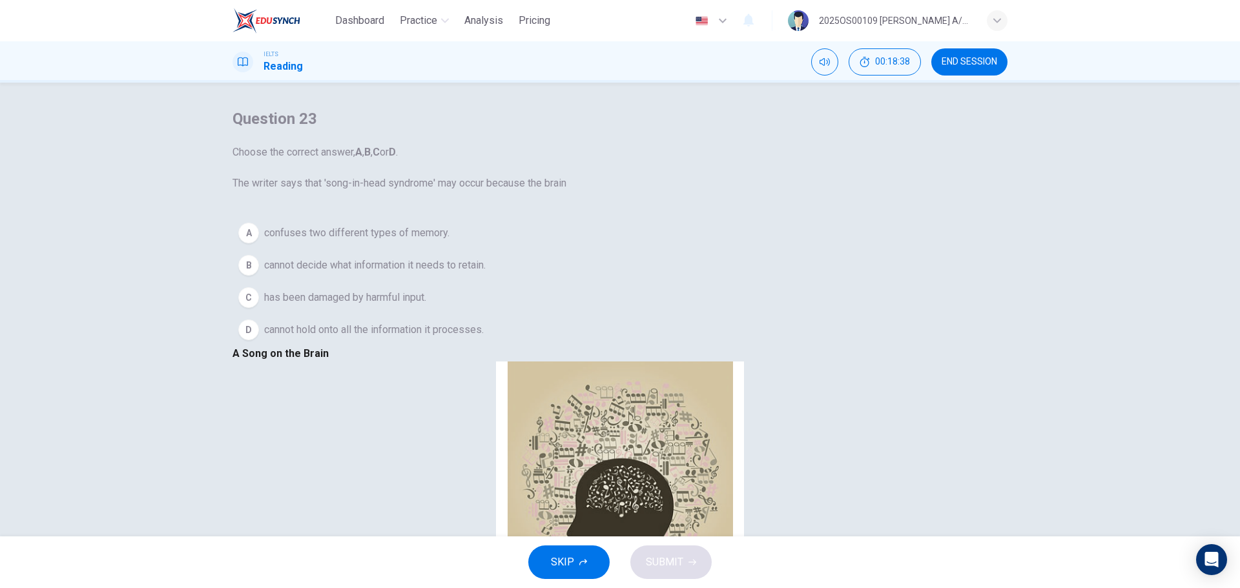
click at [405, 305] on span "has been damaged by harmful input." at bounding box center [345, 297] width 162 height 15
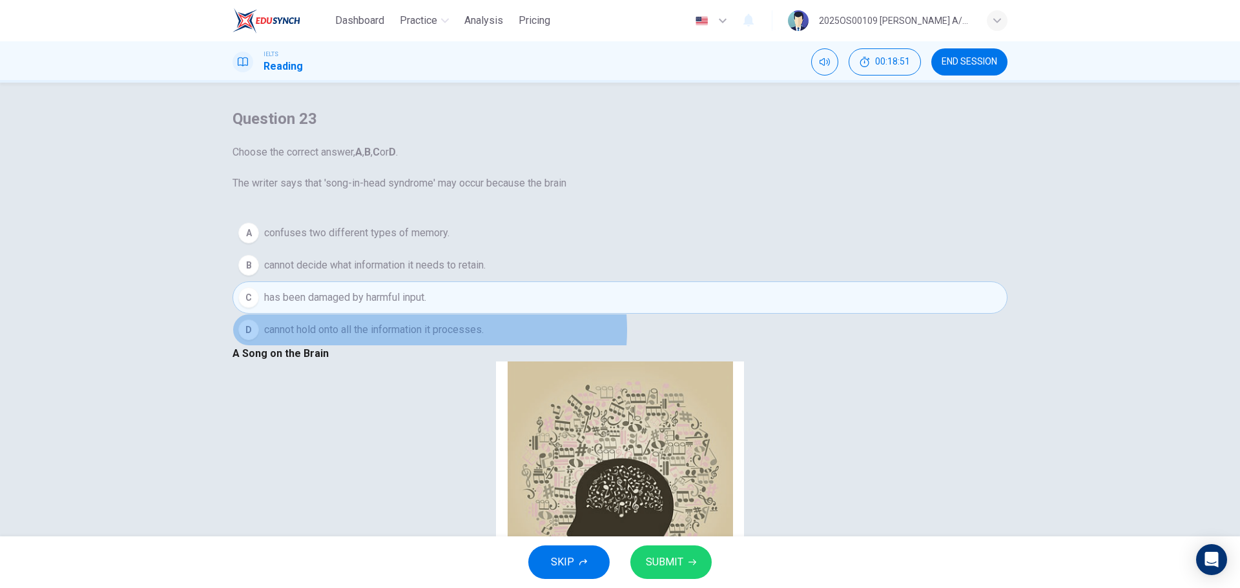
click at [447, 338] on span "cannot hold onto all the information it processes." at bounding box center [374, 329] width 220 height 15
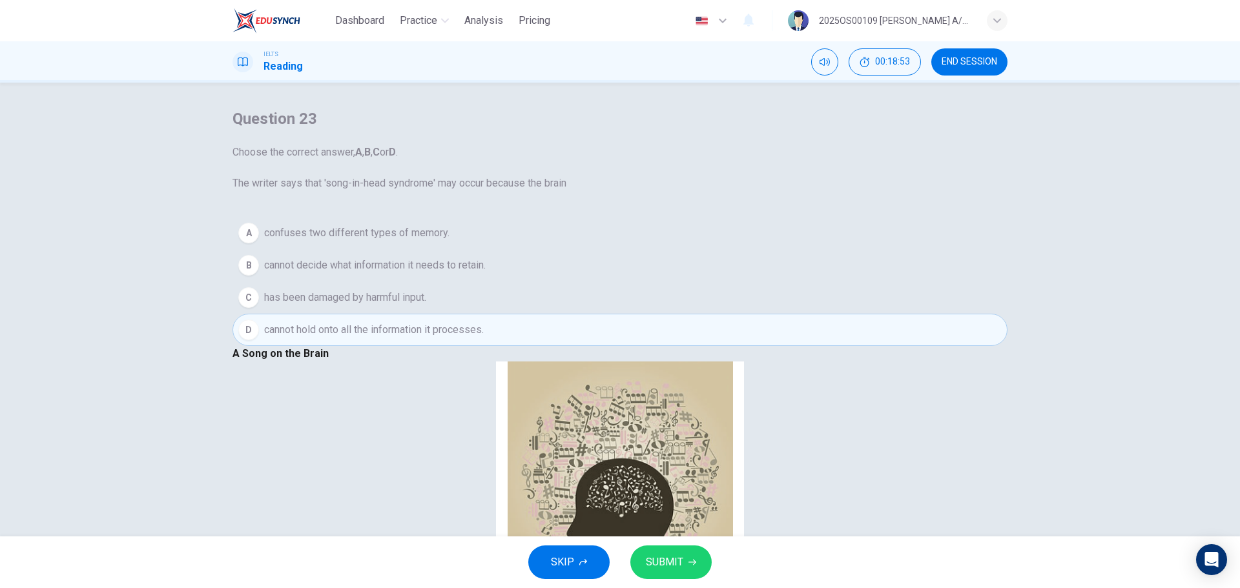
click at [655, 355] on span "SUBMIT" at bounding box center [664, 562] width 37 height 18
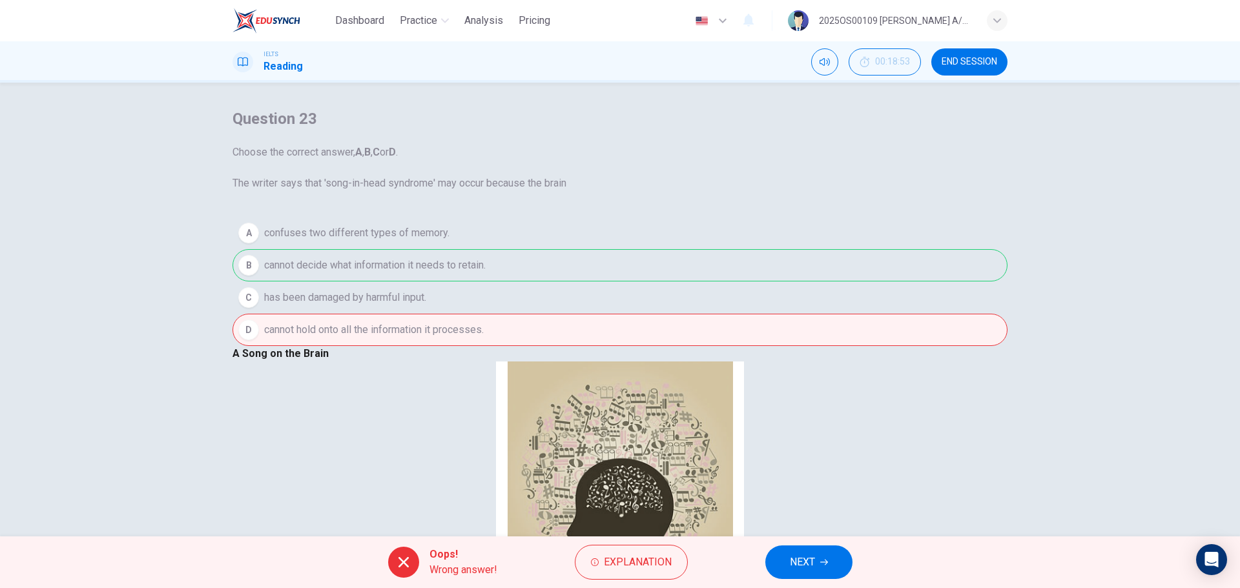
click at [792, 355] on button "NEXT" at bounding box center [808, 563] width 87 height 34
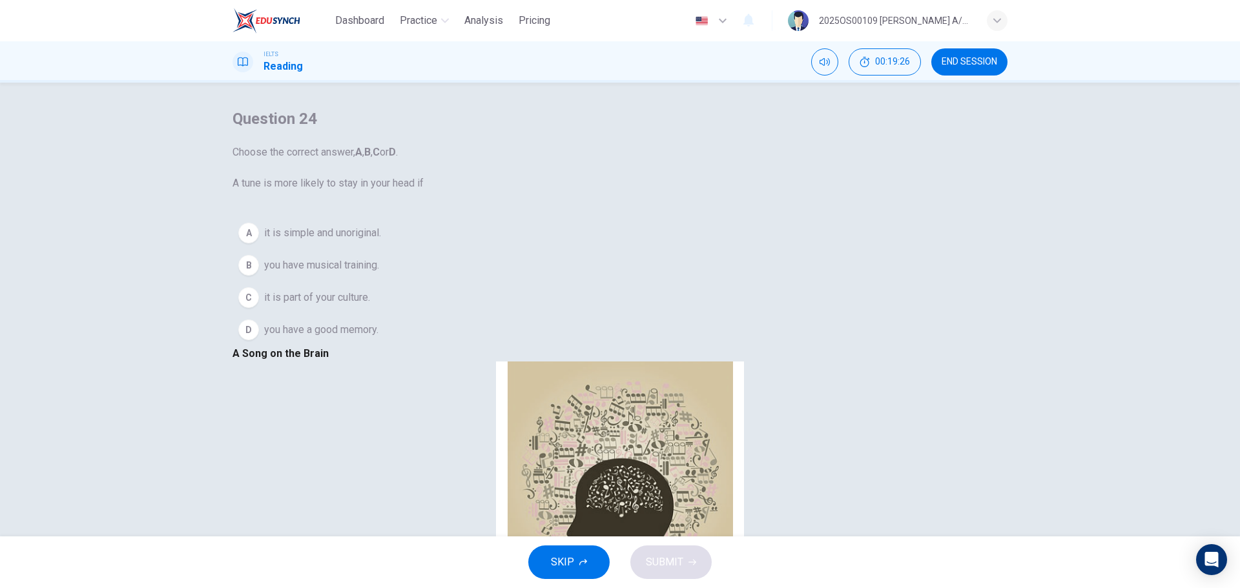
scroll to position [323, 0]
click at [378, 338] on span "you have a good memory." at bounding box center [321, 329] width 114 height 15
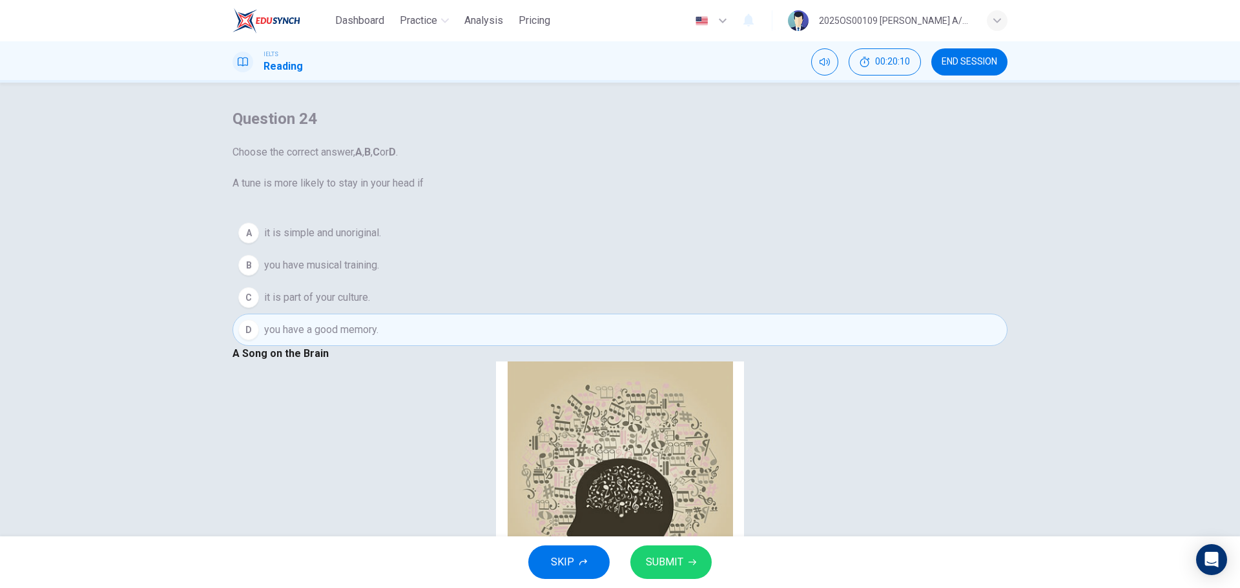
click at [703, 355] on button "SUBMIT" at bounding box center [670, 563] width 81 height 34
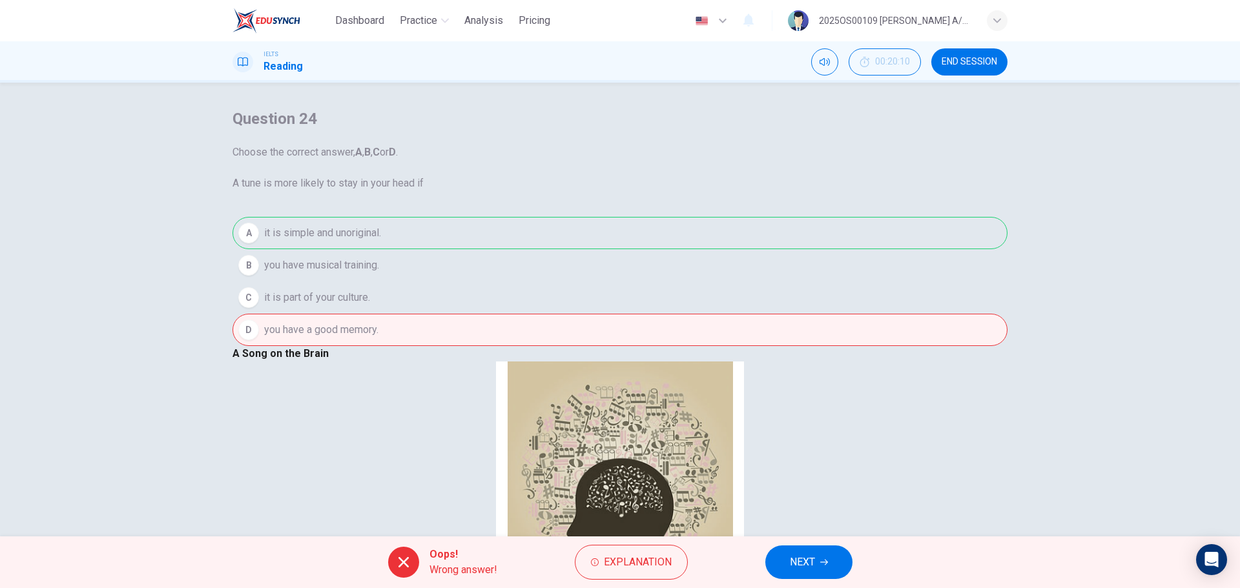
click at [826, 355] on button "NEXT" at bounding box center [808, 563] width 87 height 34
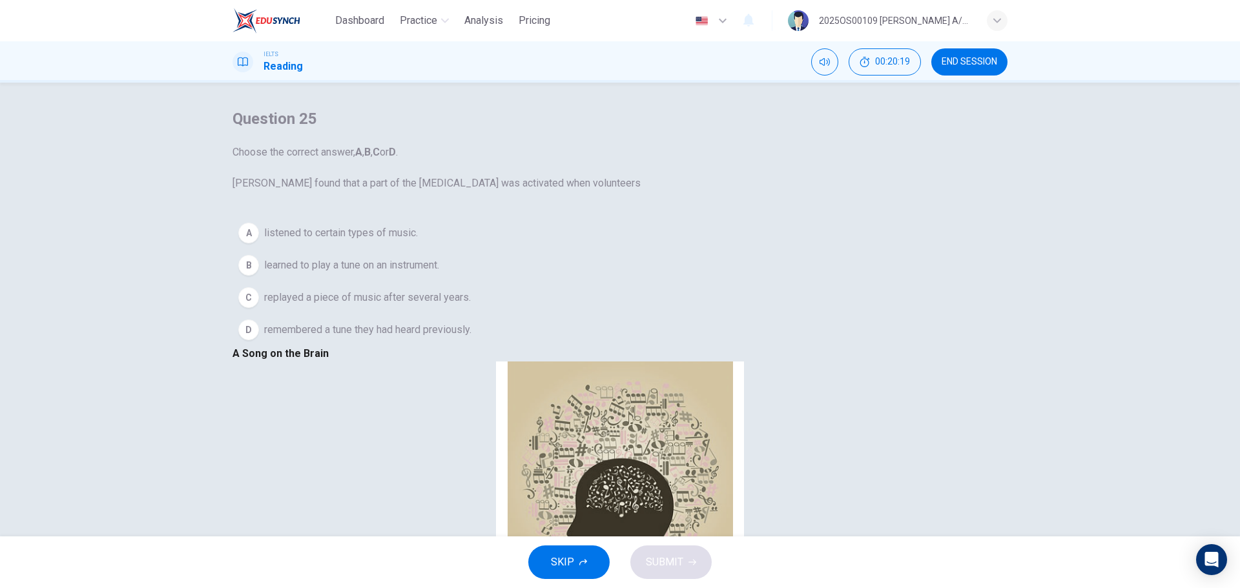
scroll to position [452, 0]
click at [407, 305] on span "replayed a piece of music after several years." at bounding box center [367, 297] width 207 height 15
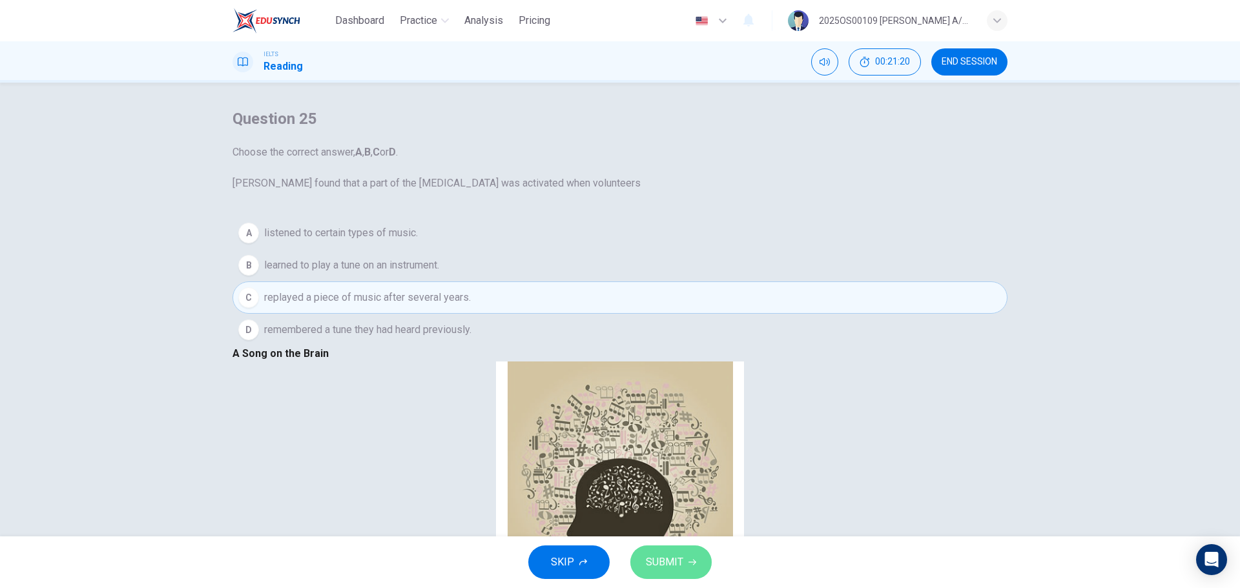
click at [674, 355] on span "SUBMIT" at bounding box center [664, 562] width 37 height 18
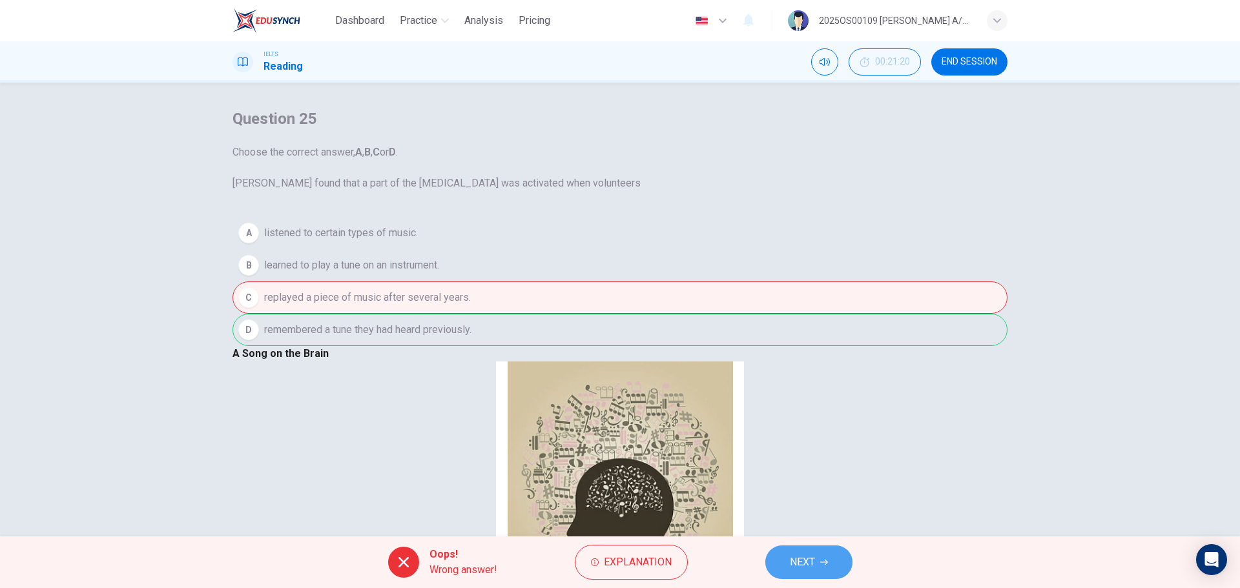
click at [824, 355] on button "NEXT" at bounding box center [808, 563] width 87 height 34
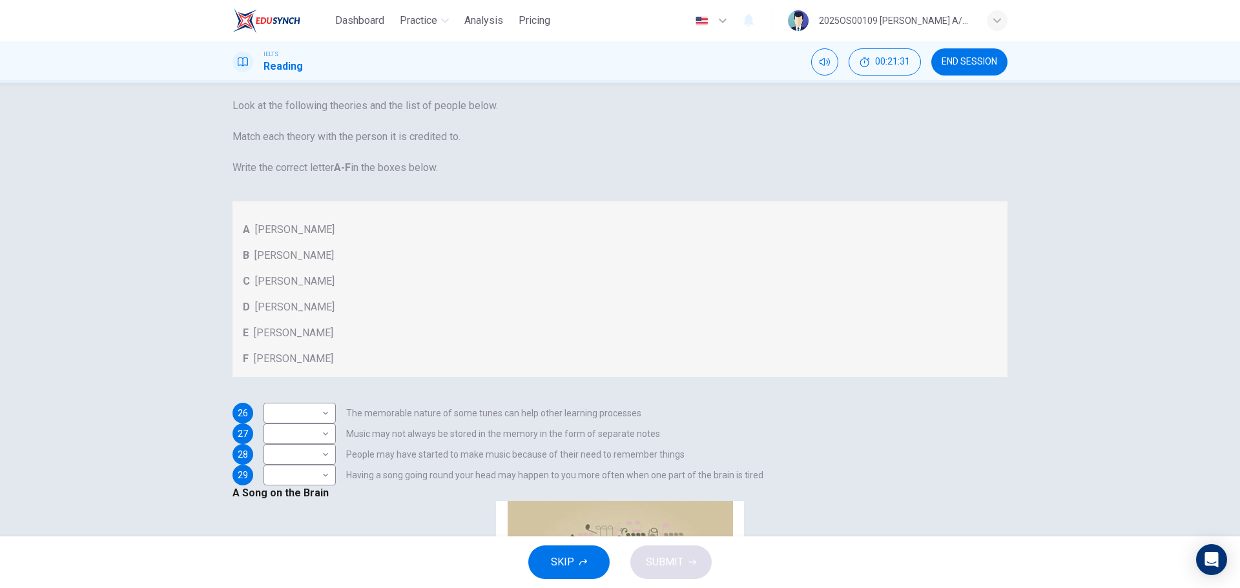
scroll to position [73, 0]
click at [335, 355] on body "Dashboard Practice Analysis Pricing English en ​ 2025OS00109 LUCIA A/P SWATHESA…" at bounding box center [620, 294] width 1240 height 588
click at [318, 355] on li "A" at bounding box center [317, 464] width 72 height 21
type input "A"
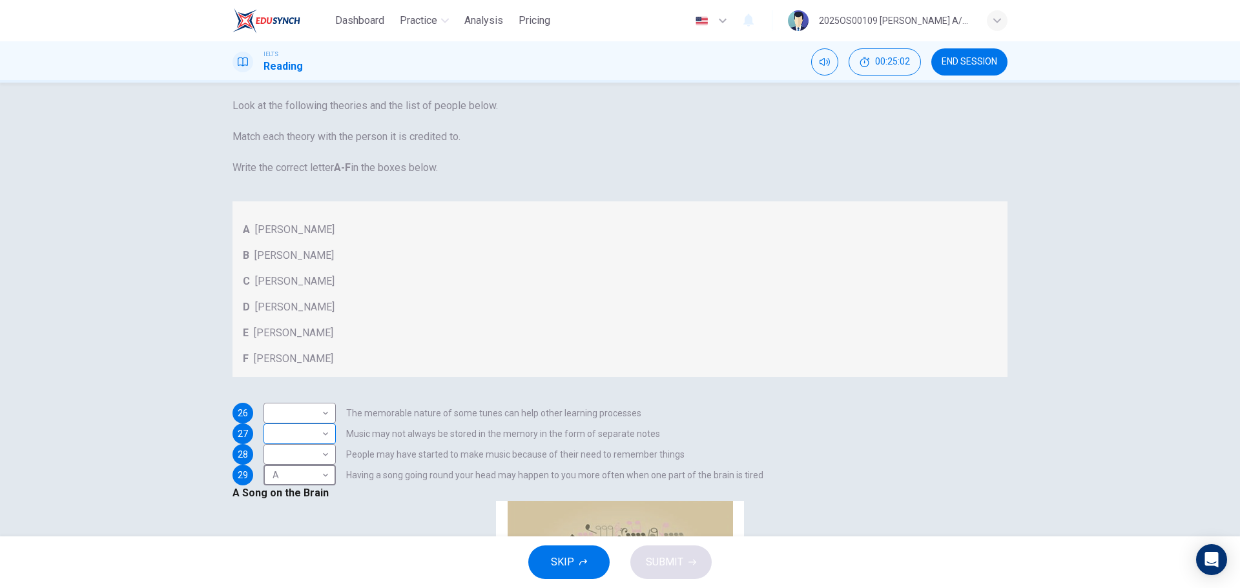
click at [323, 355] on body "Dashboard Practice Analysis Pricing English en ​ 2025OS00109 LUCIA A/P SWATHESA…" at bounding box center [620, 294] width 1240 height 588
click at [303, 355] on li "D" at bounding box center [317, 485] width 72 height 21
type input "D"
click at [309, 355] on body "Dashboard Practice Analysis Pricing English en ​ 2025OS00109 LUCIA A/P SWATHESA…" at bounding box center [620, 294] width 1240 height 588
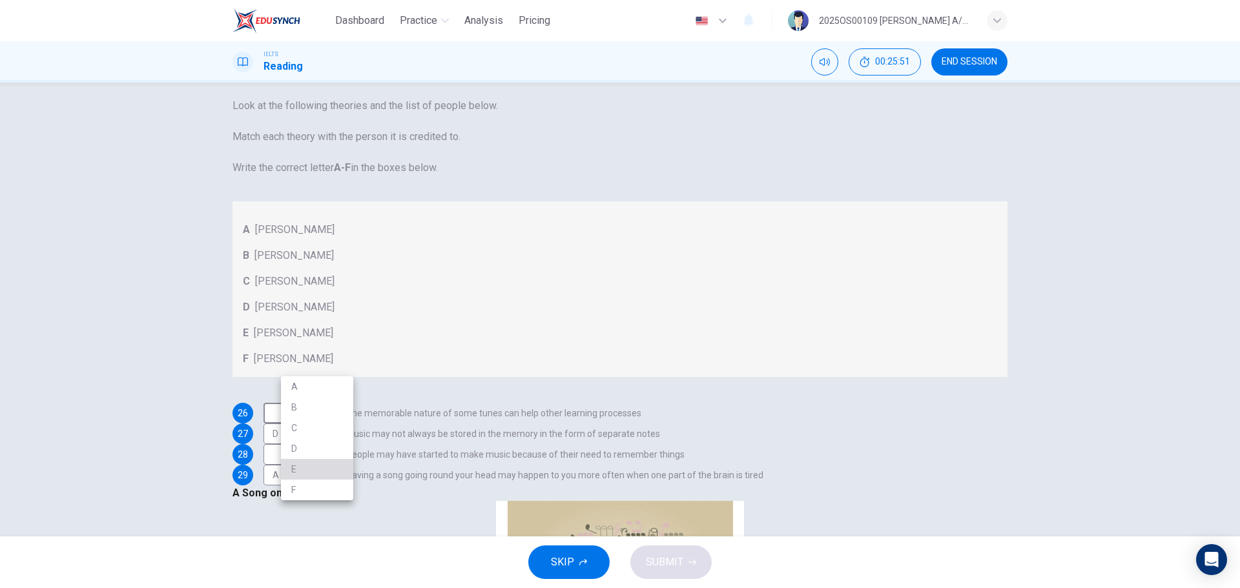
click at [311, 355] on li "E" at bounding box center [317, 469] width 72 height 21
type input "E"
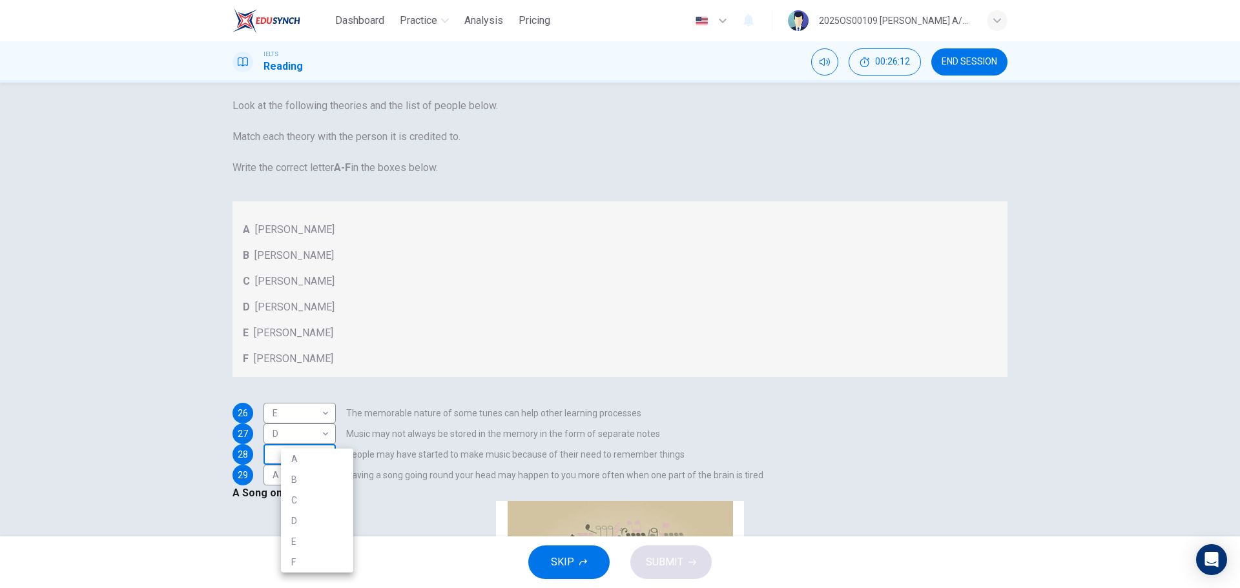
click at [327, 355] on body "Dashboard Practice Analysis Pricing English en ​ 2025OS00109 LUCIA A/P SWATHESA…" at bounding box center [620, 294] width 1240 height 588
click at [307, 355] on li "F" at bounding box center [317, 562] width 72 height 21
type input "F"
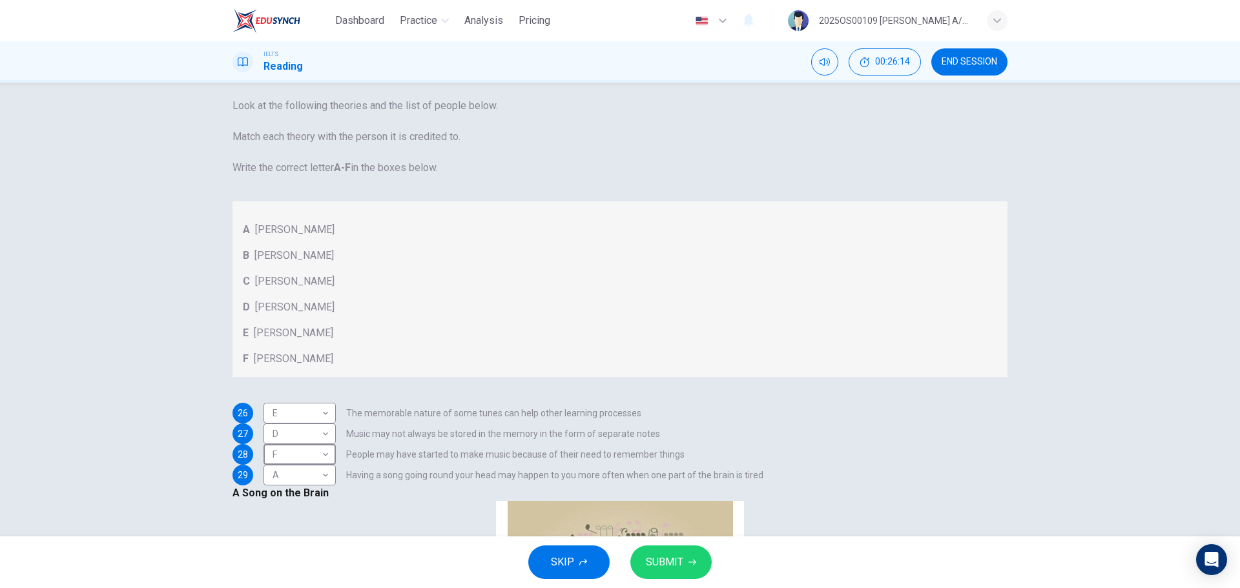
click at [673, 355] on button "SUBMIT" at bounding box center [670, 563] width 81 height 34
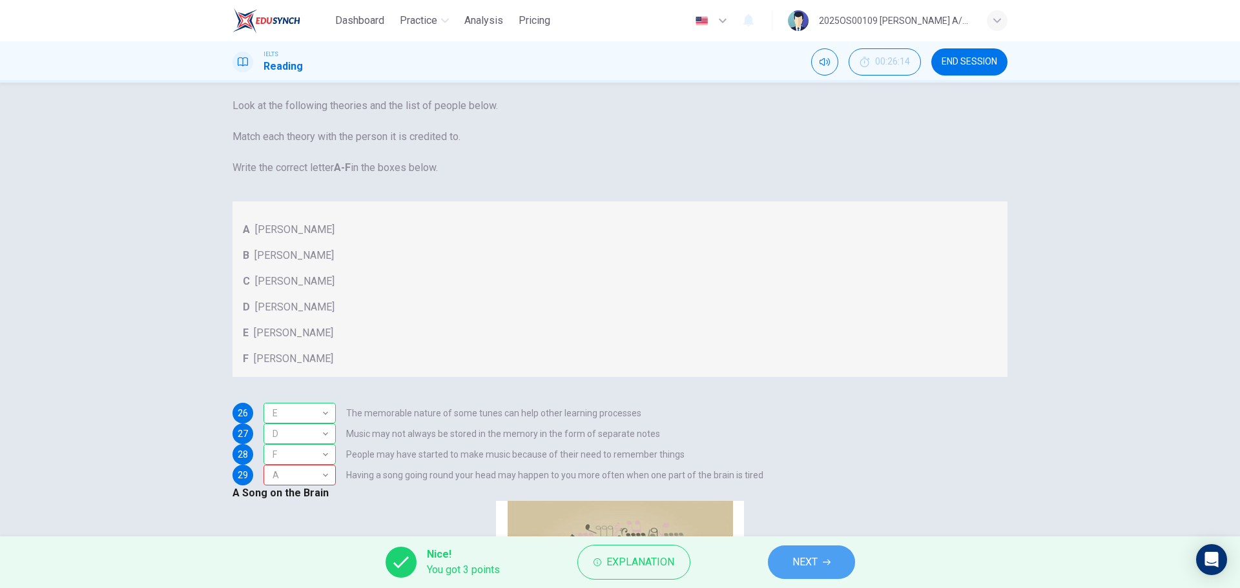
click at [796, 355] on span "NEXT" at bounding box center [804, 562] width 25 height 18
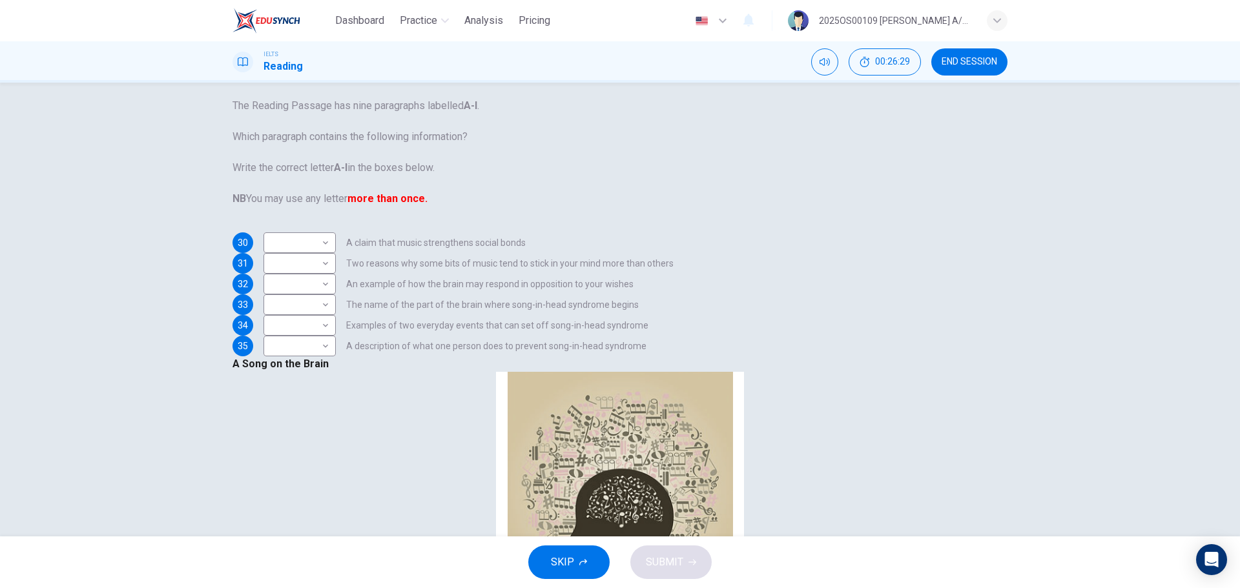
scroll to position [258, 0]
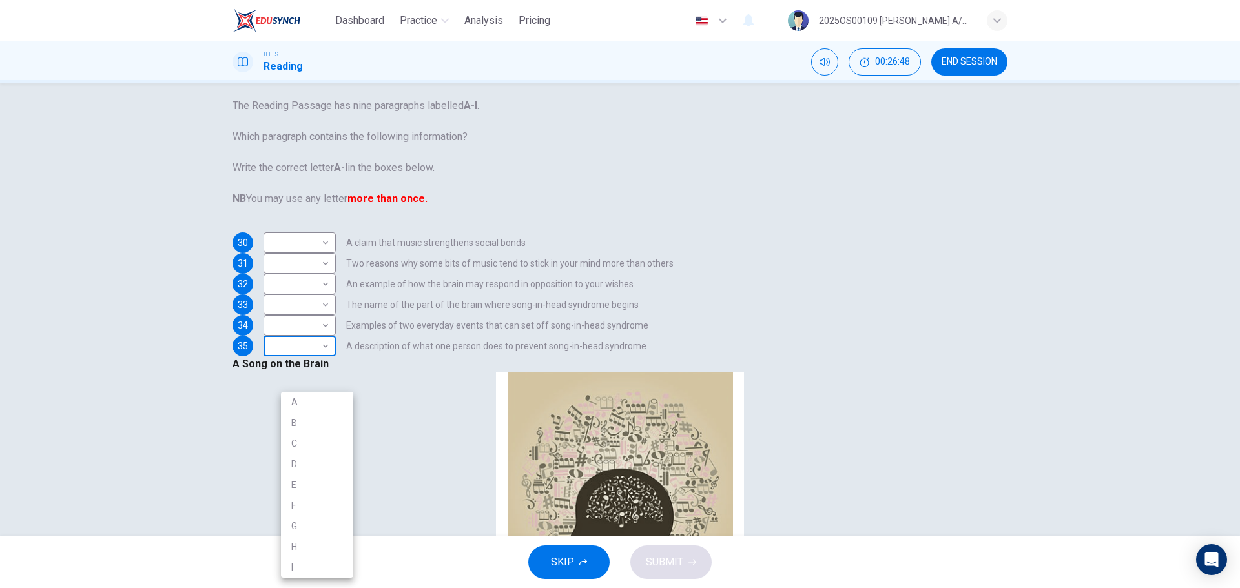
click at [335, 355] on body "Dashboard Practice Analysis Pricing English en ​ 2025OS00109 LUCIA A/P SWATHESA…" at bounding box center [620, 294] width 1240 height 588
click at [305, 355] on li "A" at bounding box center [317, 402] width 72 height 21
type input "A"
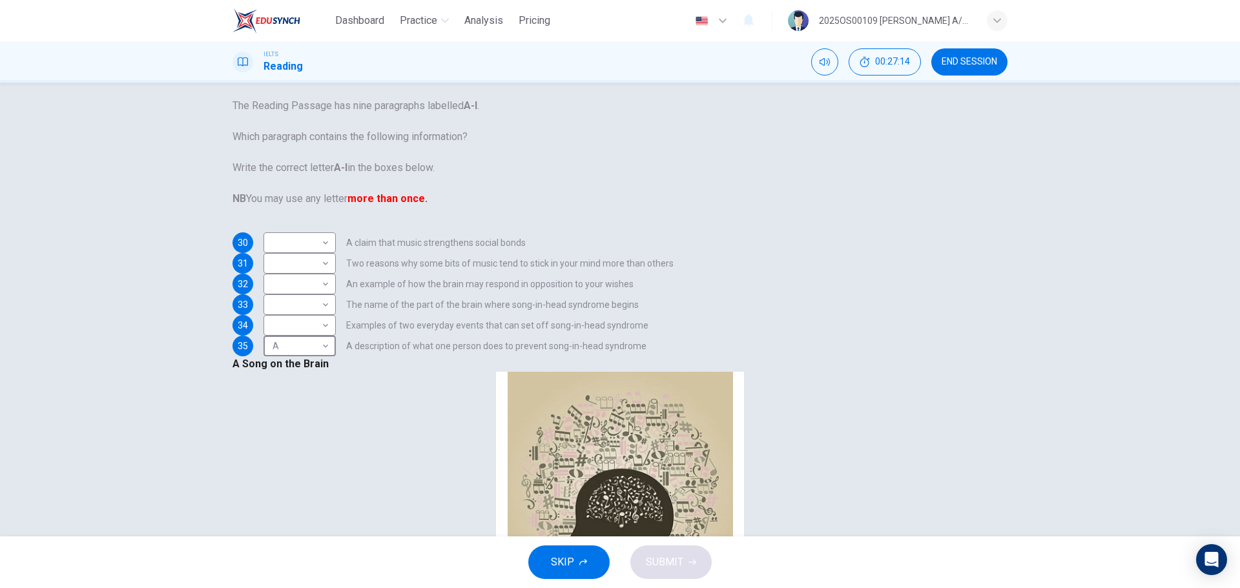
scroll to position [387, 0]
click at [826, 61] on span "00:27:27" at bounding box center [892, 62] width 35 height 10
click at [826, 53] on button "Show" at bounding box center [914, 55] width 13 height 15
click at [826, 57] on span "END SESSION" at bounding box center [969, 62] width 56 height 10
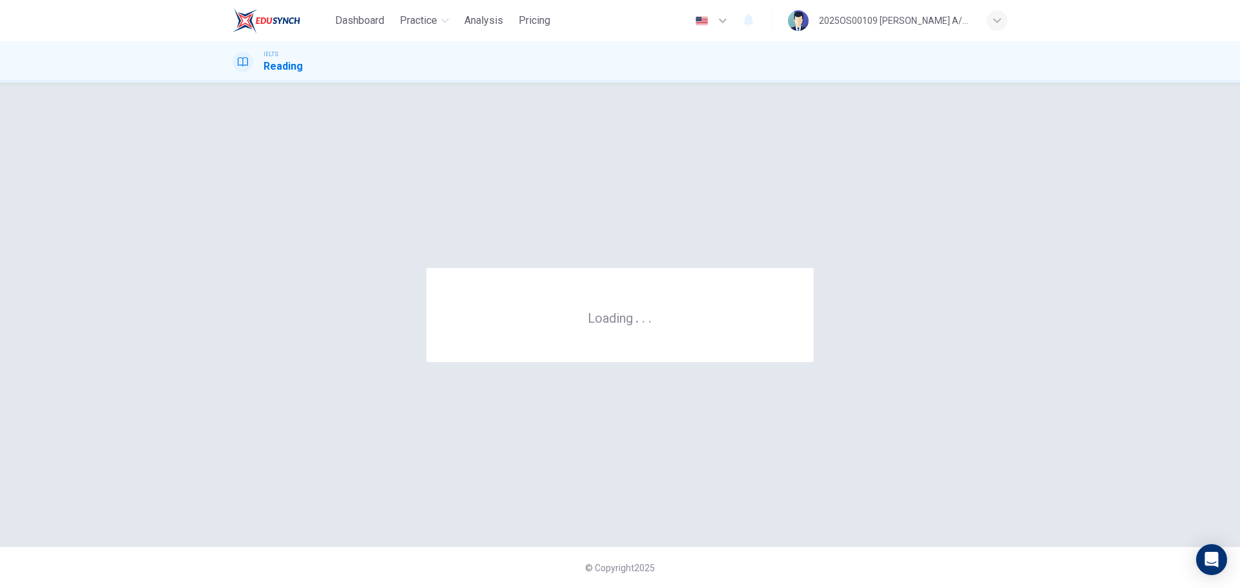
scroll to position [0, 0]
